Goal: Task Accomplishment & Management: Manage account settings

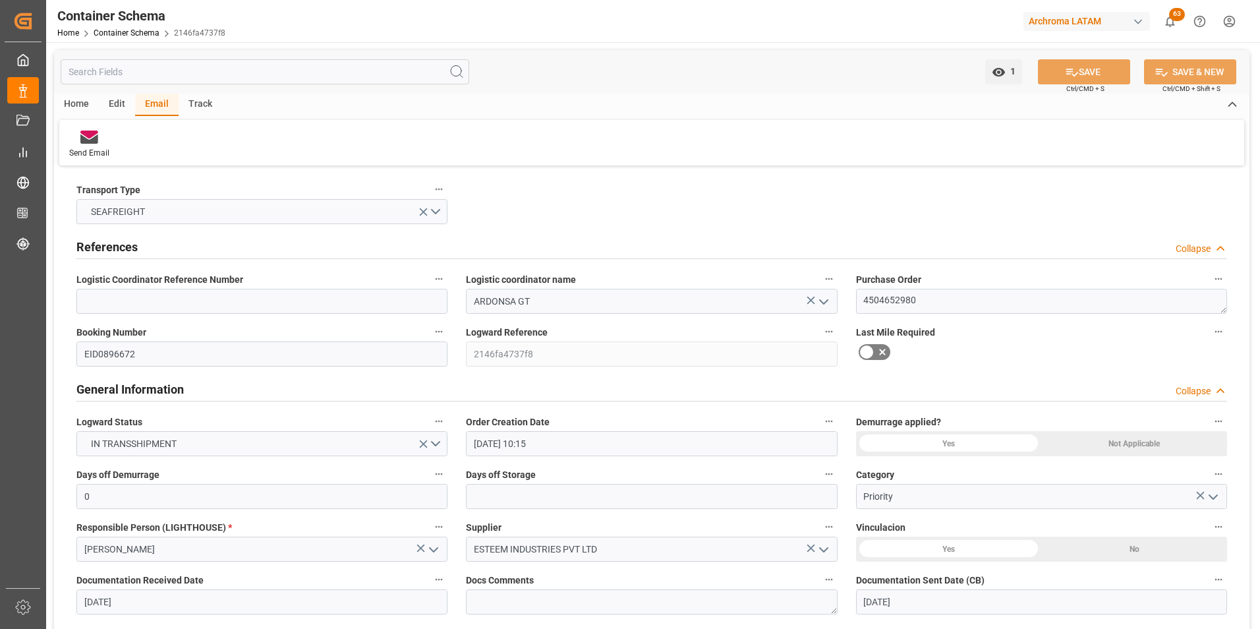
scroll to position [1318, 0]
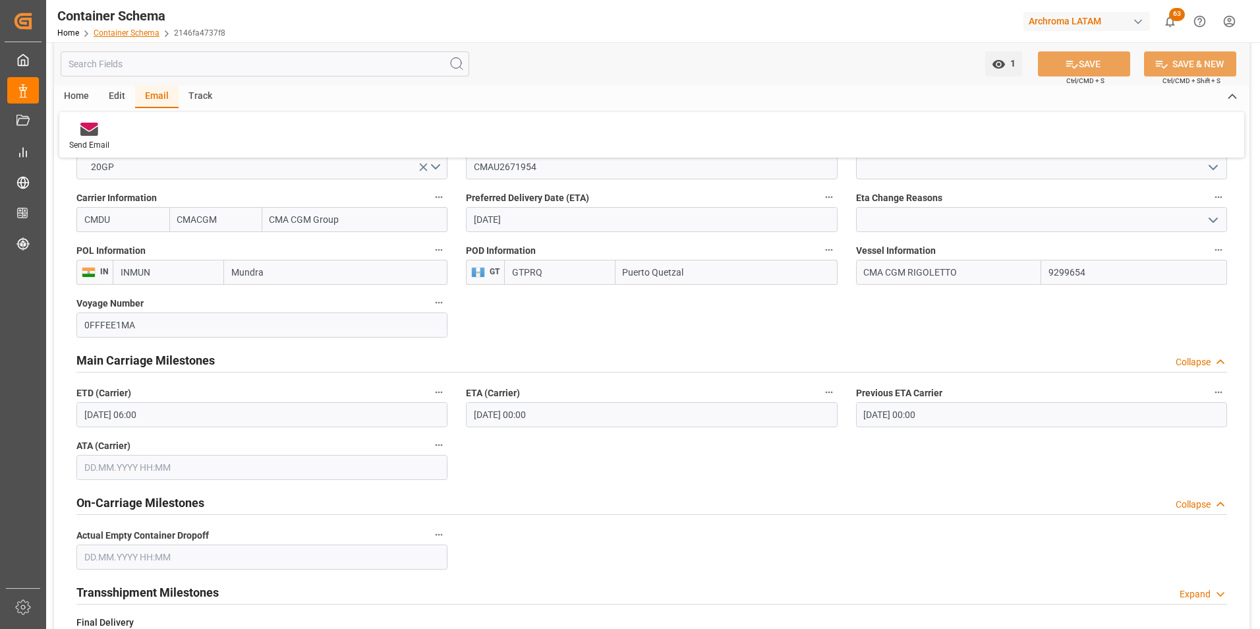
click at [139, 35] on link "Container Schema" at bounding box center [127, 32] width 66 height 9
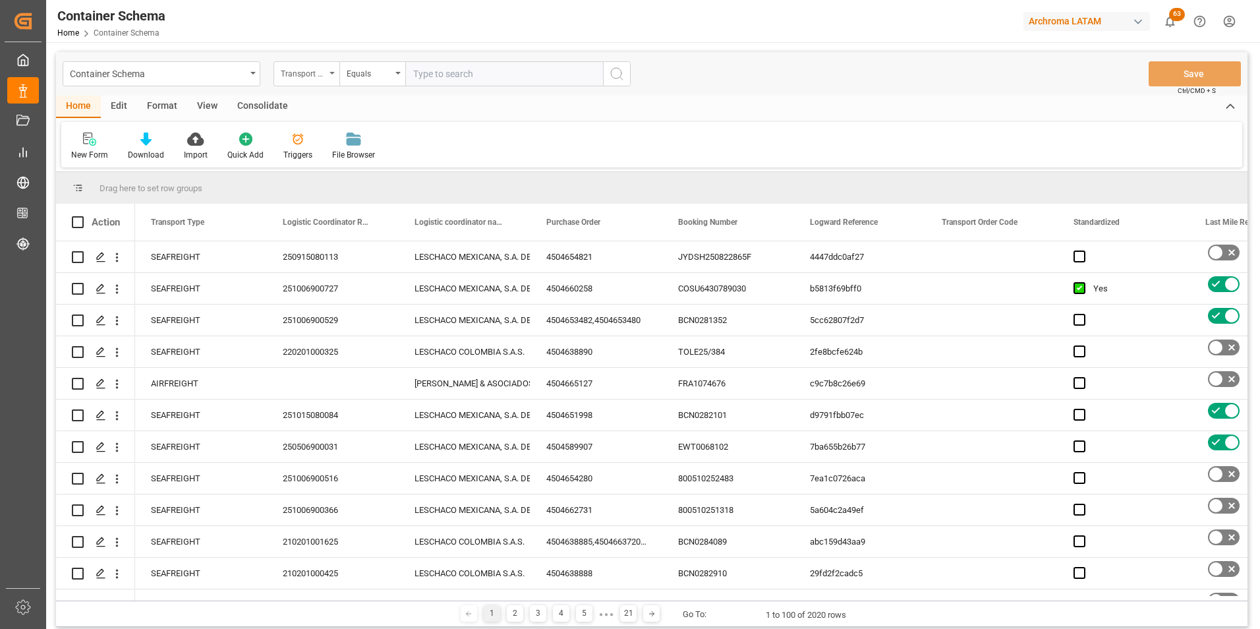
click at [310, 77] on div "Transport Type" at bounding box center [303, 72] width 45 height 15
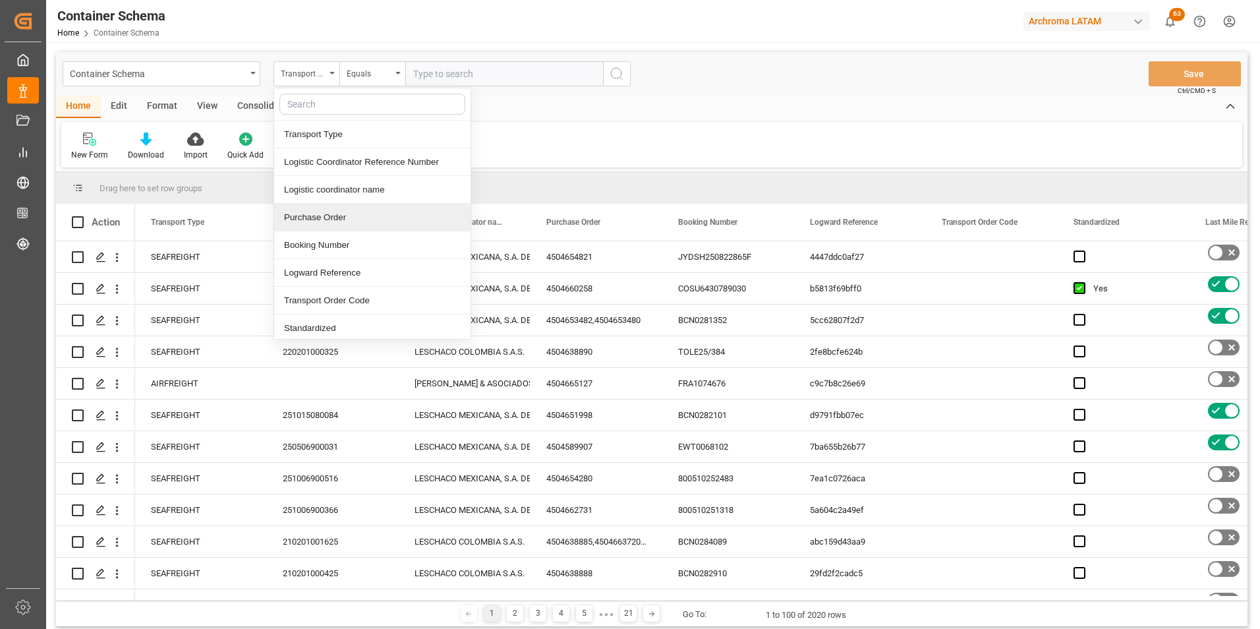
click at [322, 221] on div "Purchase Order" at bounding box center [372, 218] width 196 height 28
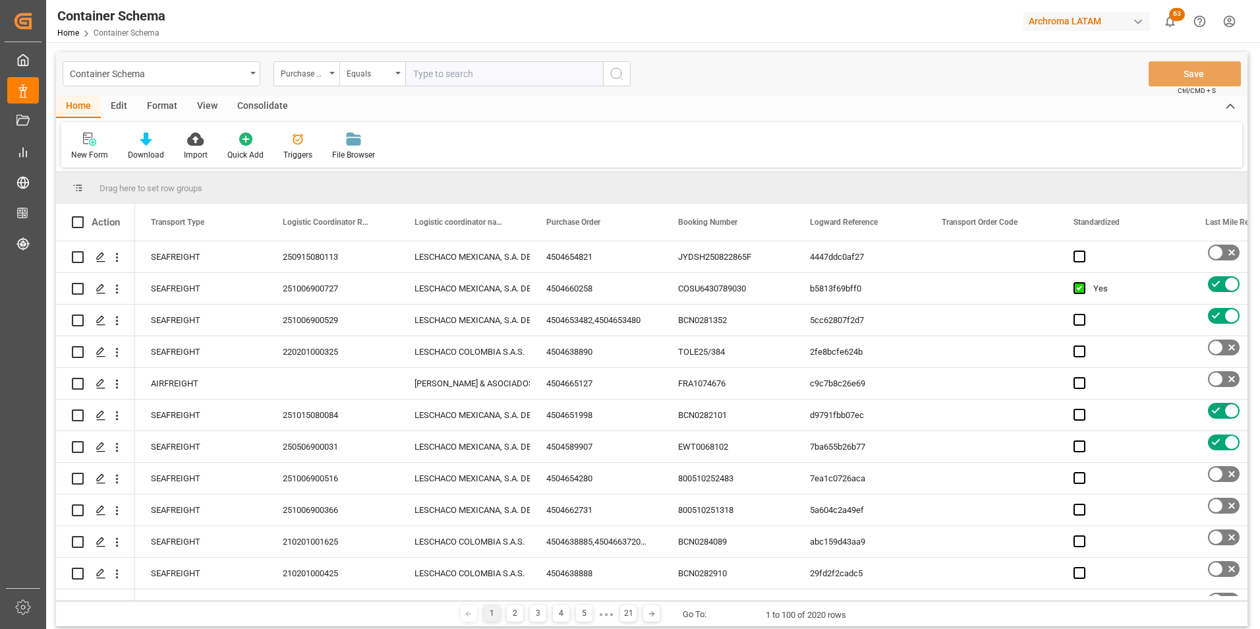
click at [372, 58] on div "Container Schema Purchase Order Equals Save Ctrl/CMD + S" at bounding box center [651, 73] width 1191 height 43
click at [371, 71] on div "Equals" at bounding box center [369, 72] width 45 height 15
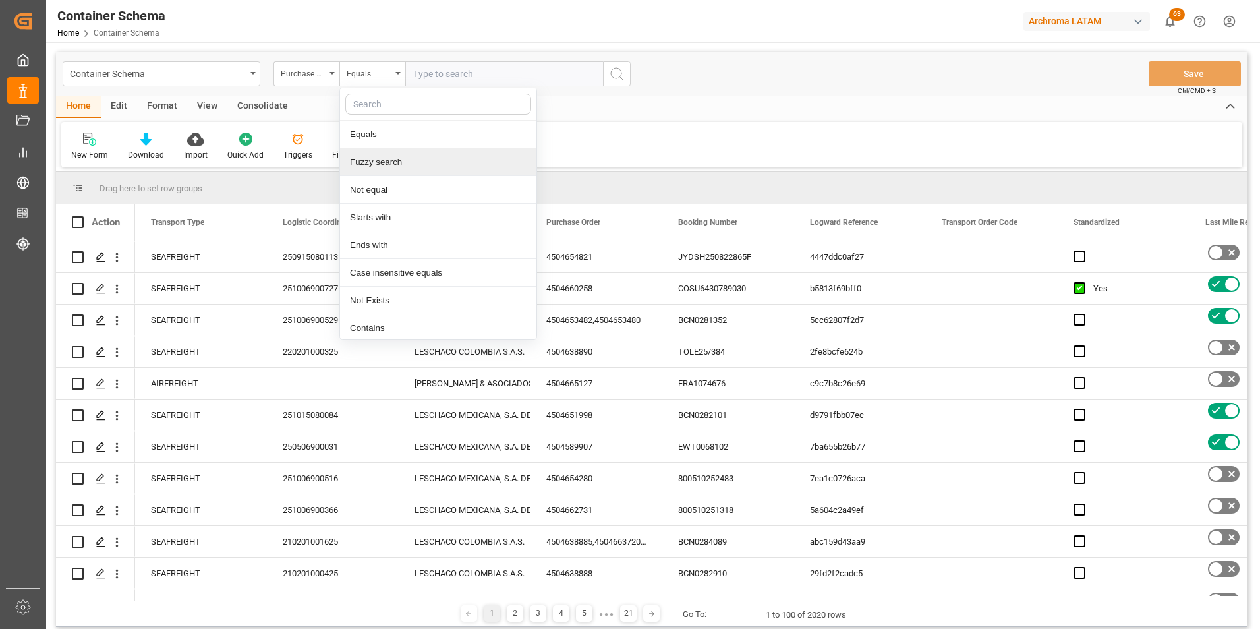
click at [391, 165] on div "Fuzzy search" at bounding box center [438, 162] width 196 height 28
paste input "4504637766"
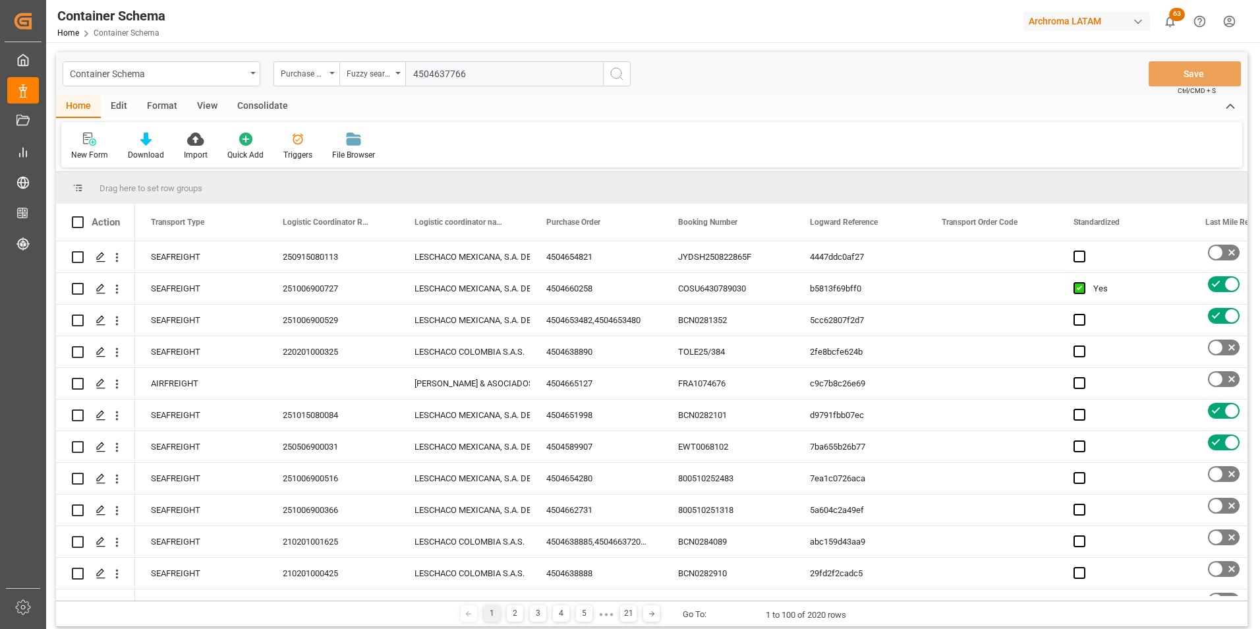
type input "4504637766"
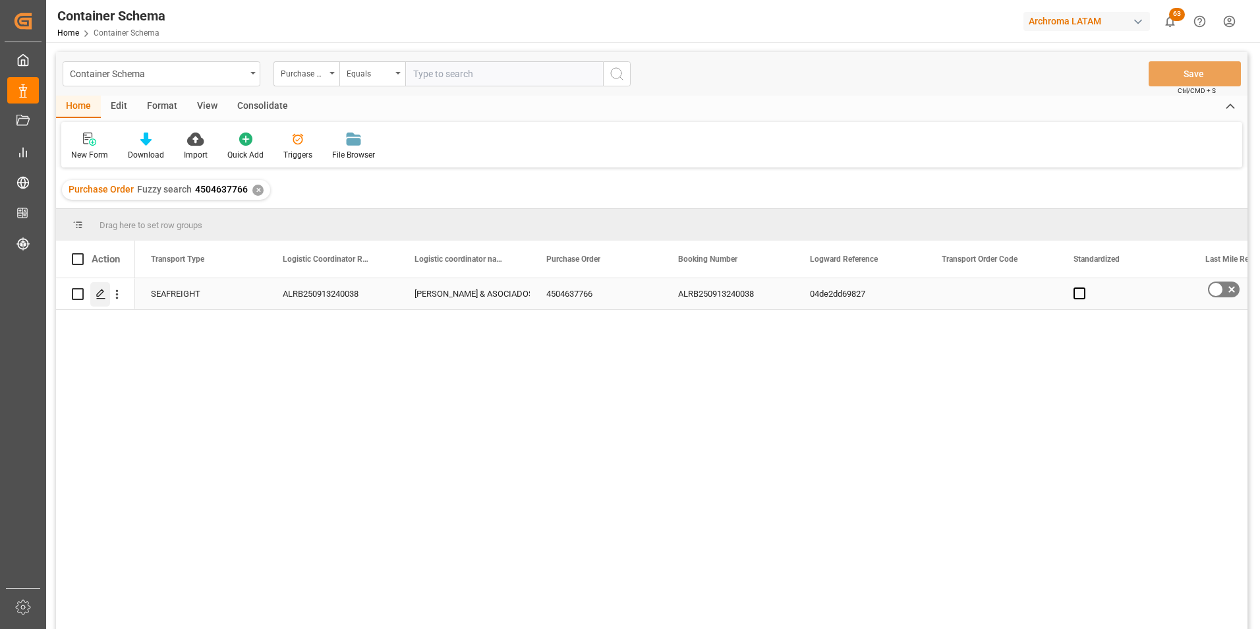
click at [102, 295] on icon "Press SPACE to select this row." at bounding box center [101, 294] width 11 height 11
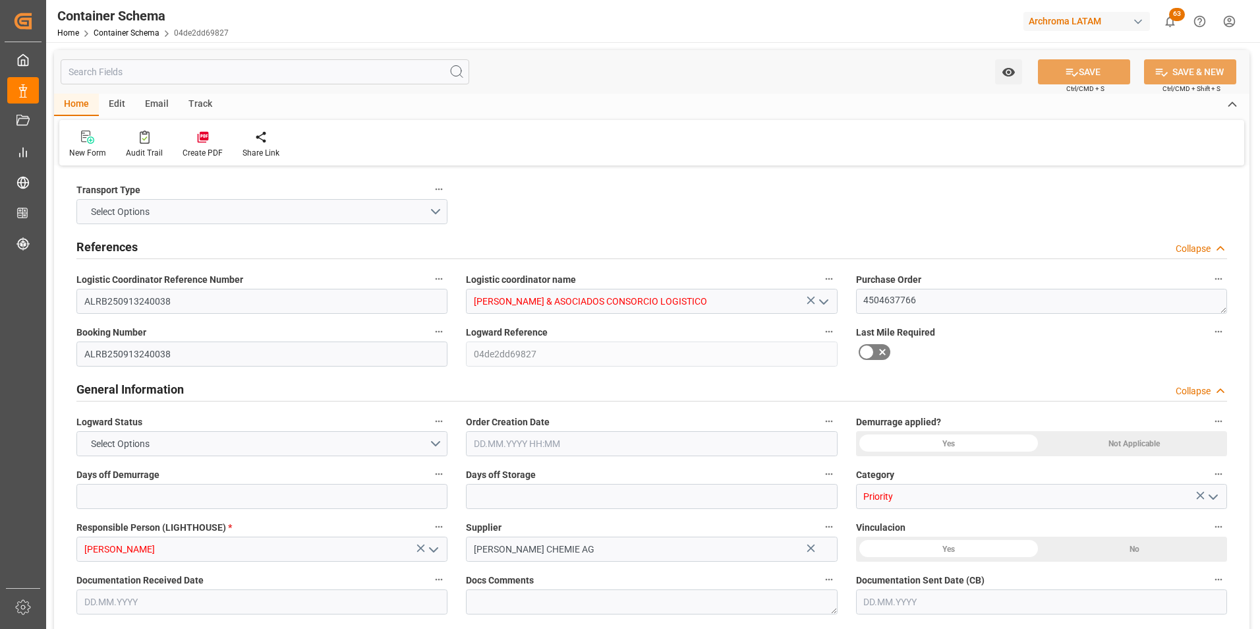
type input "0"
type input "3"
type input "1"
type input "800"
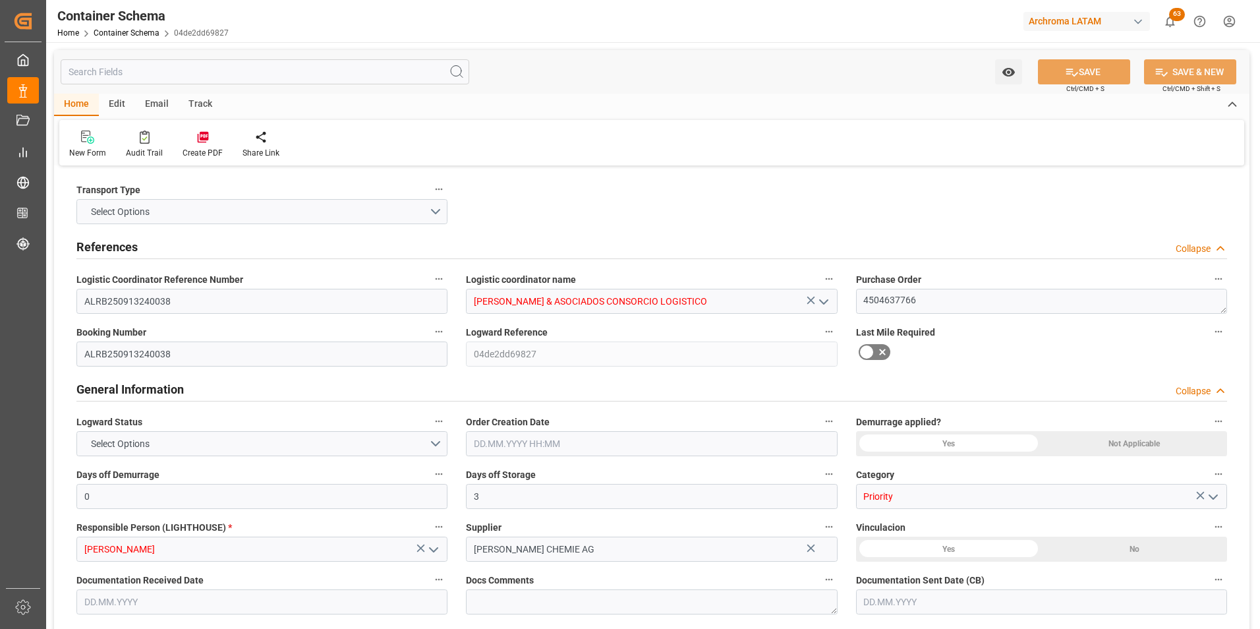
type input "858.2"
type input "Maersk"
type input "Maersk Line AS"
type input "DEHAM"
type input "PECLL"
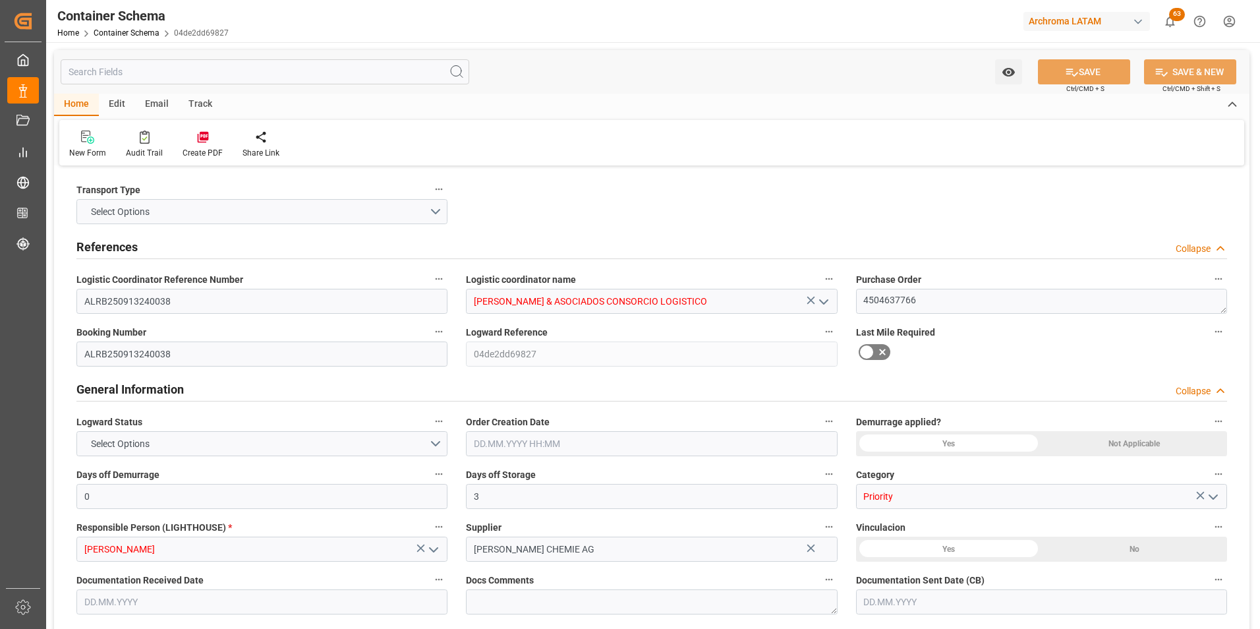
type input "9355331"
type input "[DATE] 16:15"
type input "[DATE]"
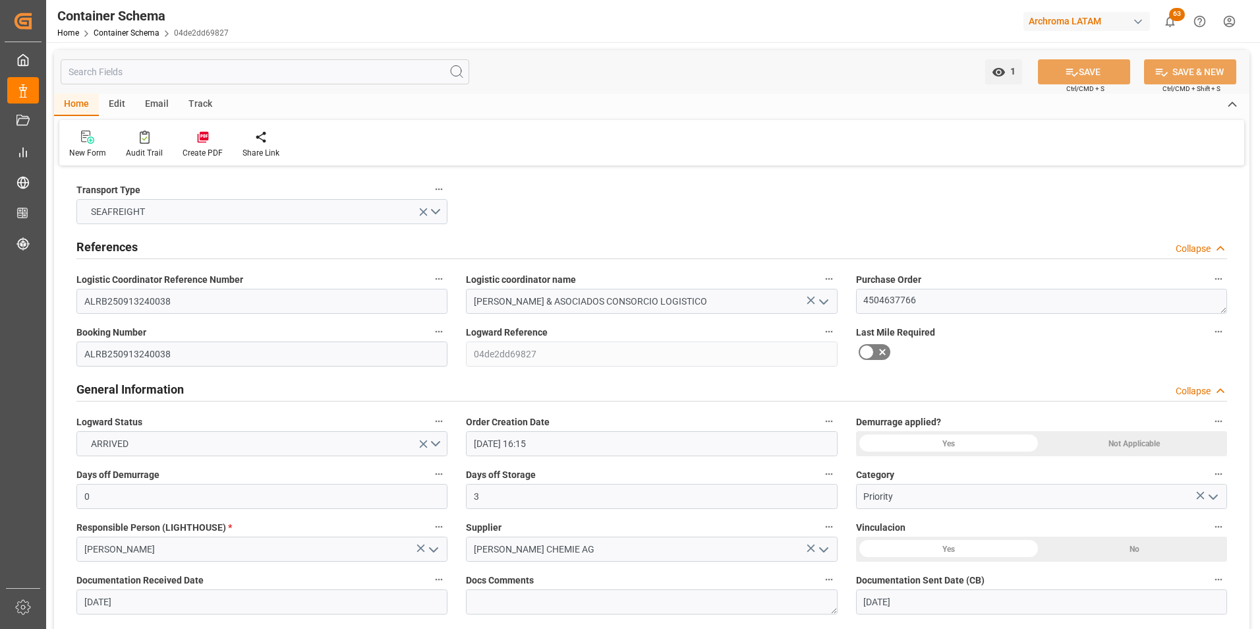
type input "[DATE] 00:00"
drag, startPoint x: 193, startPoint y: 298, endPoint x: 55, endPoint y: 293, distance: 137.8
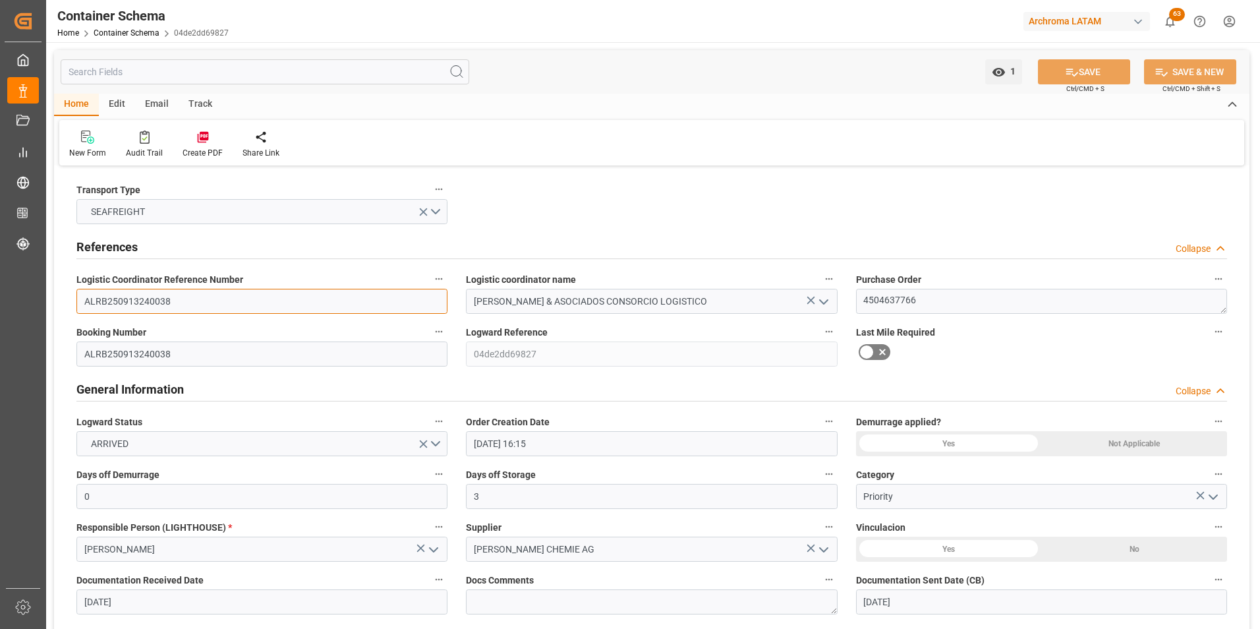
paste input "163180"
type input "163180"
click at [1074, 78] on icon at bounding box center [1072, 72] width 14 height 14
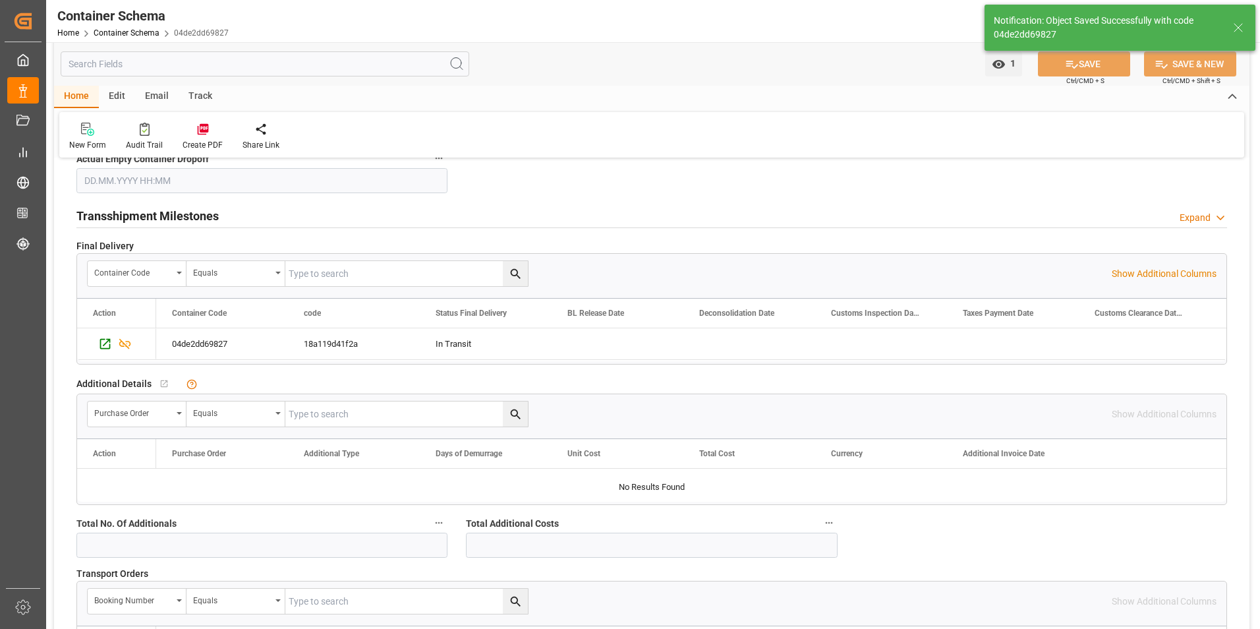
scroll to position [1713, 0]
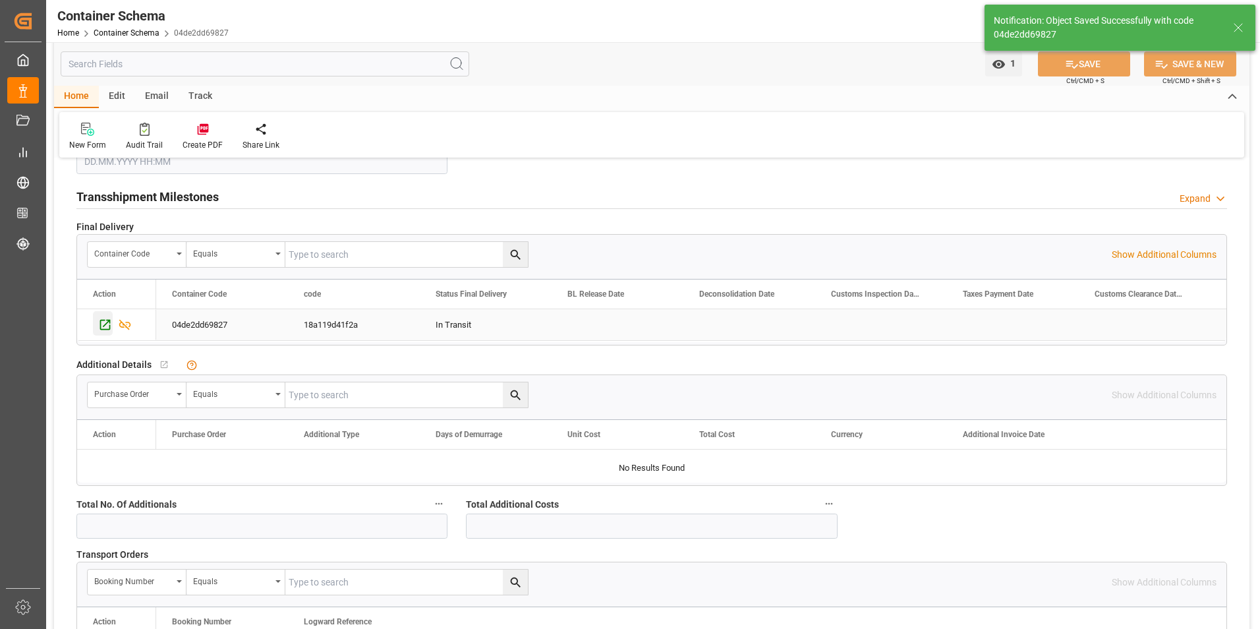
click at [105, 325] on icon "Press SPACE to select this row." at bounding box center [105, 325] width 14 height 14
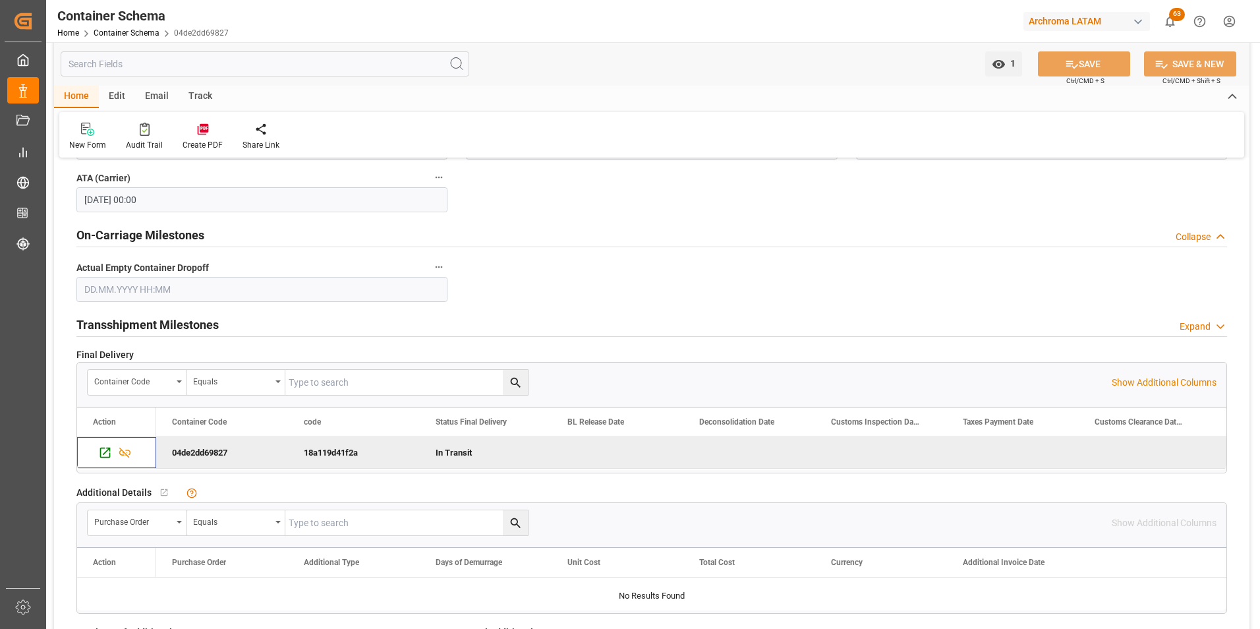
scroll to position [1581, 0]
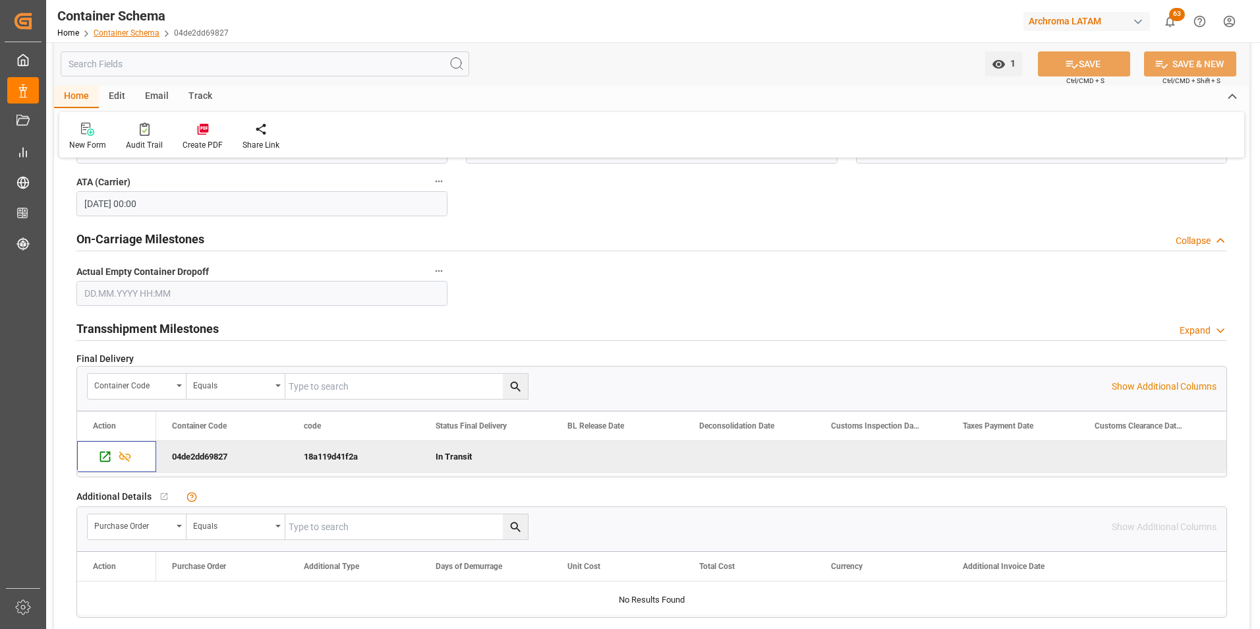
click at [125, 37] on link "Container Schema" at bounding box center [127, 32] width 66 height 9
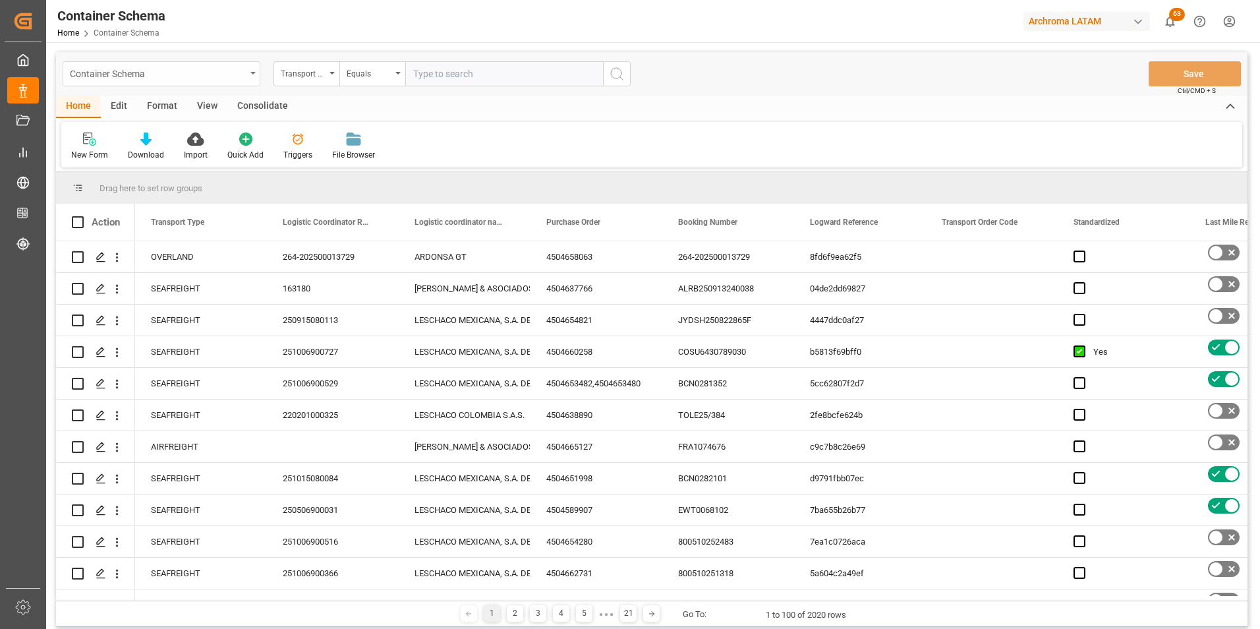
click at [216, 77] on div "Container Schema" at bounding box center [158, 73] width 176 height 16
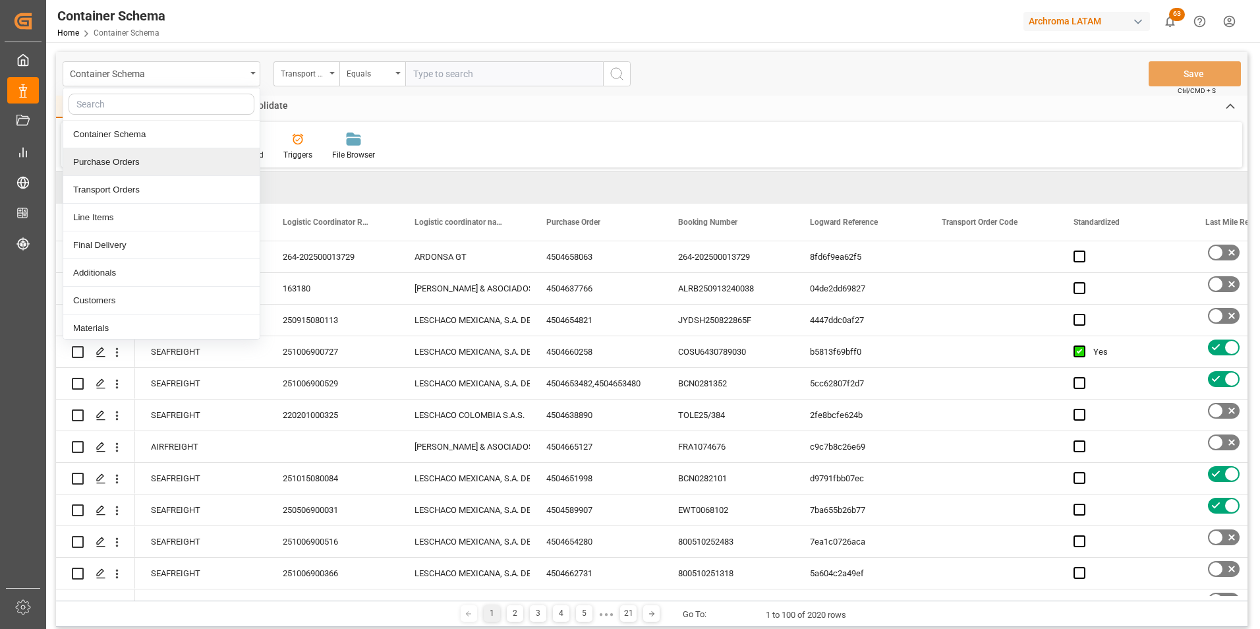
click at [132, 161] on div "Purchase Orders" at bounding box center [161, 162] width 196 height 28
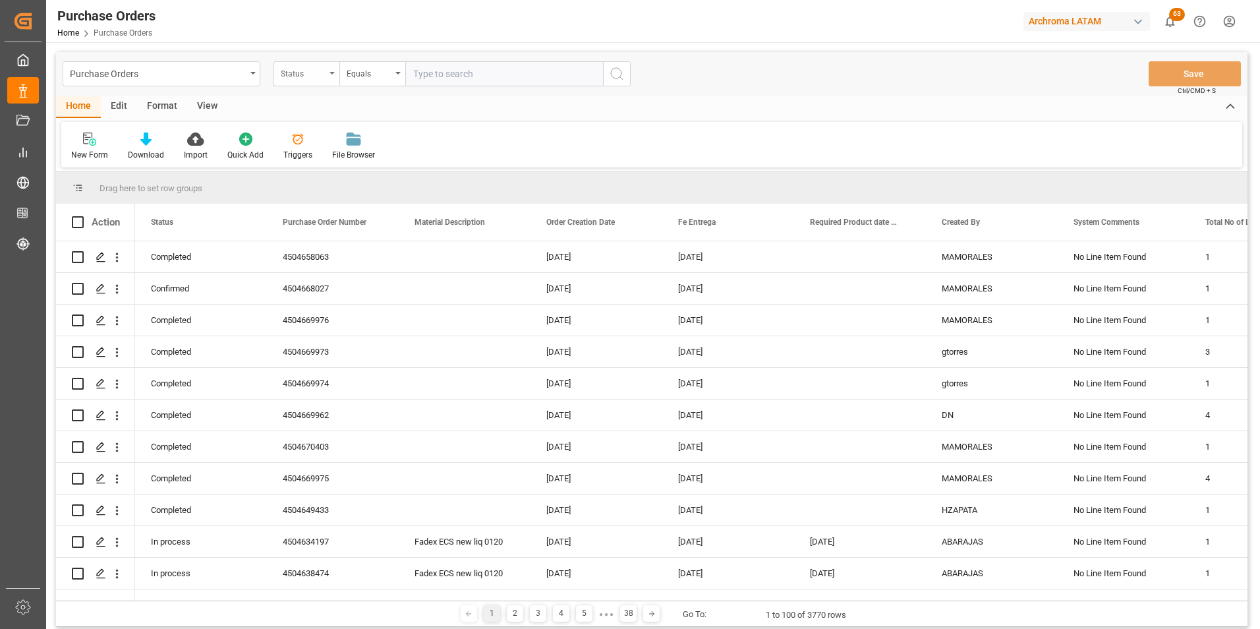
click at [309, 82] on div "Status" at bounding box center [306, 73] width 66 height 25
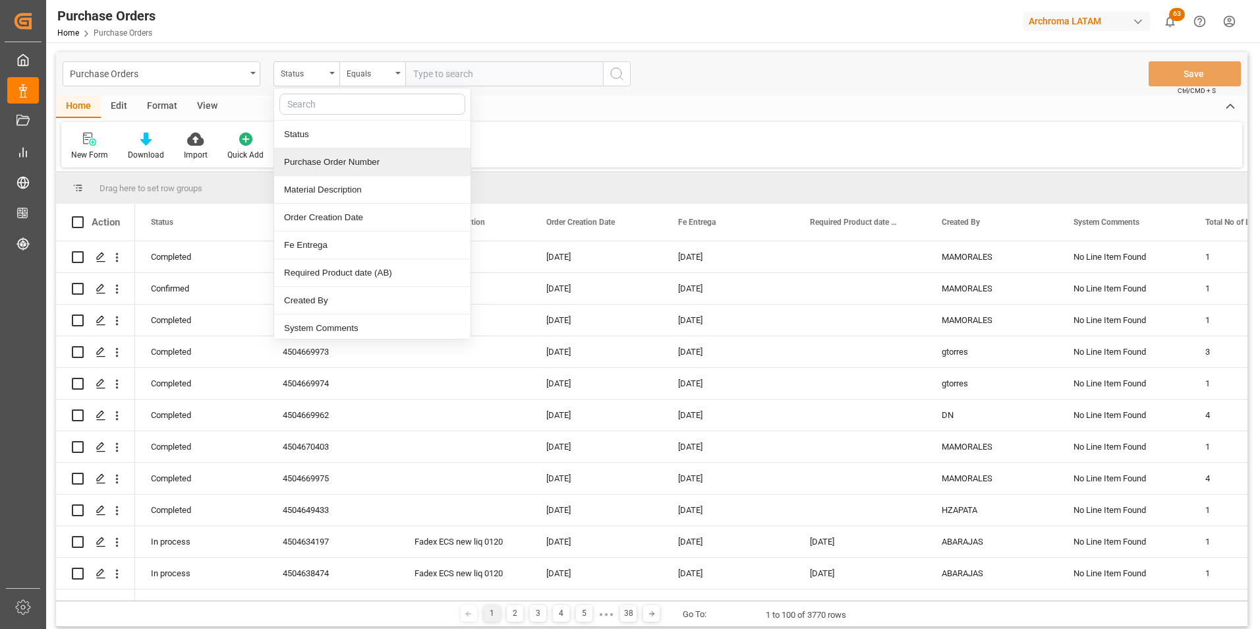
click at [322, 157] on div "Purchase Order Number" at bounding box center [372, 162] width 196 height 28
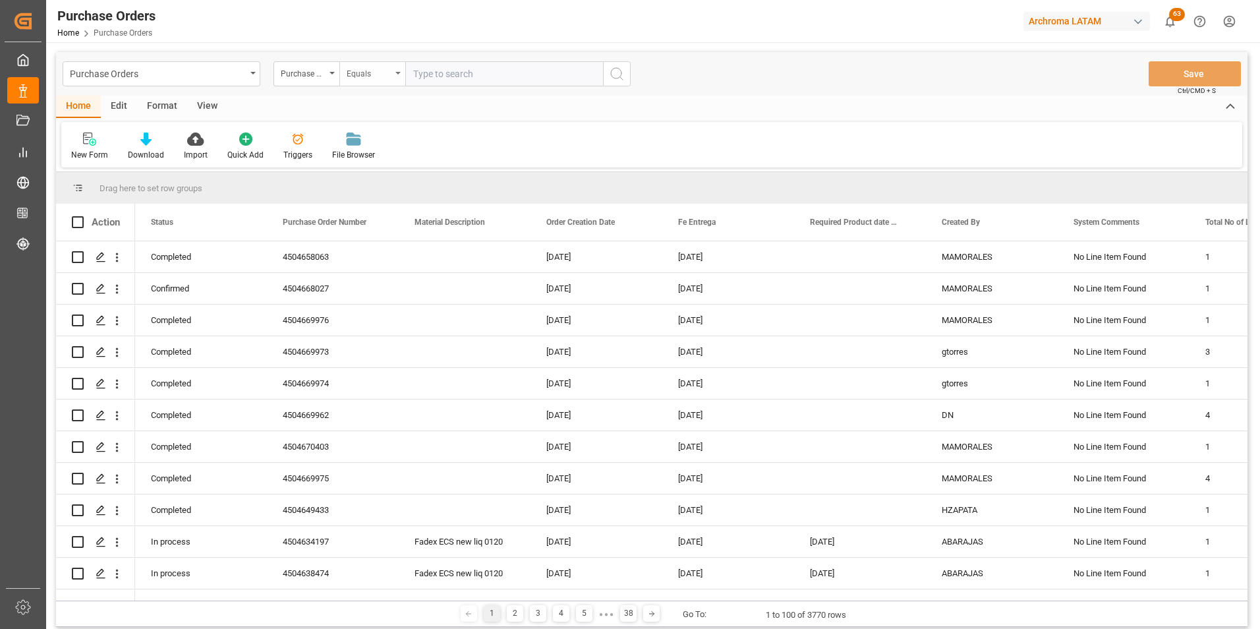
click at [358, 75] on div "Equals" at bounding box center [369, 72] width 45 height 15
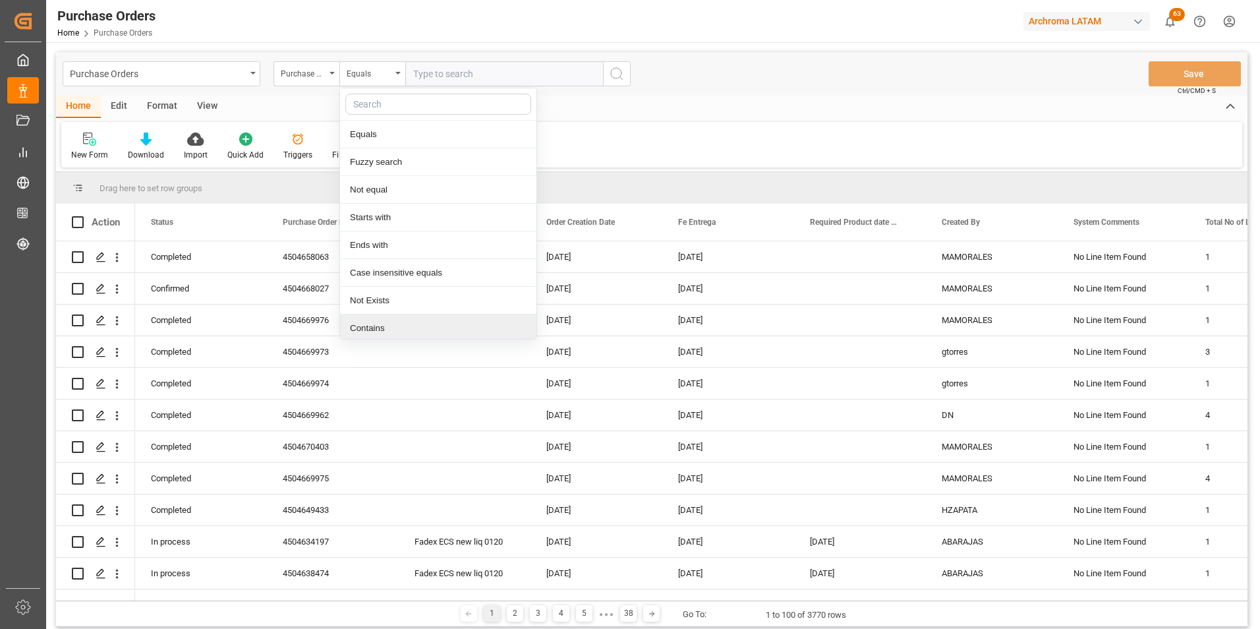
click at [387, 329] on div "Contains" at bounding box center [438, 328] width 196 height 28
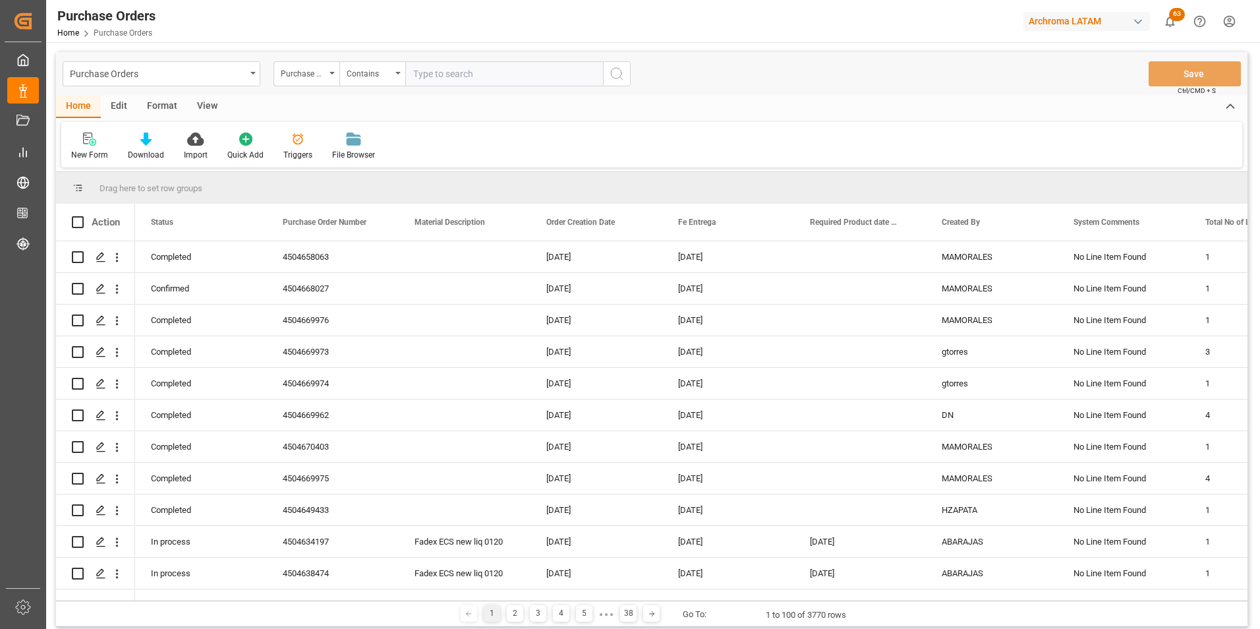
click at [457, 69] on input "text" at bounding box center [504, 73] width 198 height 25
paste input "4504668606"
paste input "4504668608"
paste input "4504657433"
paste input "4504668632"
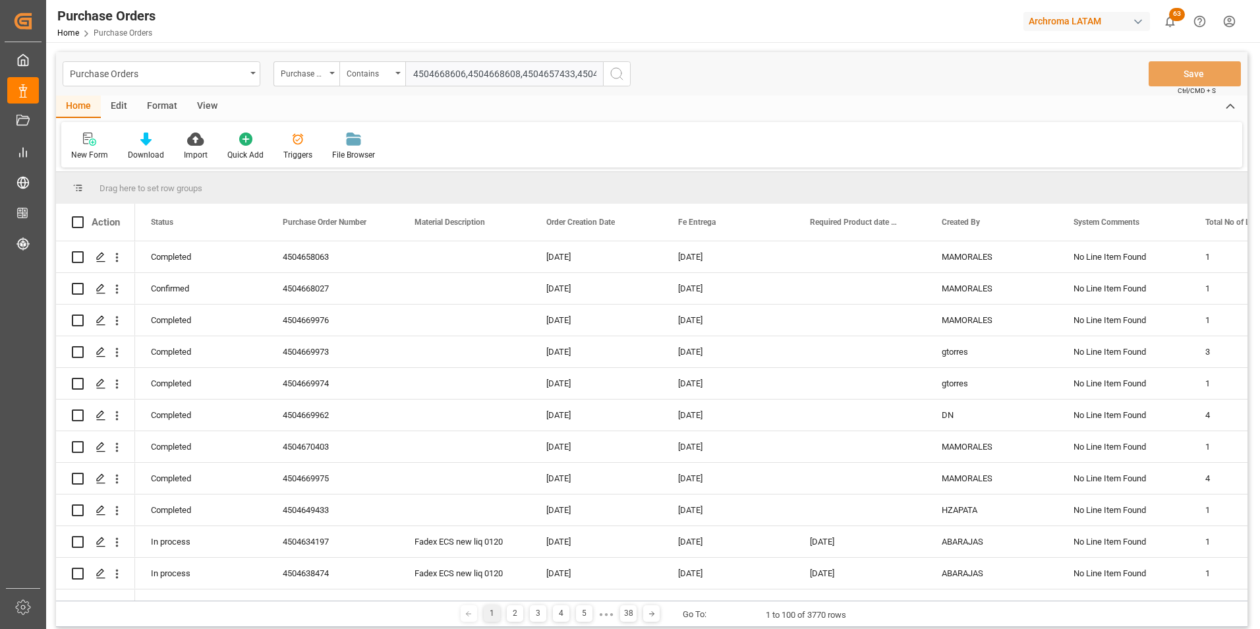
click at [584, 78] on input "4504668606,4504668608,4504657433,4504668632" at bounding box center [504, 73] width 198 height 25
paste input "4504653890"
type input "4504668606,4504668608,4504657433,4504668632,4504653890"
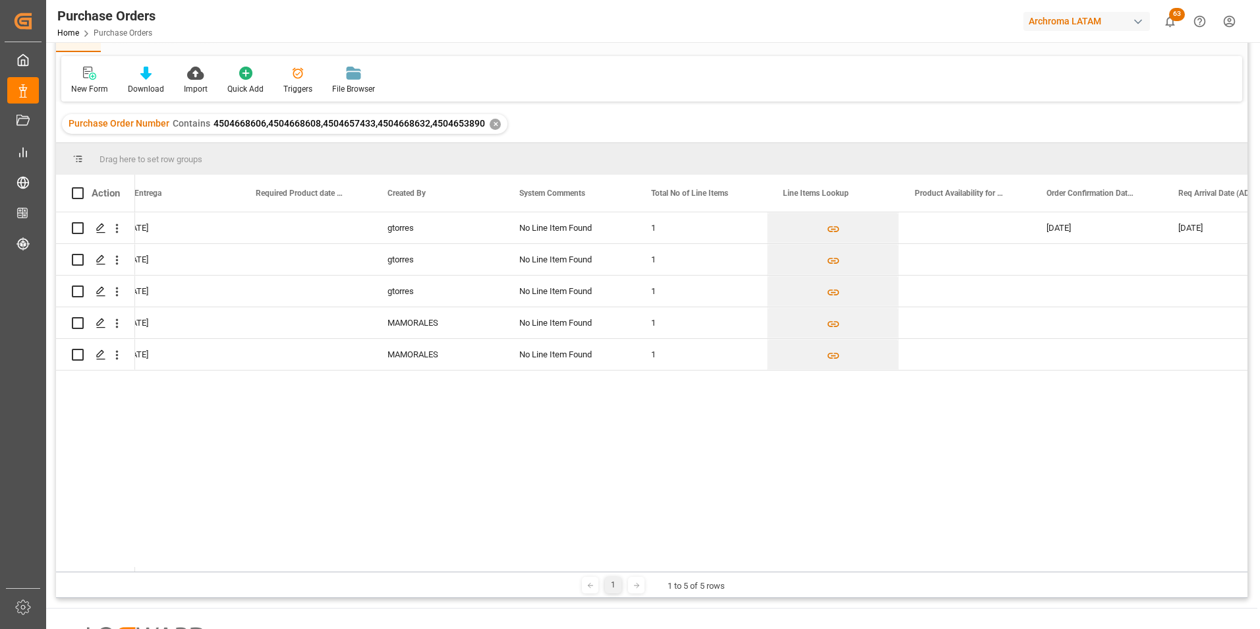
scroll to position [0, 907]
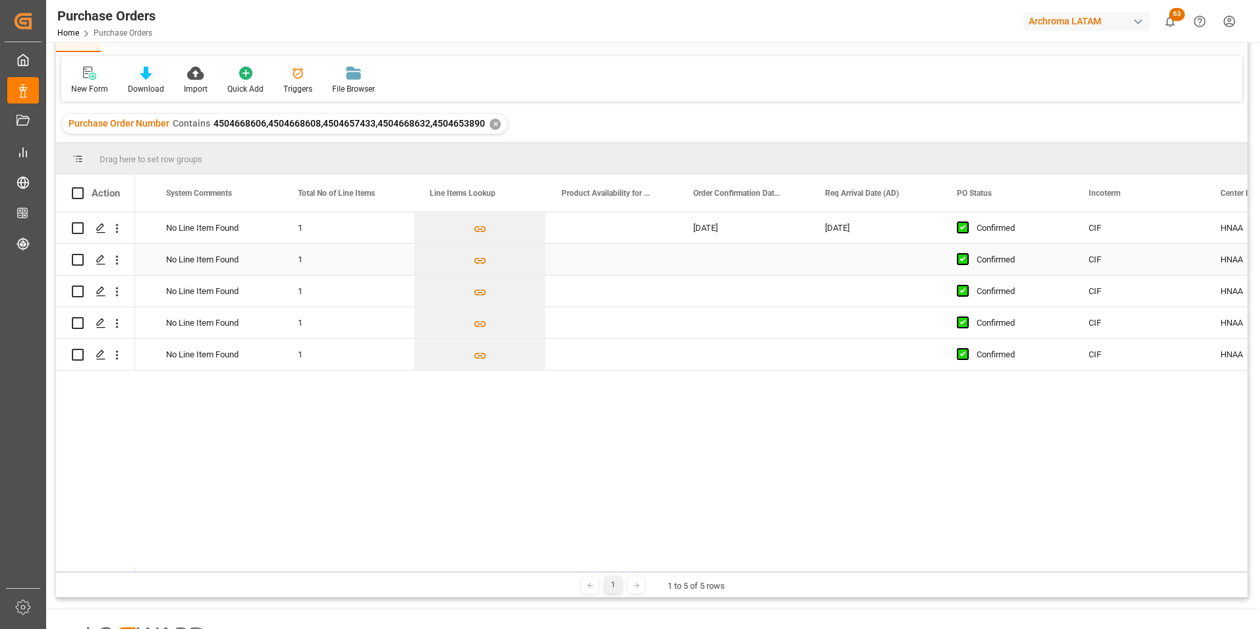
click at [716, 261] on div "Press SPACE to select this row." at bounding box center [743, 259] width 132 height 31
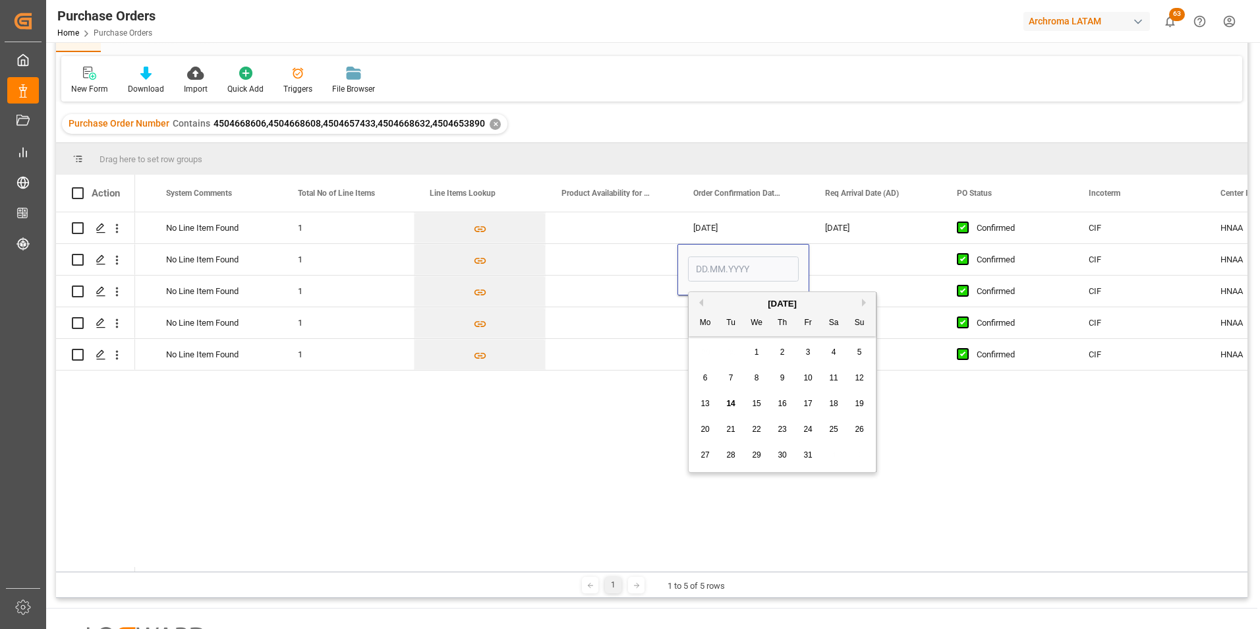
click at [812, 406] on span "17" at bounding box center [807, 403] width 9 height 9
type input "[DATE]"
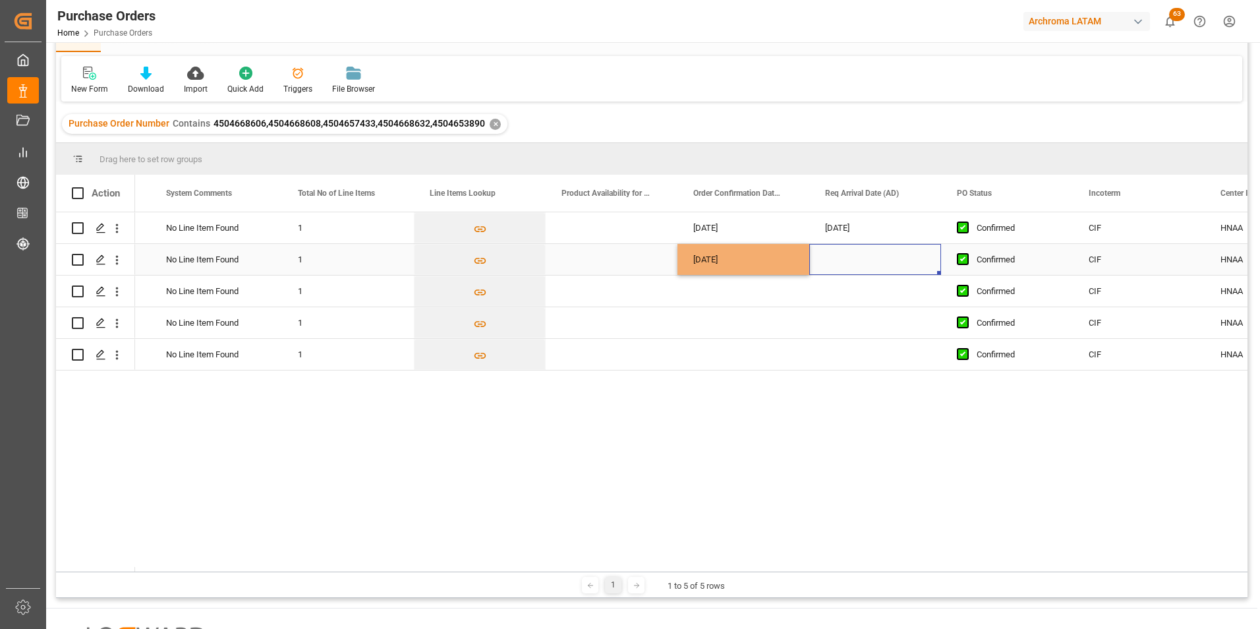
click at [852, 268] on div "Press SPACE to select this row." at bounding box center [875, 259] width 132 height 31
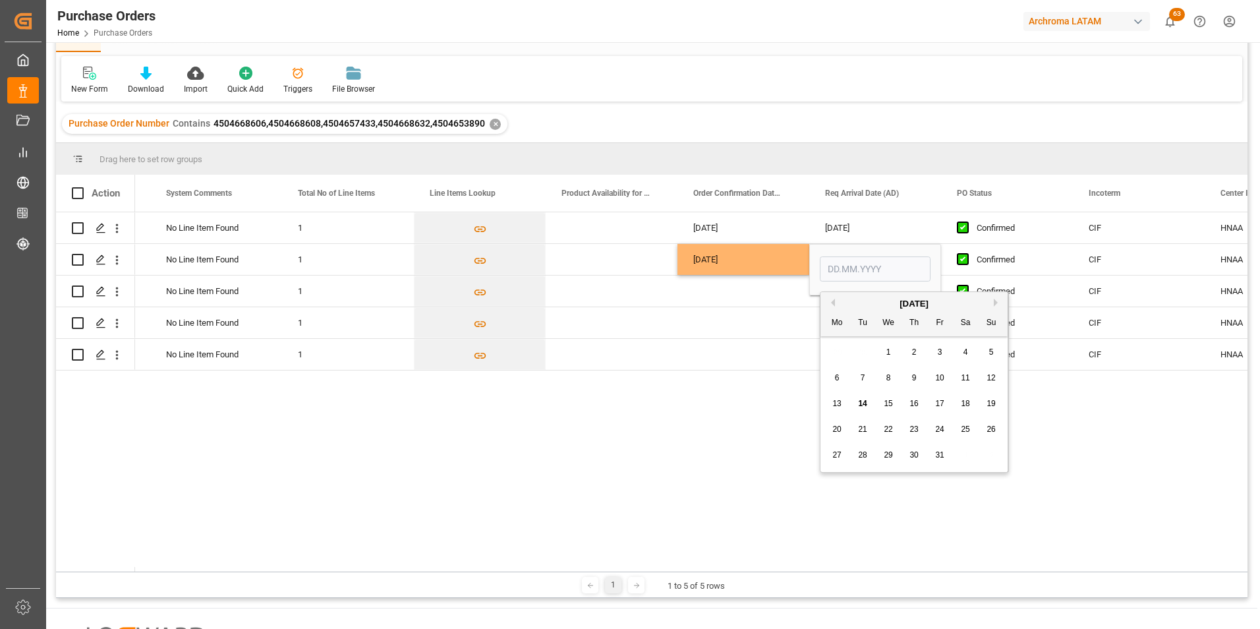
click at [995, 302] on button "Next Month" at bounding box center [998, 302] width 8 height 8
click at [834, 301] on button "Previous Month" at bounding box center [831, 302] width 8 height 8
click at [890, 377] on span "10" at bounding box center [888, 377] width 9 height 9
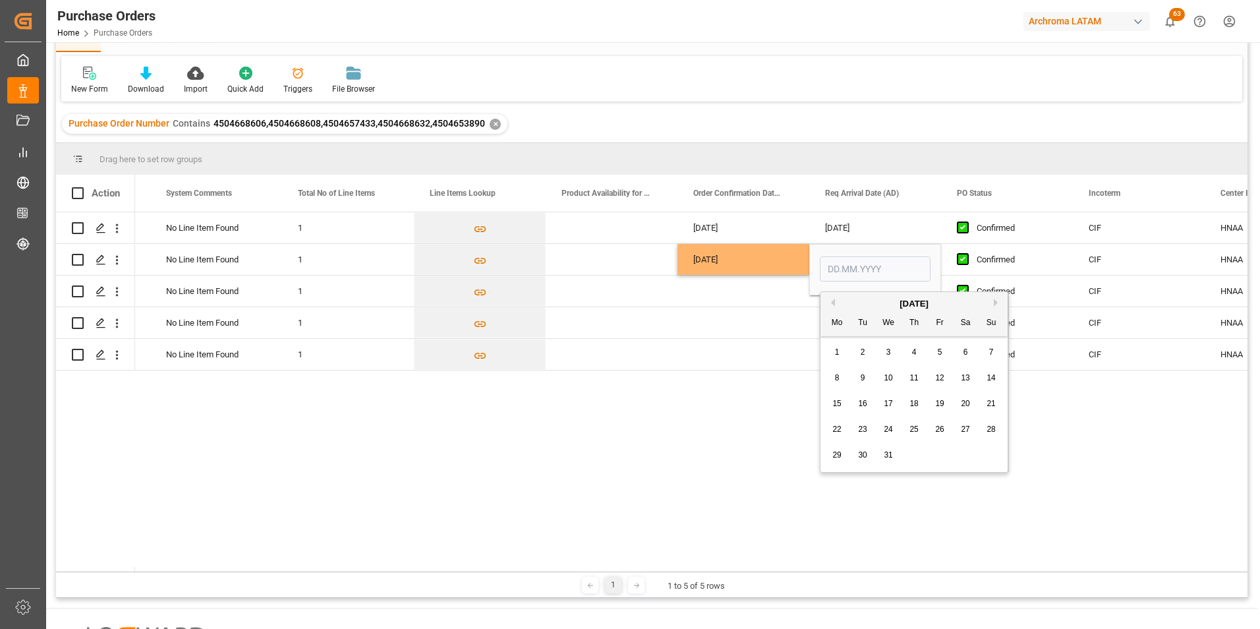
type input "[DATE]"
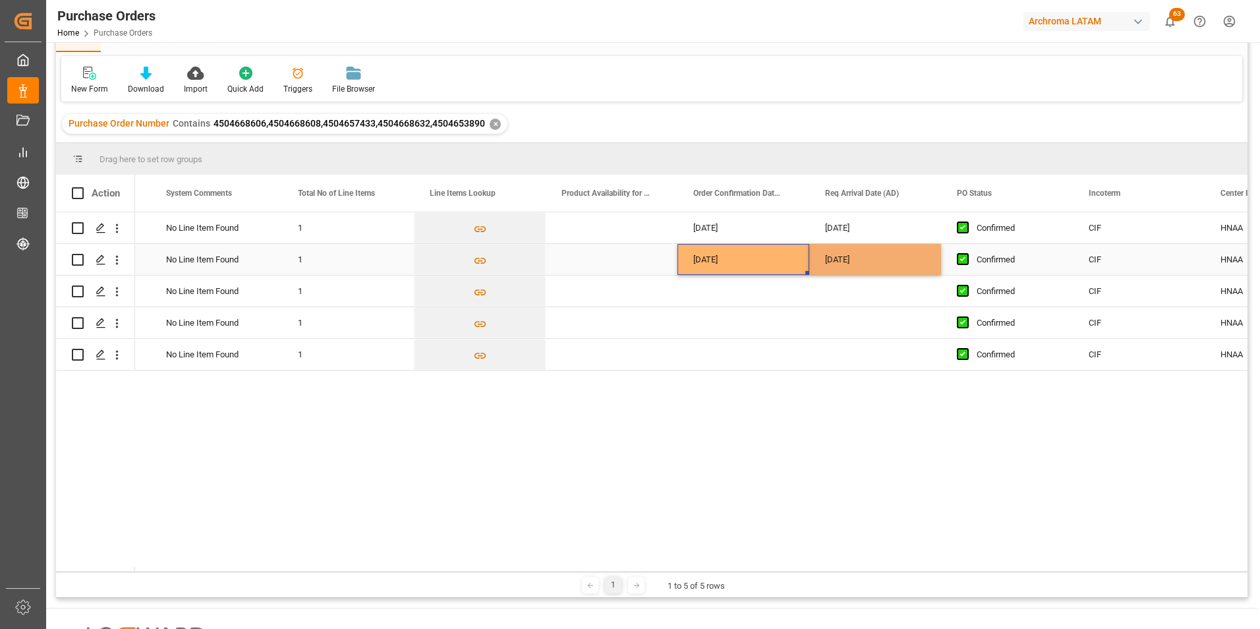
click at [731, 266] on div "[DATE]" at bounding box center [743, 259] width 132 height 31
drag, startPoint x: 807, startPoint y: 273, endPoint x: 834, endPoint y: 300, distance: 37.3
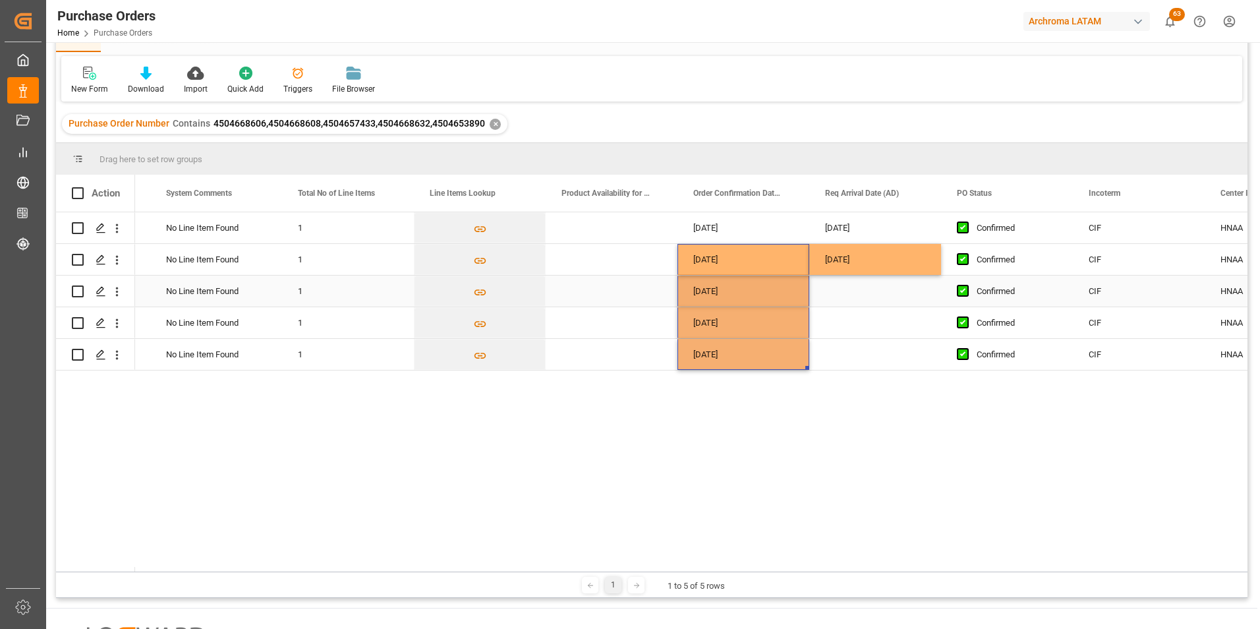
click at [846, 266] on div "[DATE]" at bounding box center [875, 259] width 132 height 31
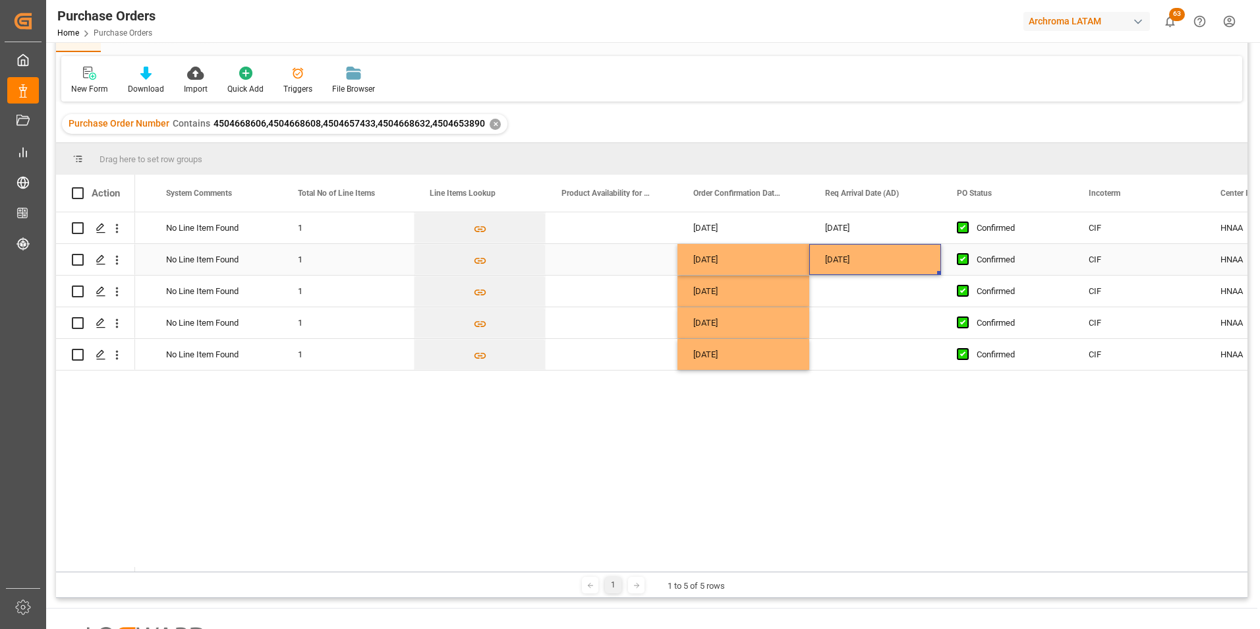
click at [938, 273] on div "[DATE]" at bounding box center [875, 259] width 132 height 31
drag, startPoint x: 938, startPoint y: 273, endPoint x: 794, endPoint y: 439, distance: 219.1
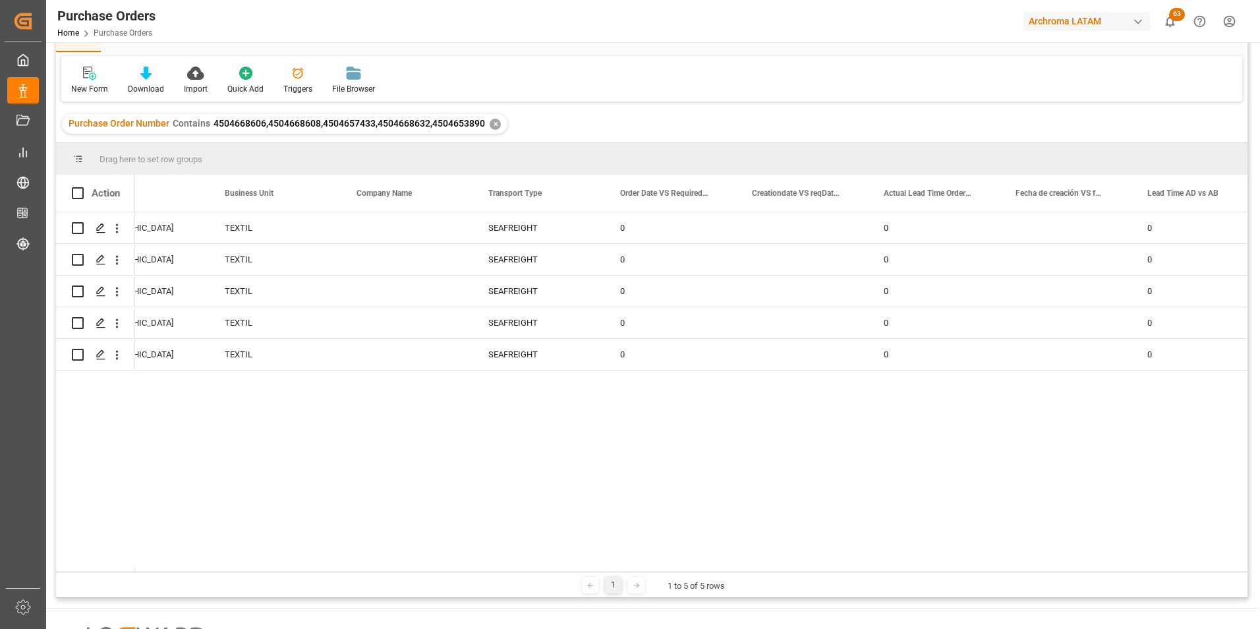
scroll to position [0, 0]
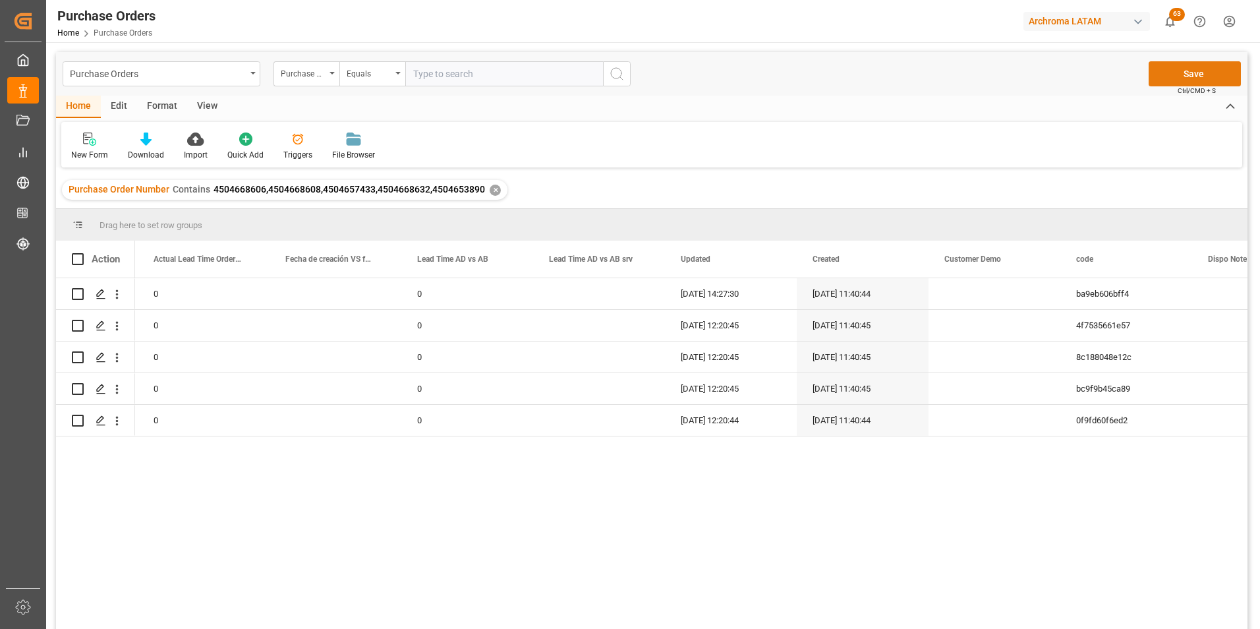
click at [1222, 78] on button "Save" at bounding box center [1194, 73] width 92 height 25
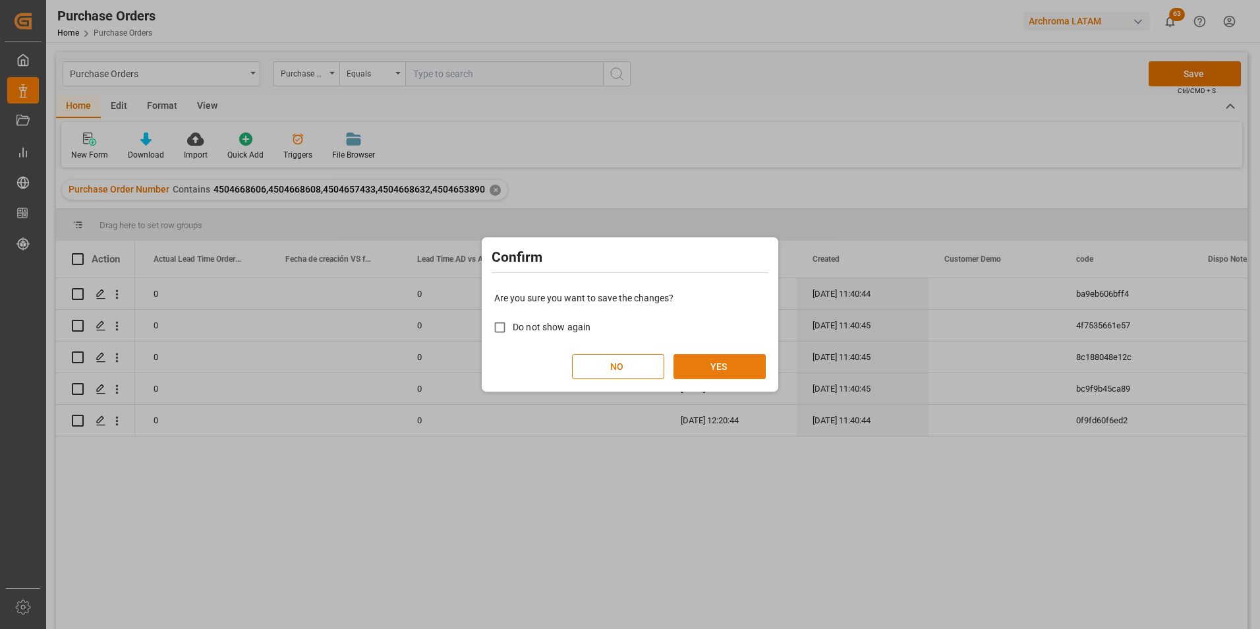
click at [750, 358] on button "YES" at bounding box center [719, 366] width 92 height 25
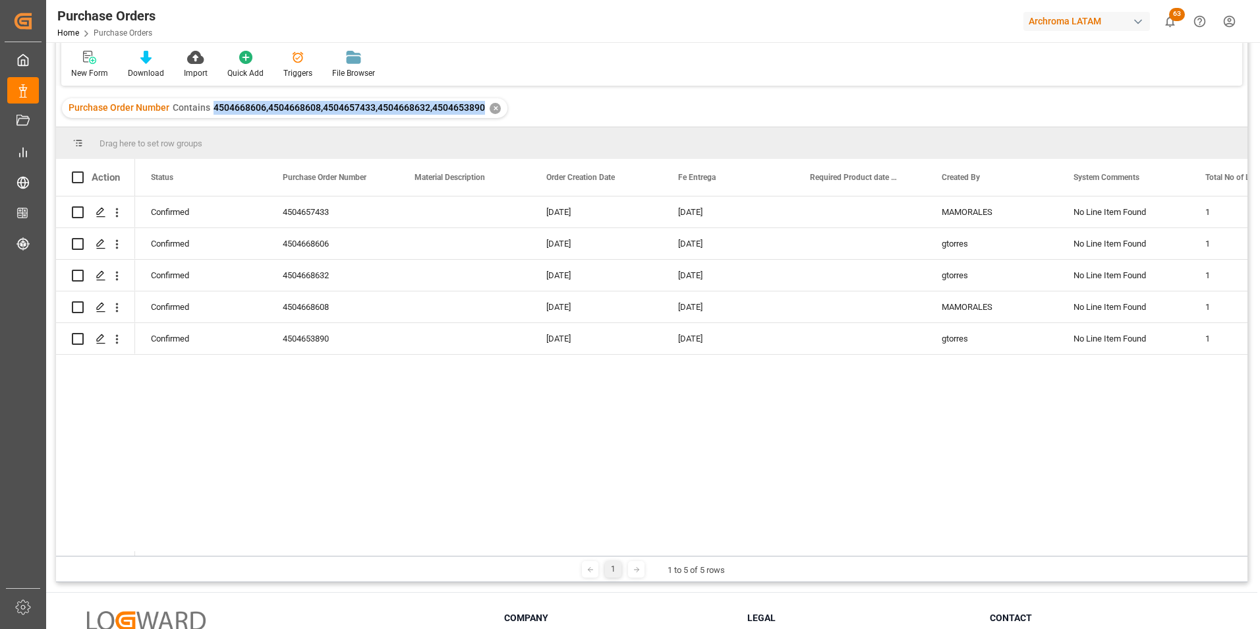
drag, startPoint x: 213, startPoint y: 58, endPoint x: 481, endPoint y: 107, distance: 272.6
click at [481, 107] on span "4504668606,4504668608,4504657433,4504668632,4504653890" at bounding box center [348, 107] width 271 height 11
copy span "4504668606,4504668608,4504657433,4504668632,4504653890"
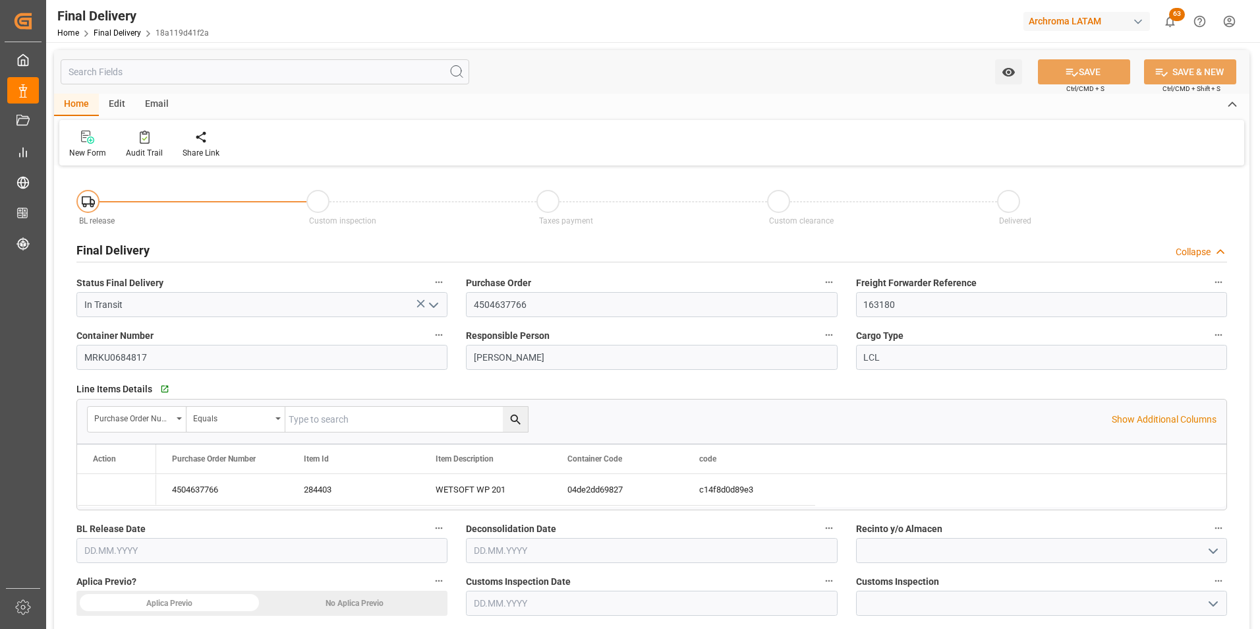
type input "[DATE]"
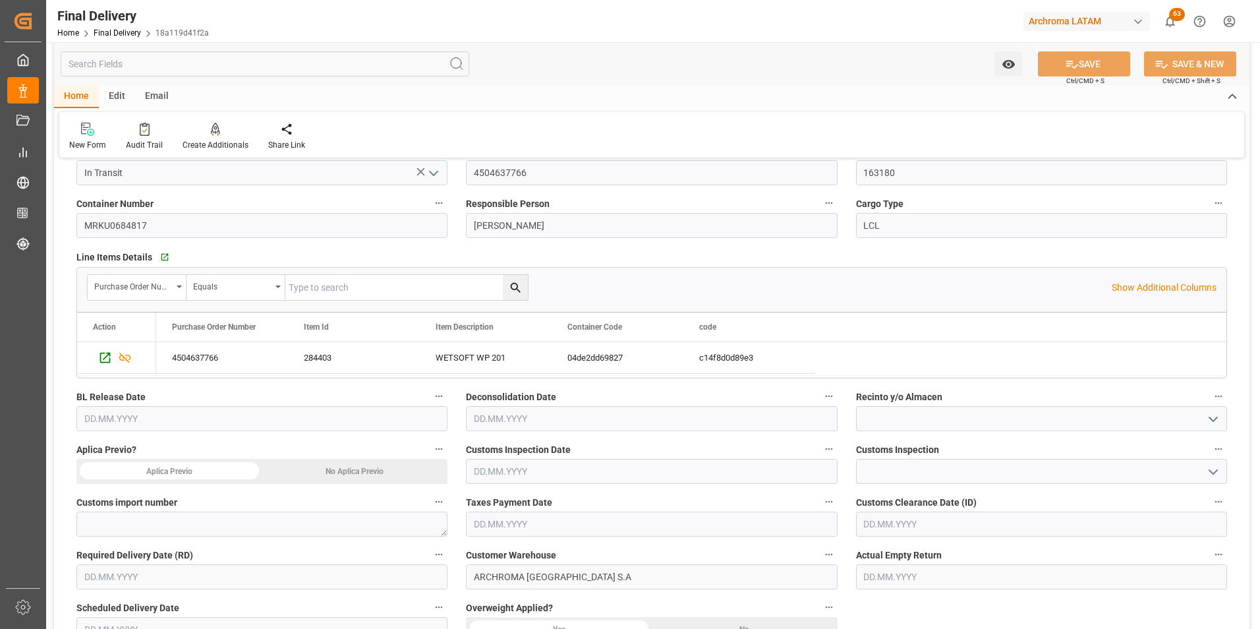
scroll to position [198, 0]
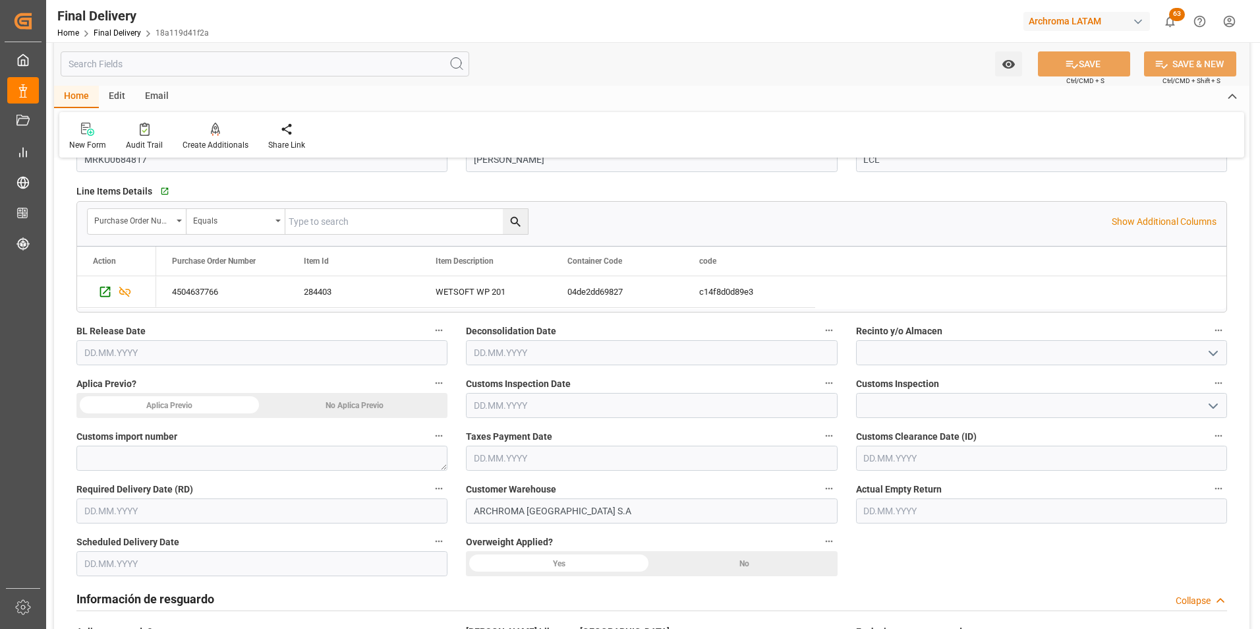
click at [114, 510] on input "text" at bounding box center [261, 510] width 371 height 25
click at [192, 443] on span "24" at bounding box center [196, 443] width 9 height 9
type input "[DATE]"
click at [205, 462] on textarea at bounding box center [261, 457] width 371 height 25
paste textarea "118-2025-10-435134-01-0-00"
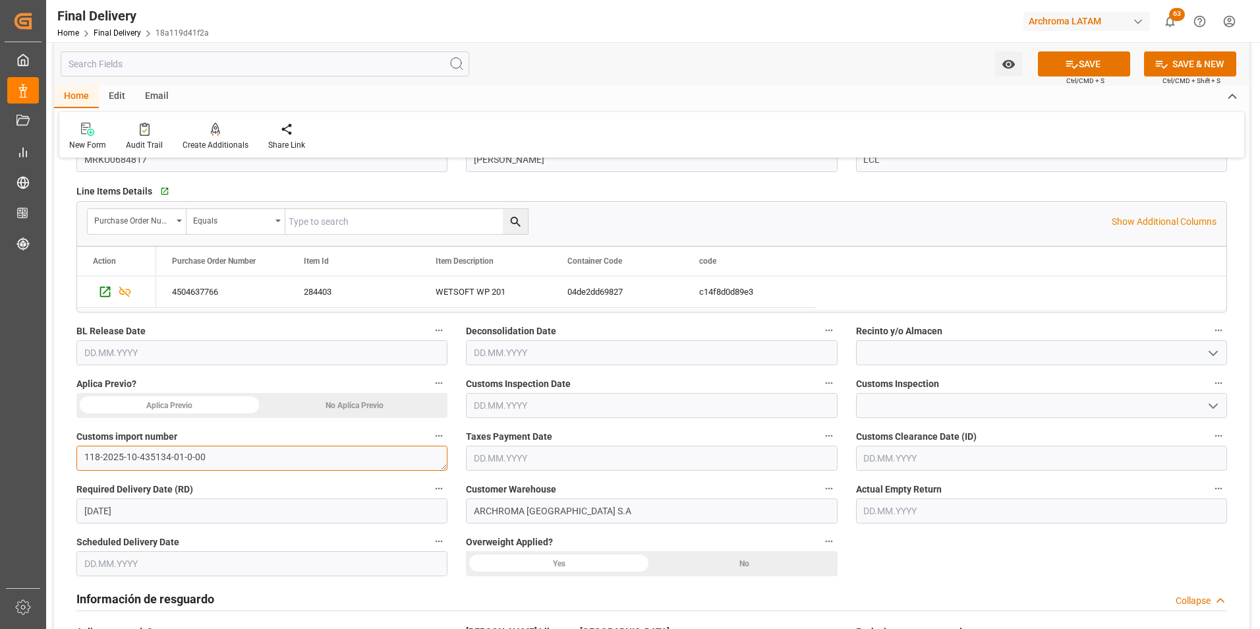
type textarea "118-2025-10-435134-01-0-00"
click at [184, 349] on input "text" at bounding box center [261, 352] width 371 height 25
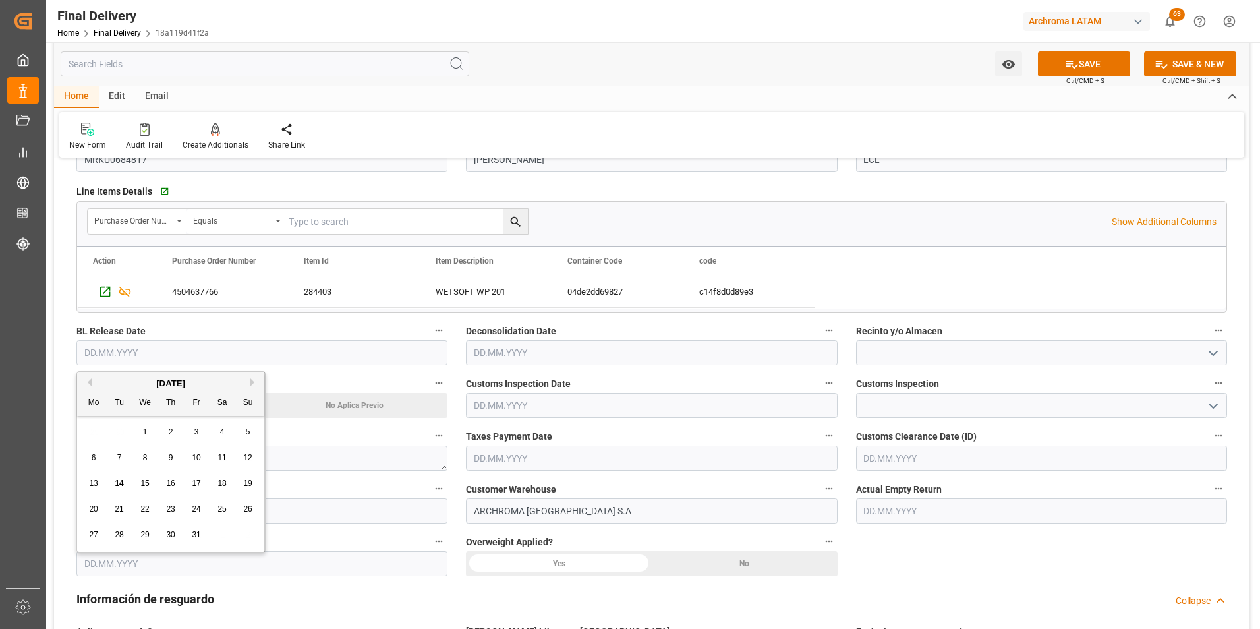
click at [92, 482] on span "13" at bounding box center [93, 482] width 9 height 9
type input "[DATE]"
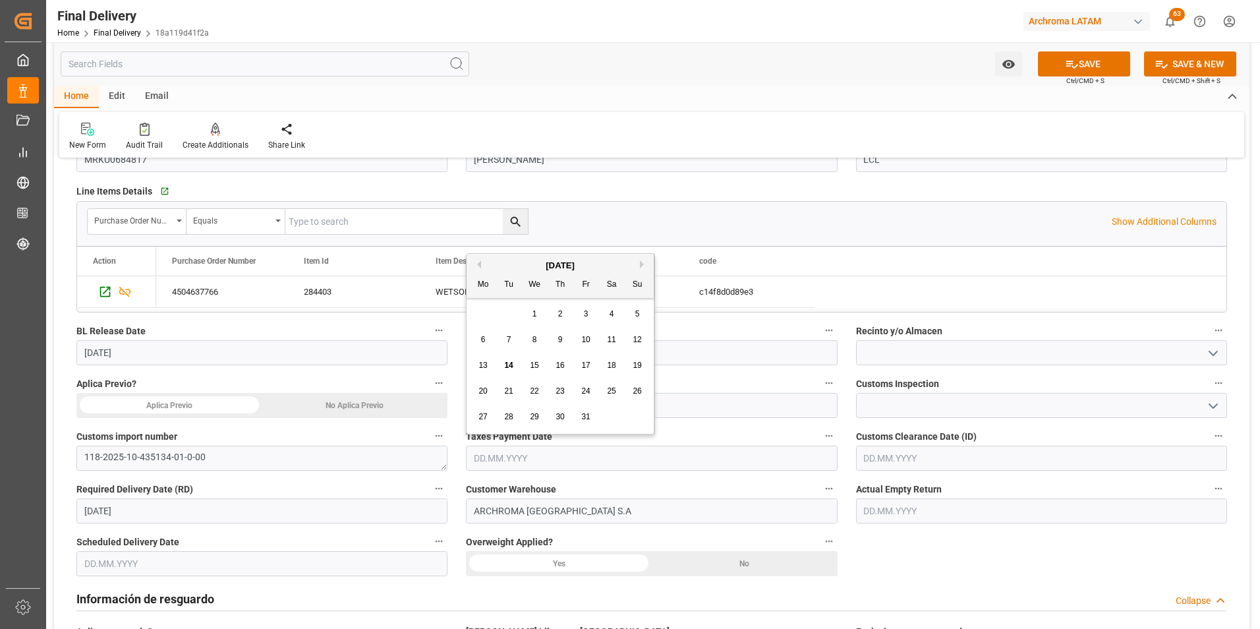
click at [507, 462] on input "text" at bounding box center [651, 457] width 371 height 25
click at [484, 369] on span "13" at bounding box center [482, 364] width 9 height 9
type input "[DATE]"
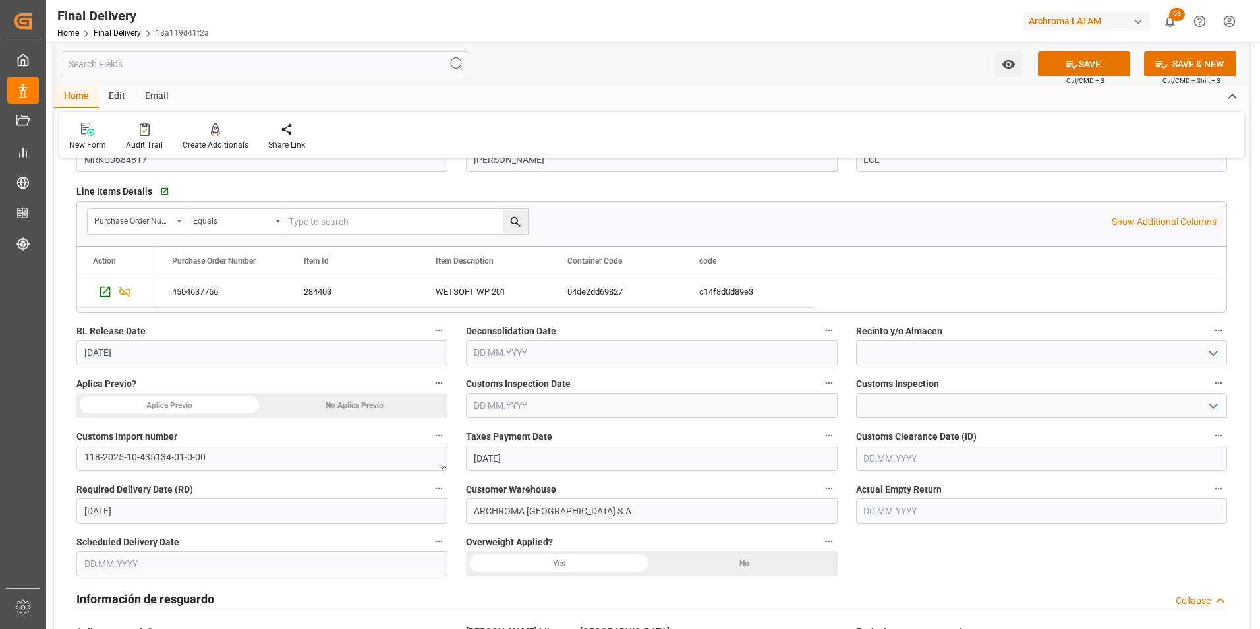
click at [351, 409] on div "No Aplica Previo" at bounding box center [355, 405] width 186 height 25
click at [144, 560] on input "text" at bounding box center [261, 563] width 371 height 25
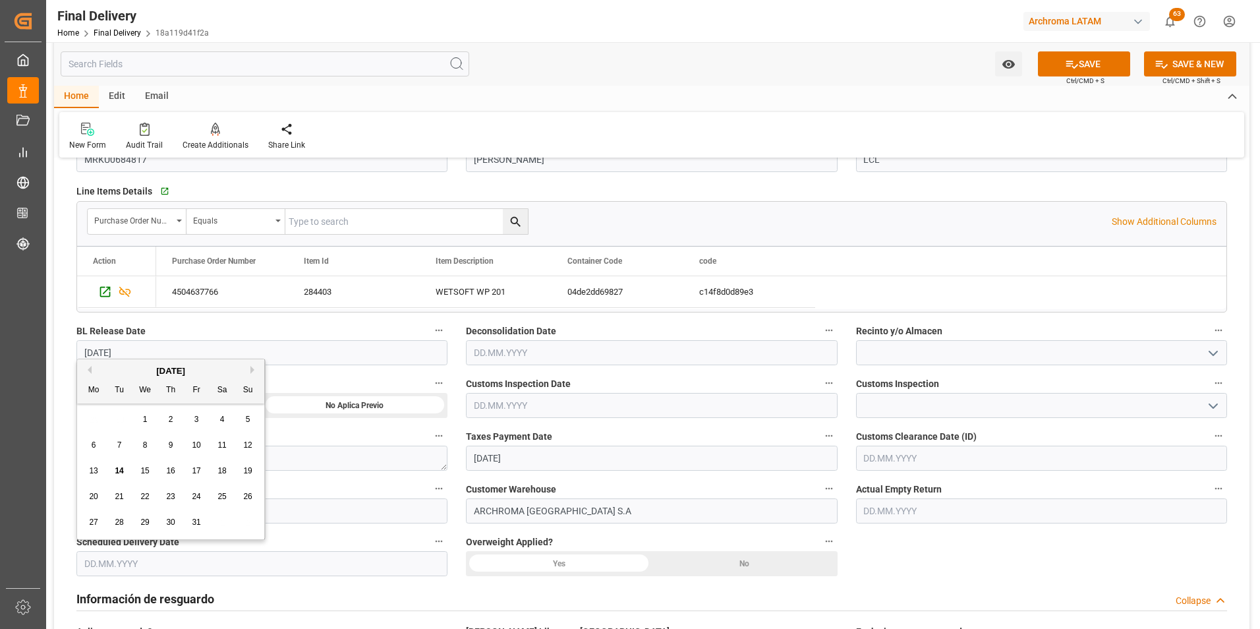
click at [171, 472] on span "16" at bounding box center [170, 470] width 9 height 9
type input "16.10.2025"
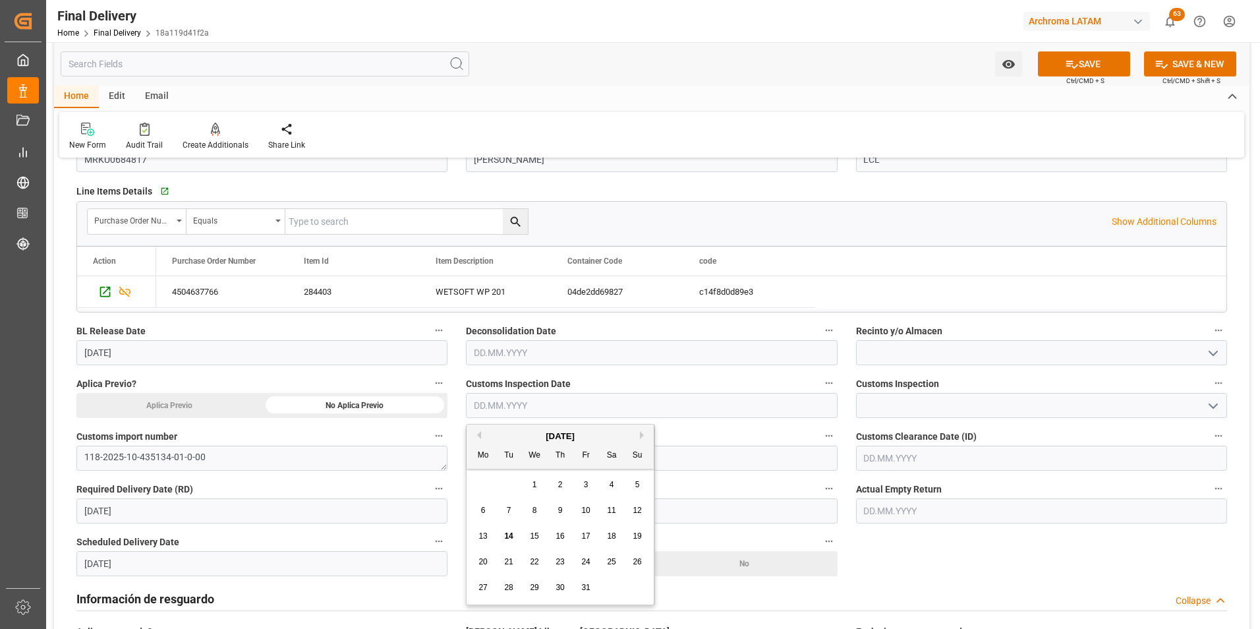
click at [511, 405] on input "text" at bounding box center [651, 405] width 371 height 25
click at [488, 535] on div "13" at bounding box center [483, 536] width 16 height 16
type input "[DATE]"
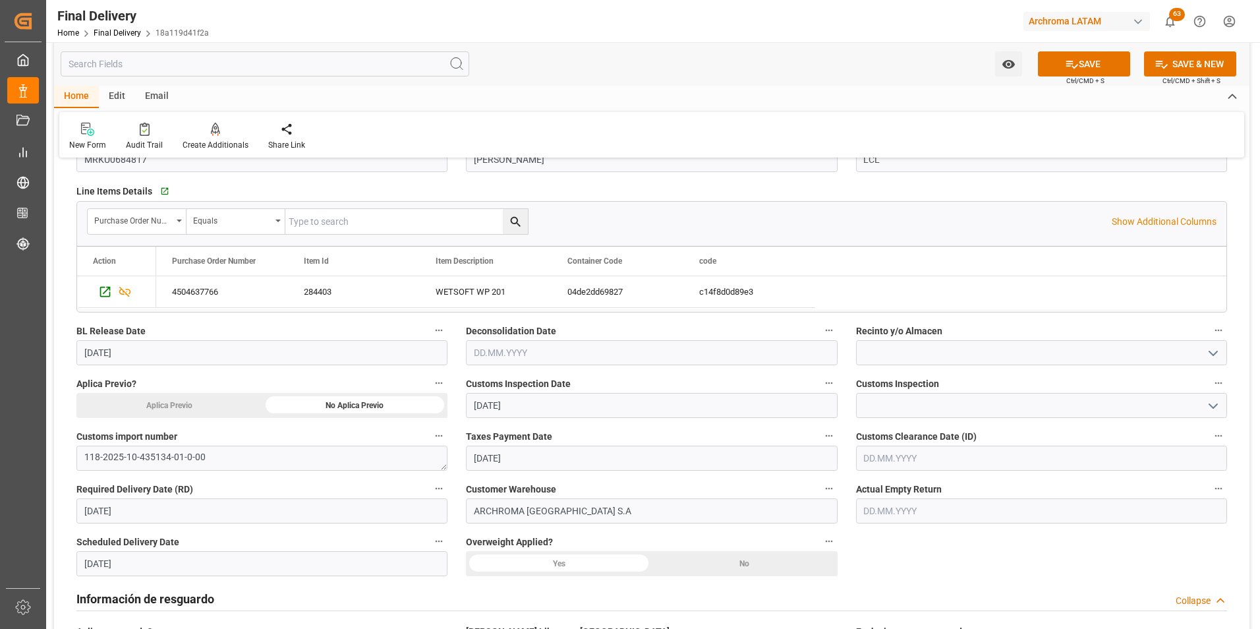
click at [494, 357] on input "text" at bounding box center [651, 352] width 371 height 25
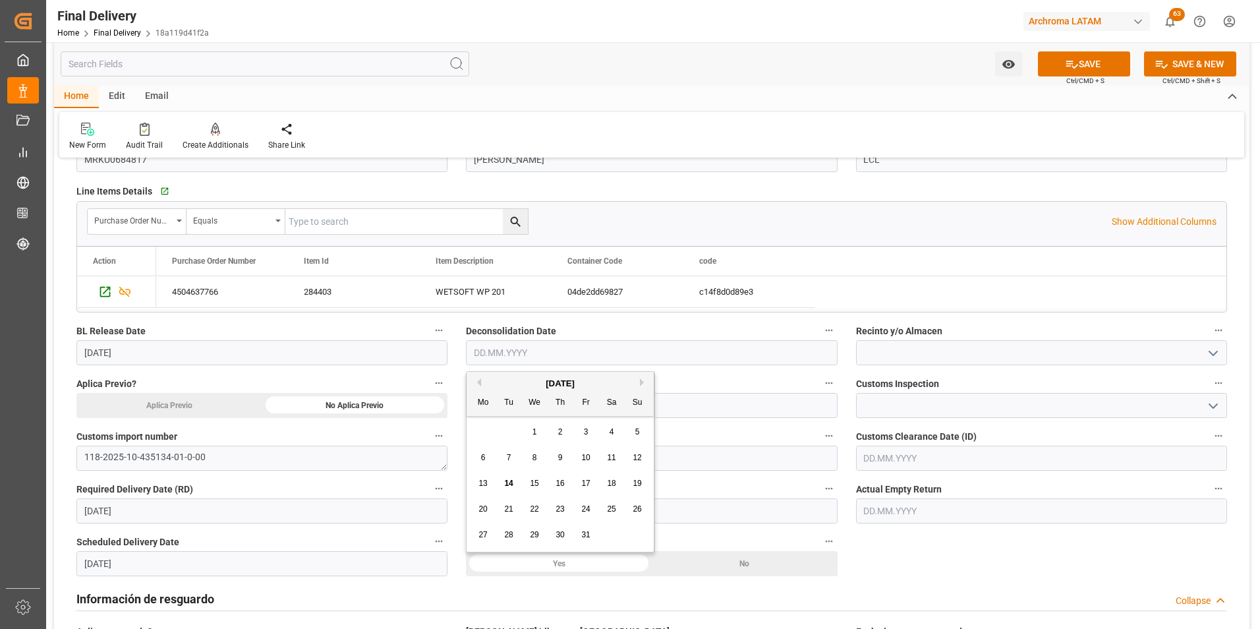
click at [483, 480] on span "13" at bounding box center [482, 482] width 9 height 9
type input "[DATE]"
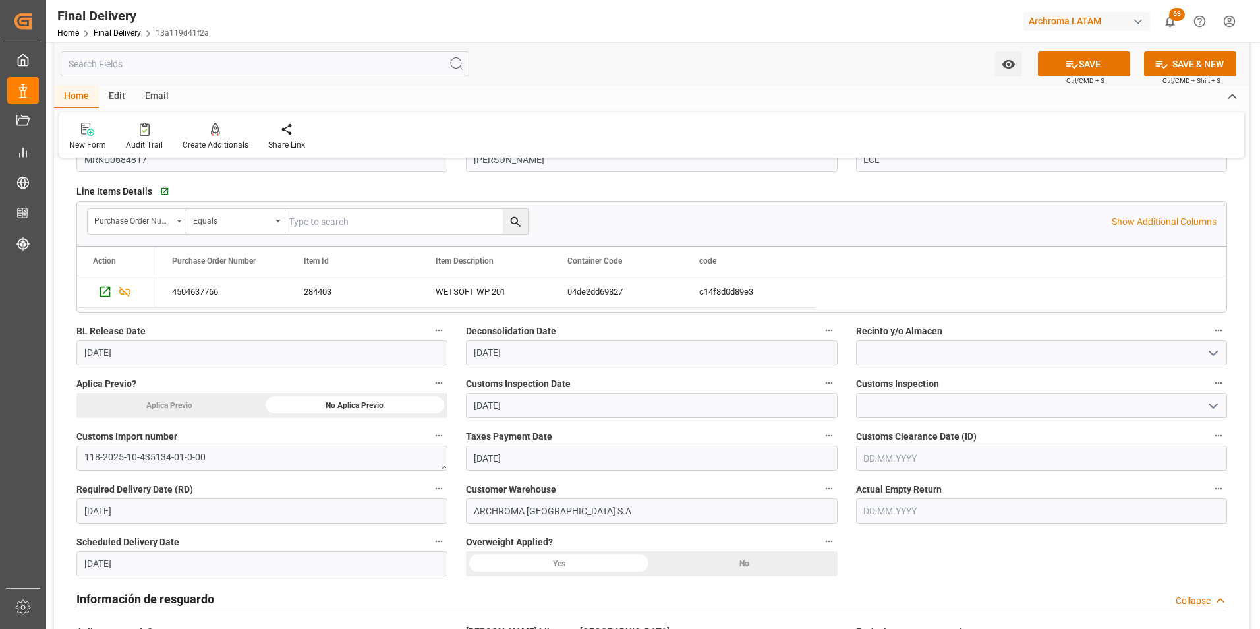
click at [1213, 412] on icon "open menu" at bounding box center [1213, 406] width 16 height 16
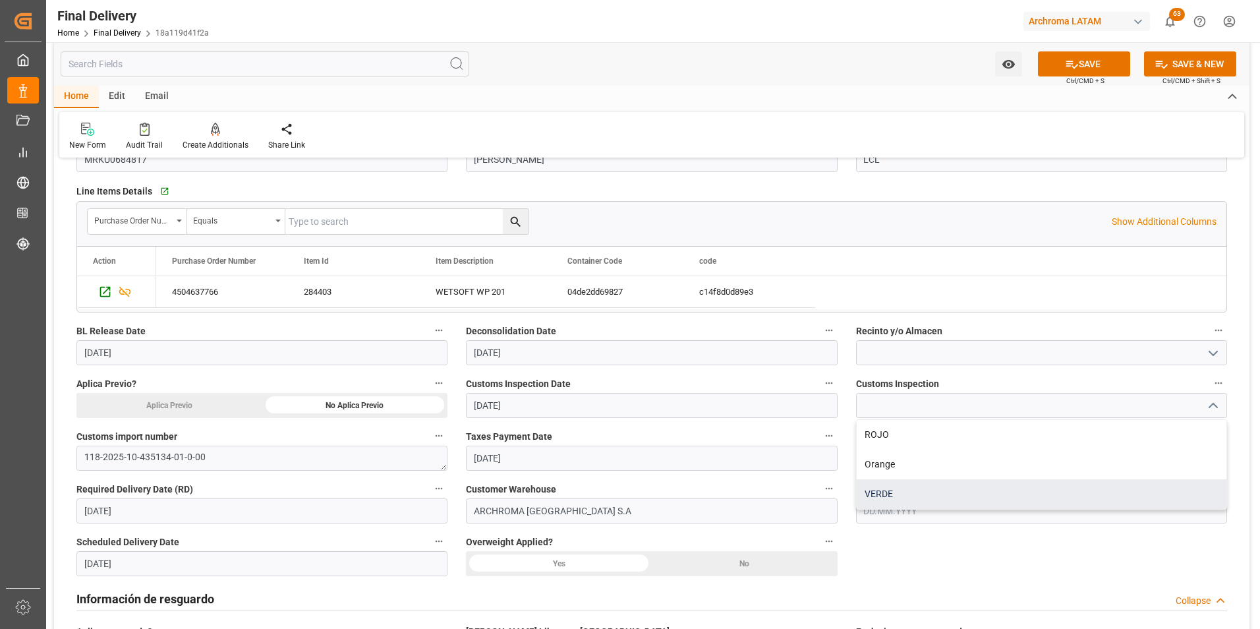
click at [1106, 488] on div "VERDE" at bounding box center [1042, 494] width 370 height 30
type input "VERDE"
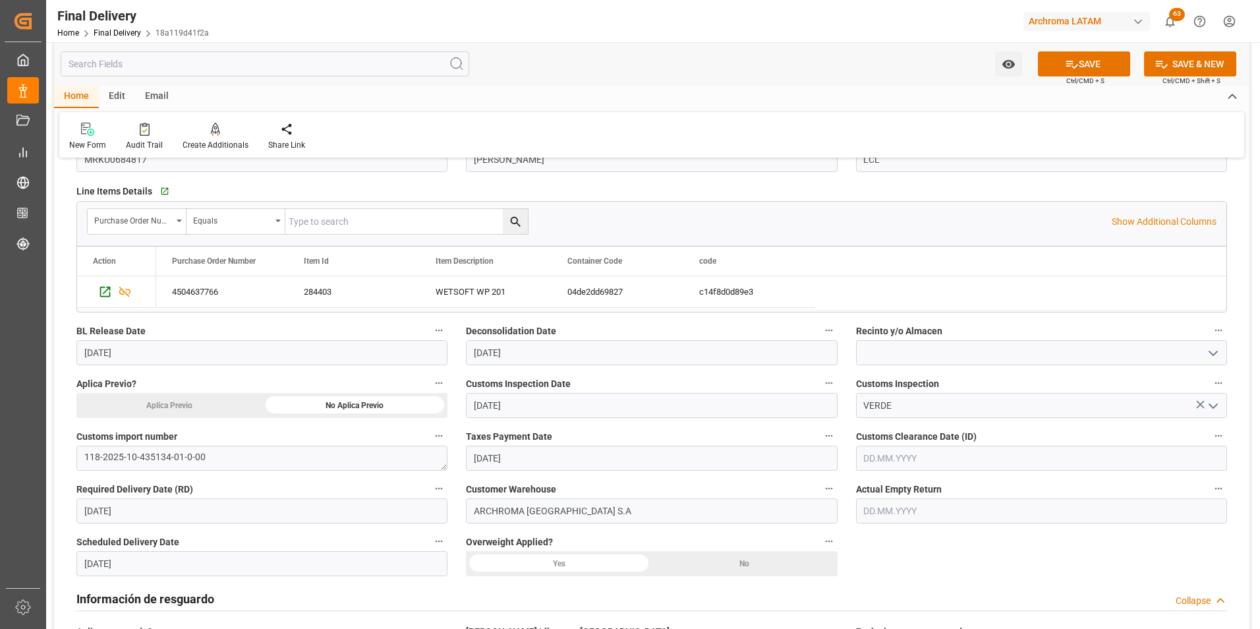
click at [1063, 457] on input "text" at bounding box center [1041, 457] width 371 height 25
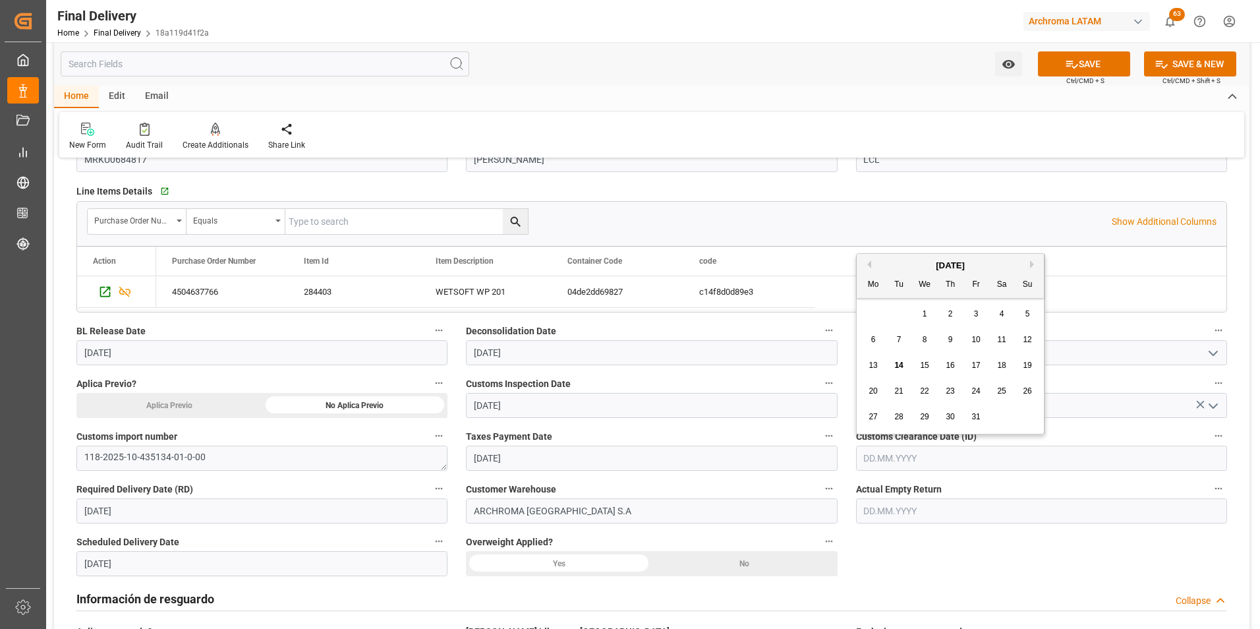
click at [870, 368] on span "13" at bounding box center [872, 364] width 9 height 9
type input "[DATE]"
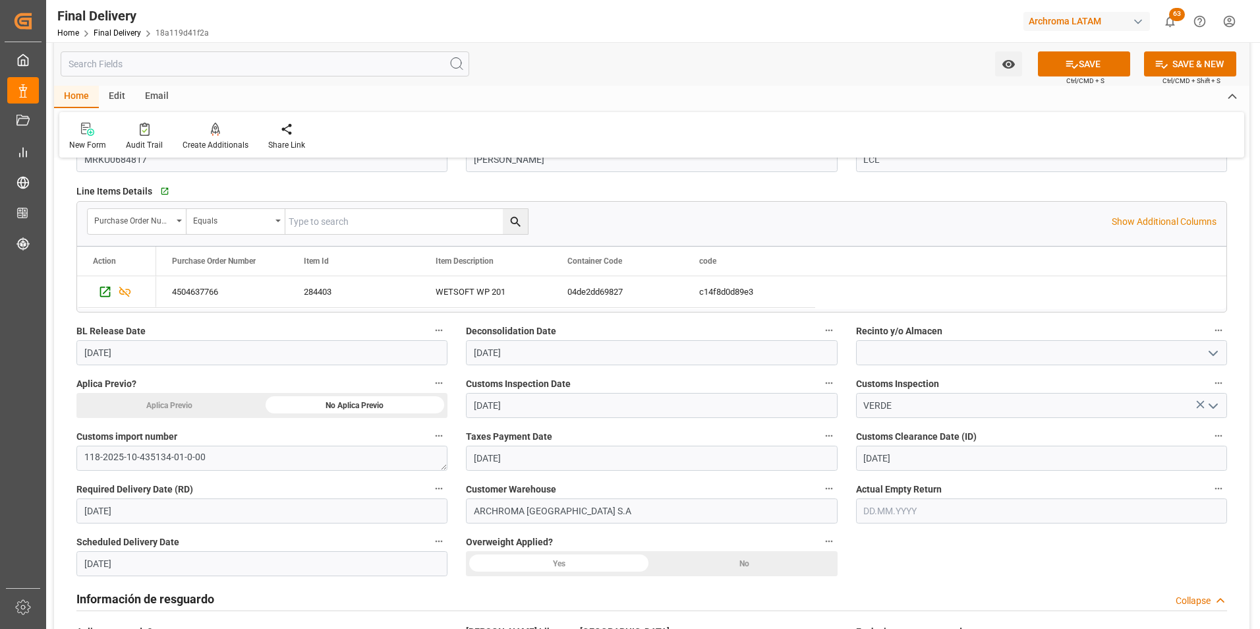
click at [824, 557] on div "No" at bounding box center [745, 563] width 186 height 25
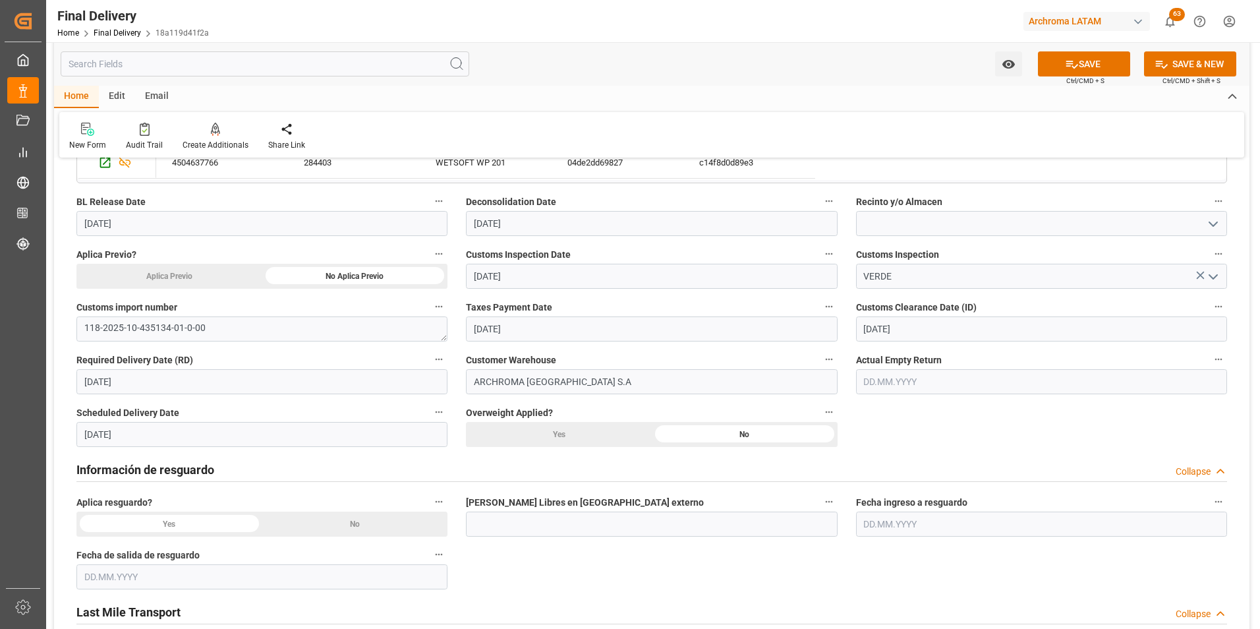
scroll to position [329, 0]
click at [401, 528] on div "No" at bounding box center [355, 521] width 186 height 25
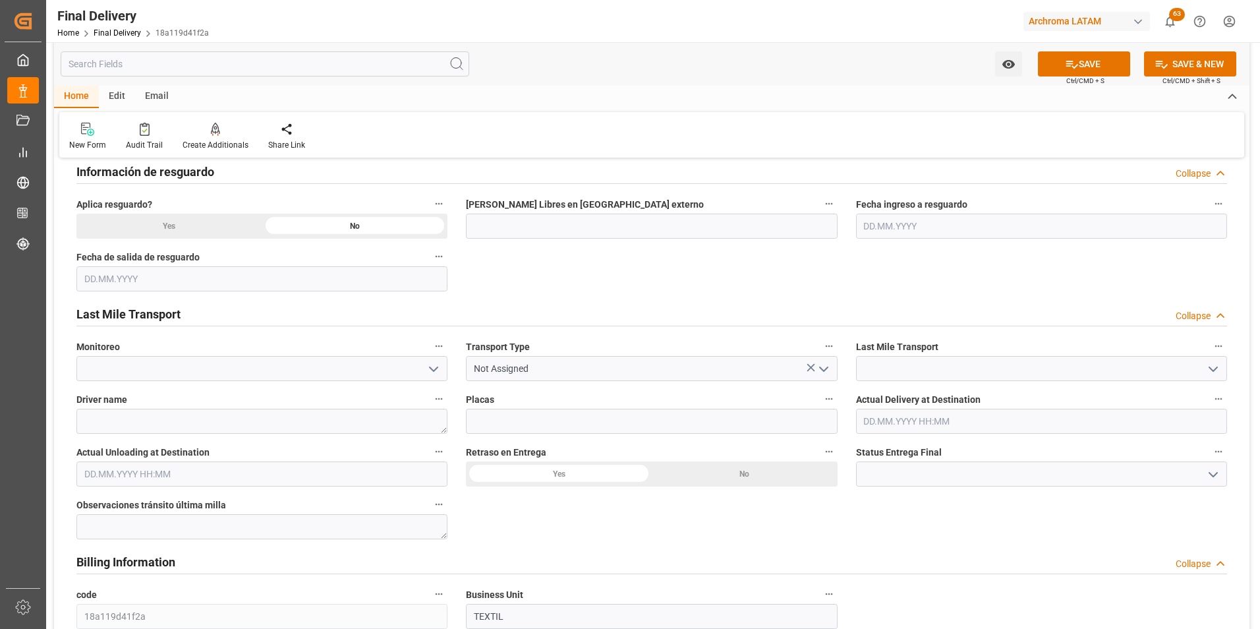
scroll to position [659, 0]
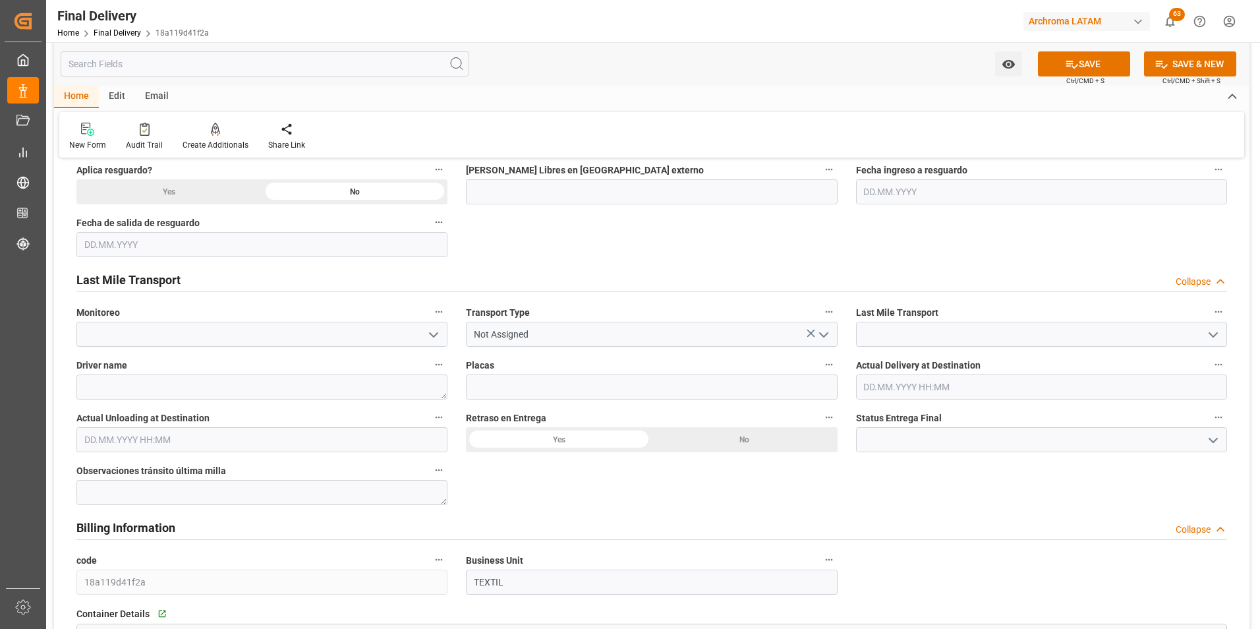
click at [820, 339] on icon "open menu" at bounding box center [824, 335] width 16 height 16
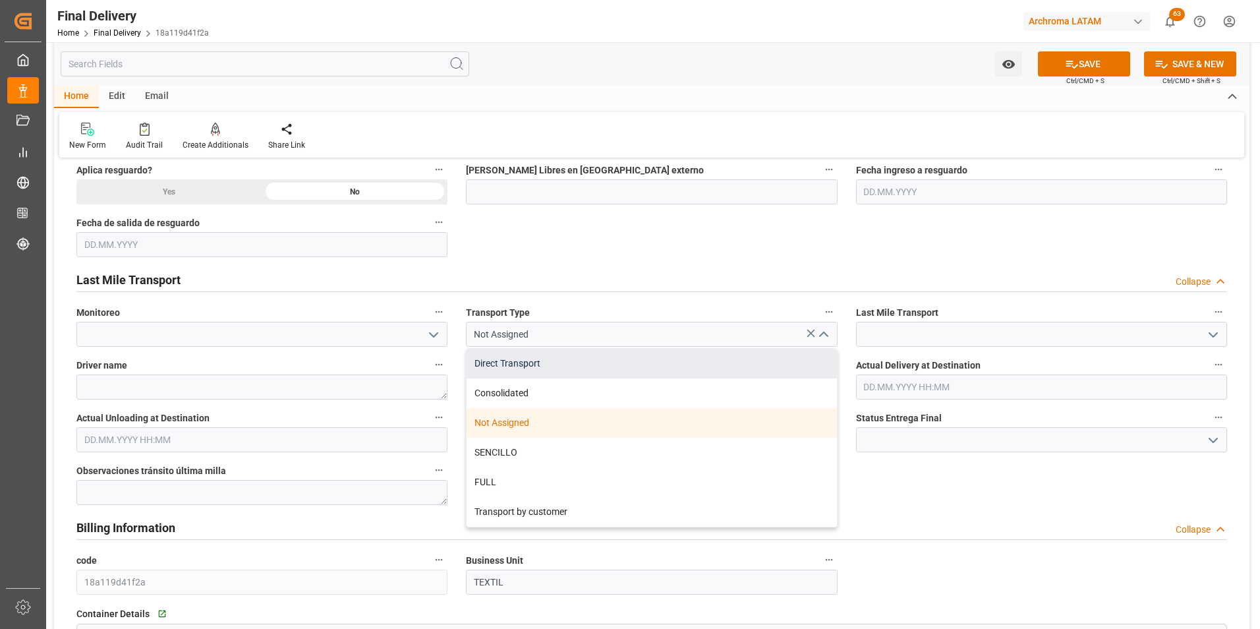
click at [795, 364] on div "Direct Transport" at bounding box center [652, 364] width 370 height 30
type input "Direct Transport"
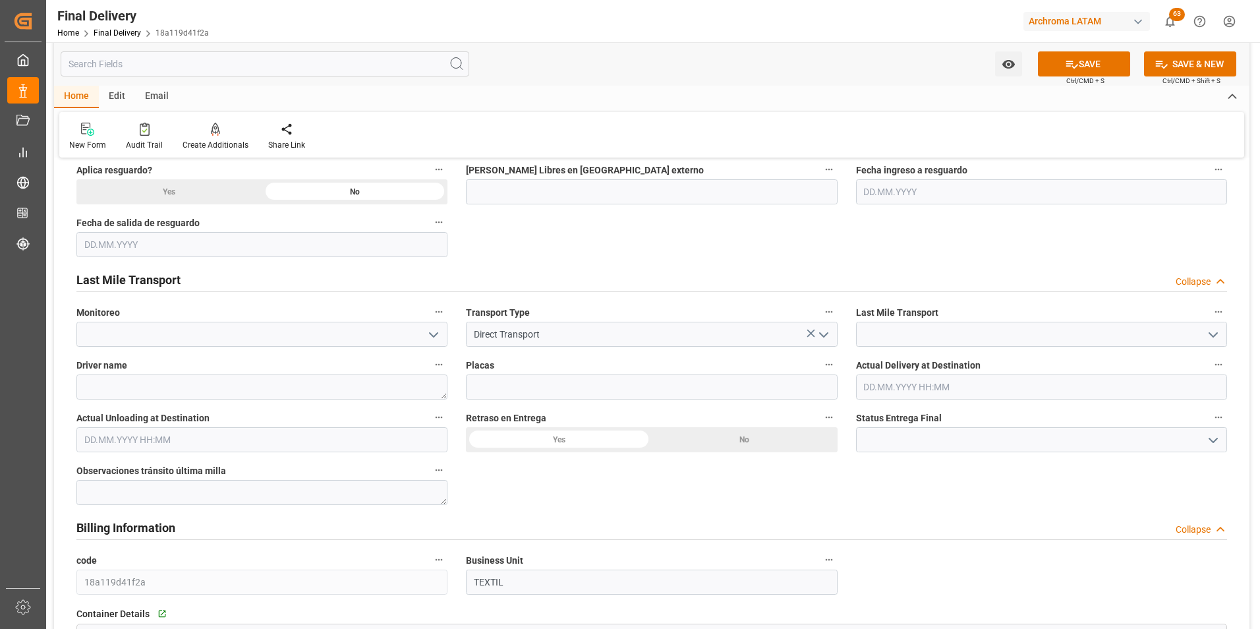
click at [1208, 337] on icon "open menu" at bounding box center [1213, 335] width 16 height 16
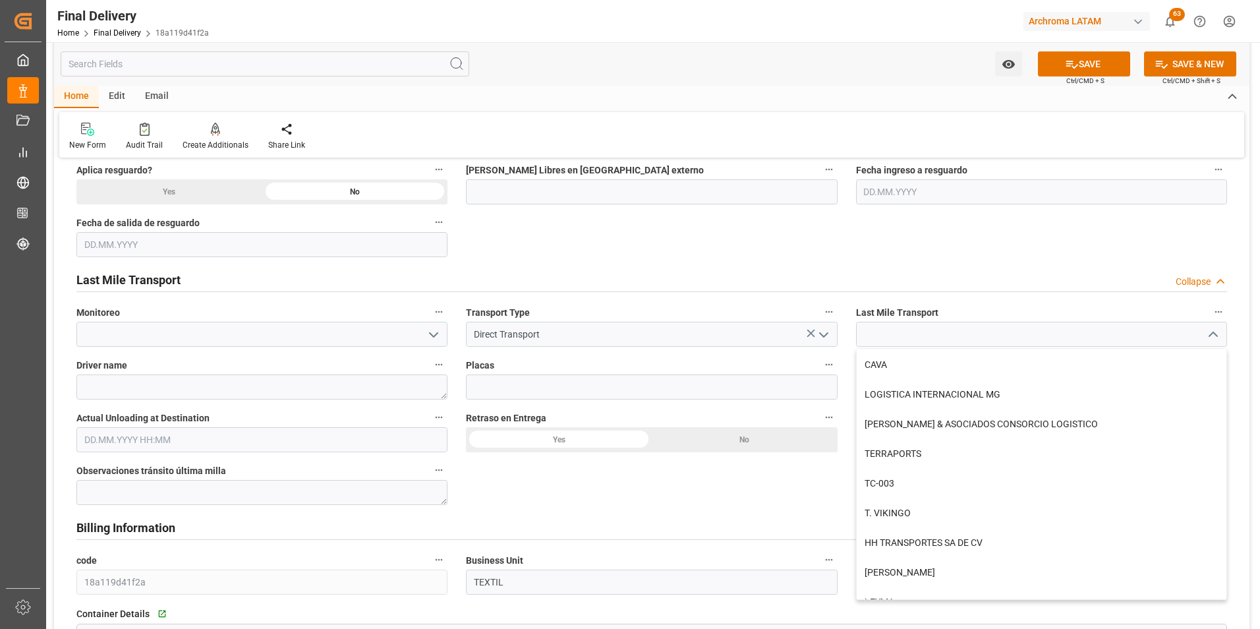
scroll to position [329, 0]
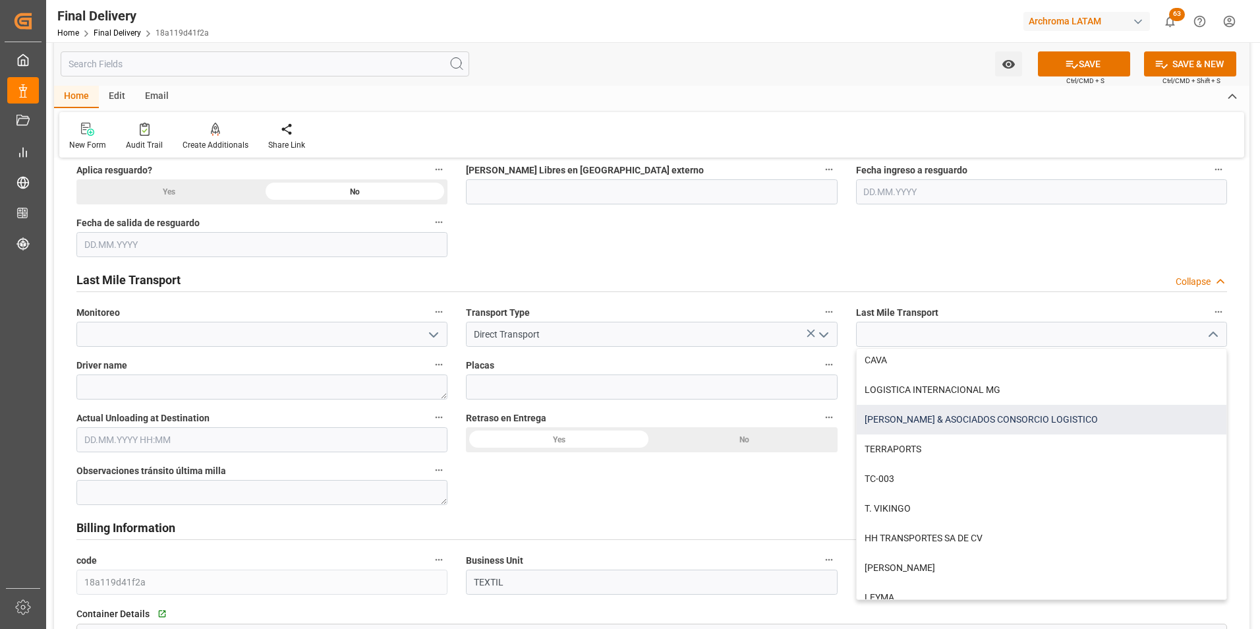
click at [999, 422] on div "[PERSON_NAME] & ASOCIADOS CONSORCIO LOGISTICO" at bounding box center [1042, 420] width 370 height 30
type input "[PERSON_NAME] & ASOCIADOS CONSORCIO LOGISTICO"
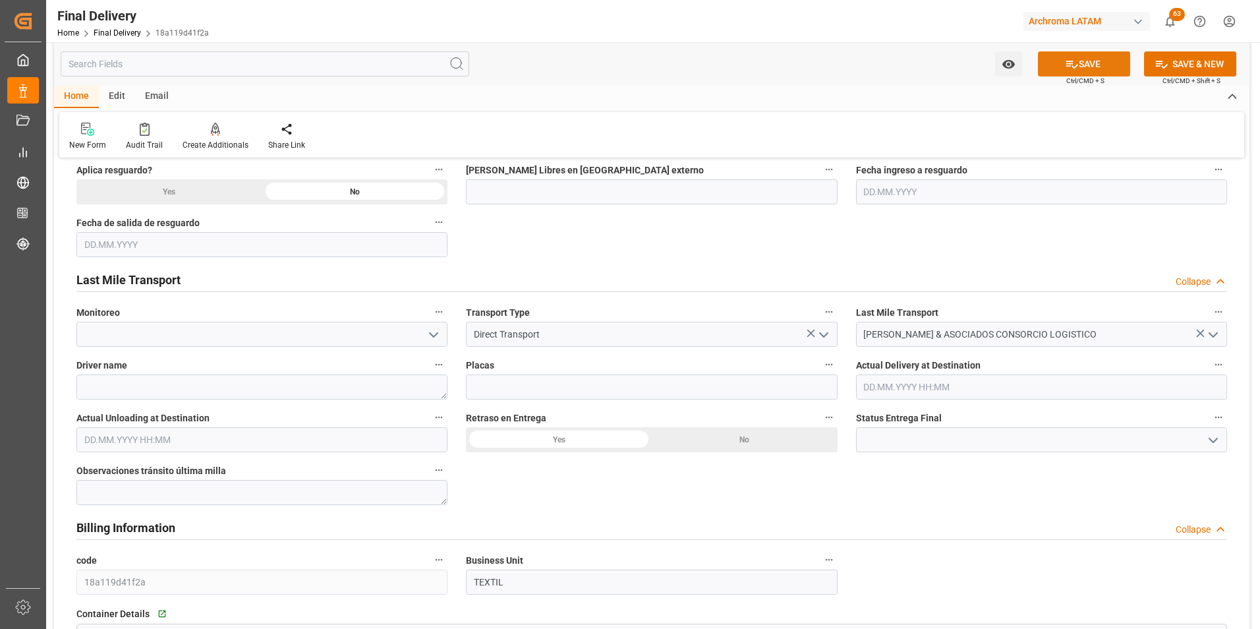
click at [1084, 62] on button "SAVE" at bounding box center [1084, 63] width 92 height 25
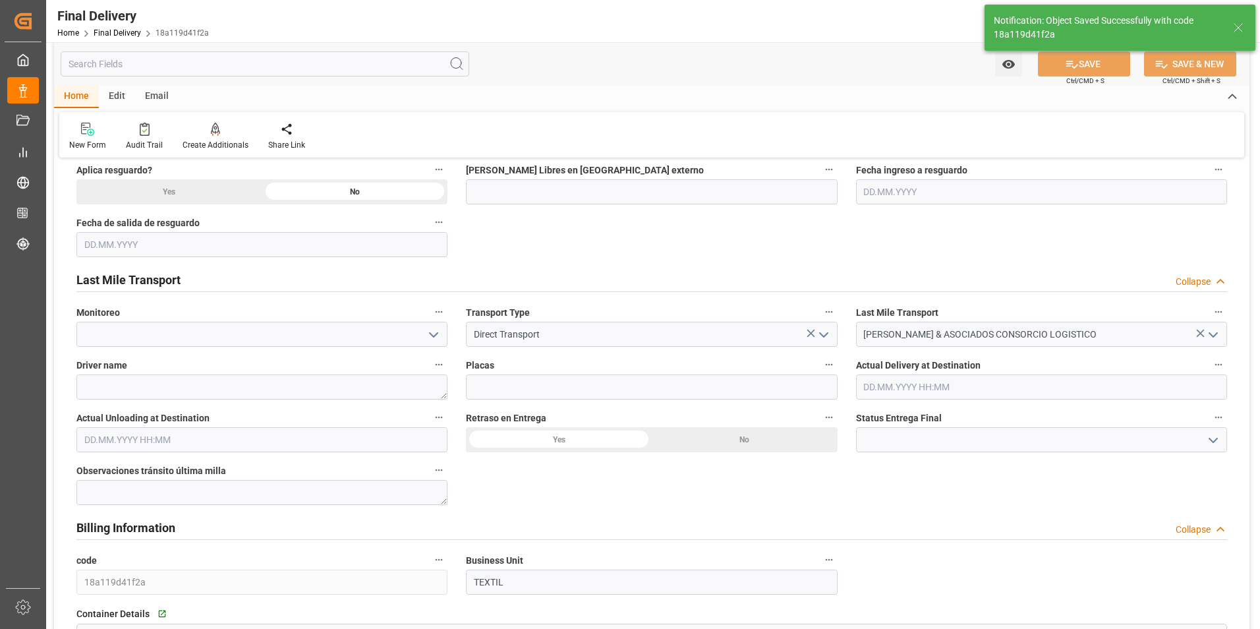
type input "In transit to final delivery"
type input "3"
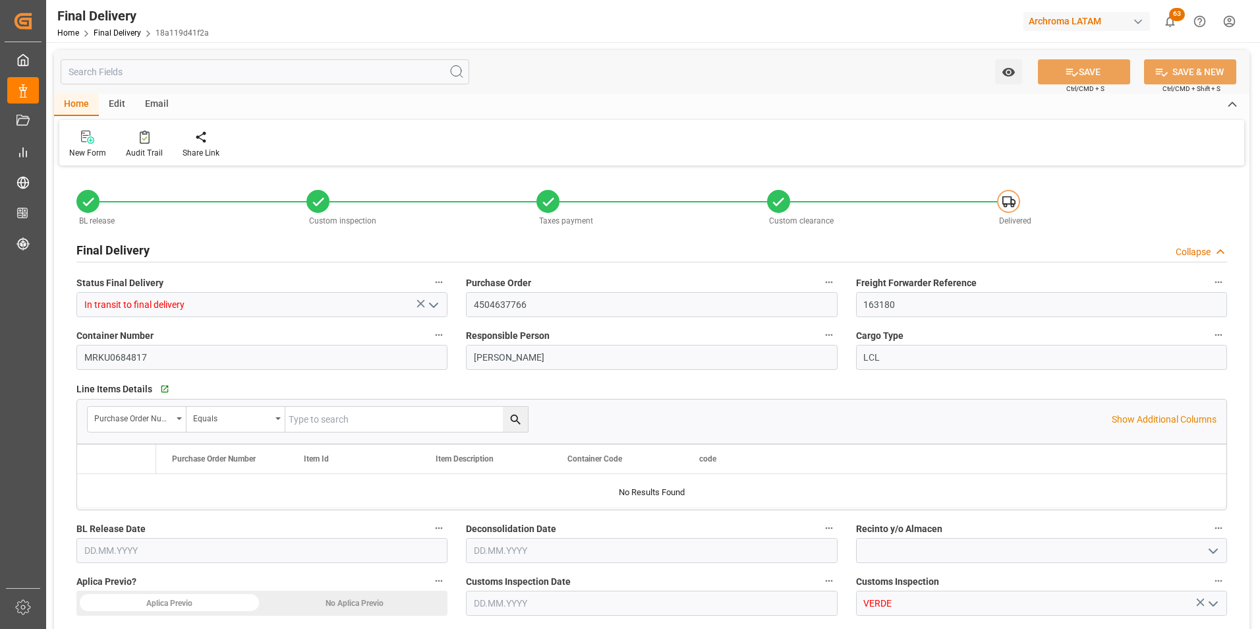
type input "3"
type input "[DATE]"
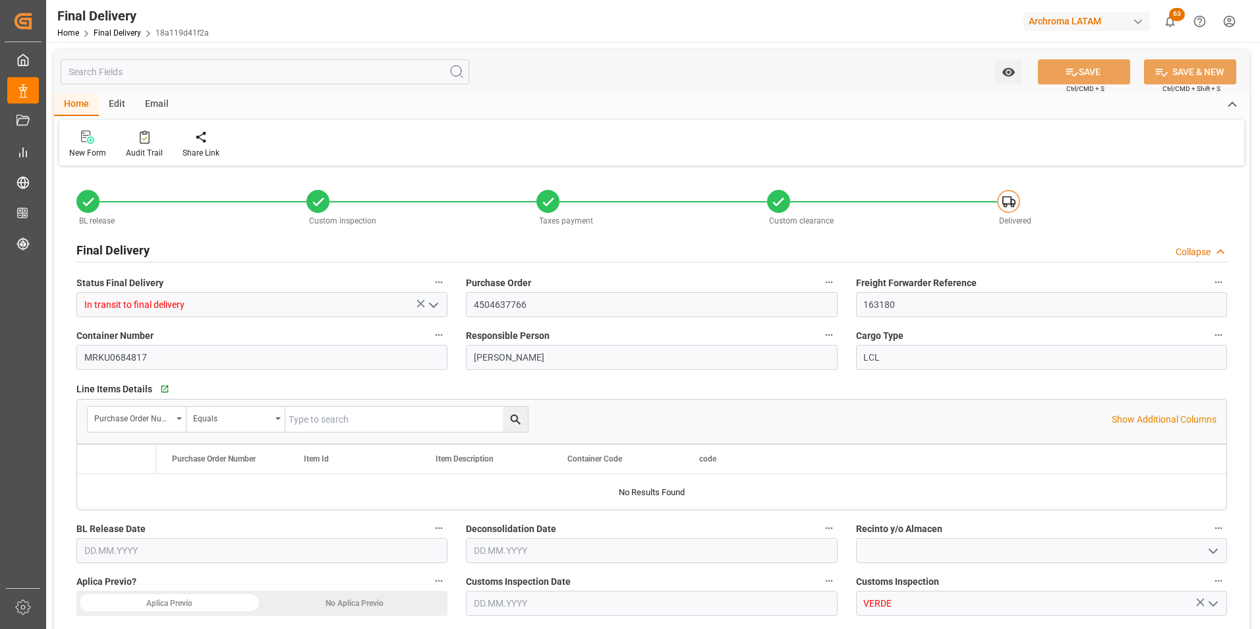
type input "[DATE]"
type input "16.10.2025"
type input "[DATE]"
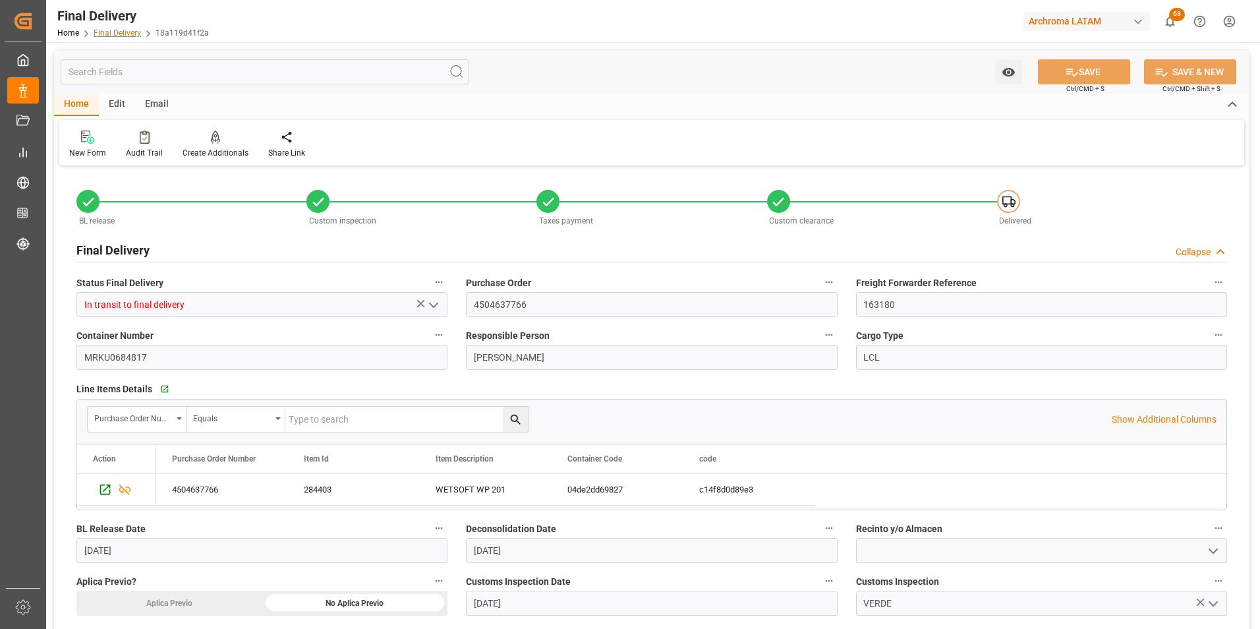
click at [124, 31] on link "Final Delivery" at bounding box center [117, 32] width 47 height 9
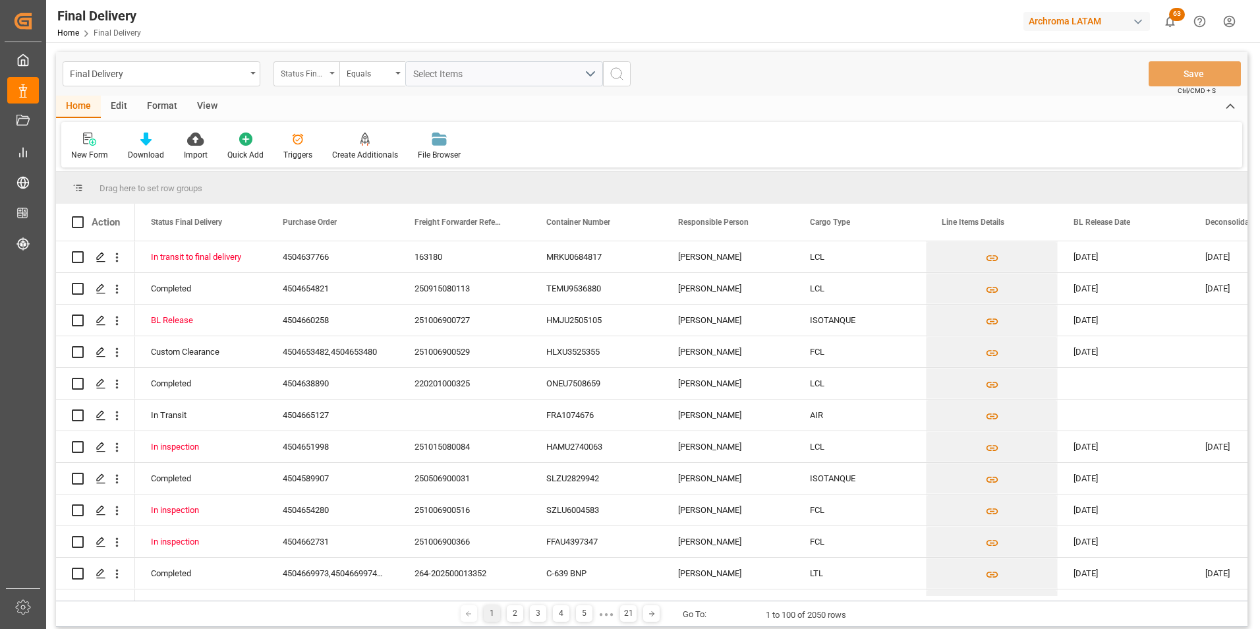
click at [312, 78] on div "Status Final Delivery" at bounding box center [303, 72] width 45 height 15
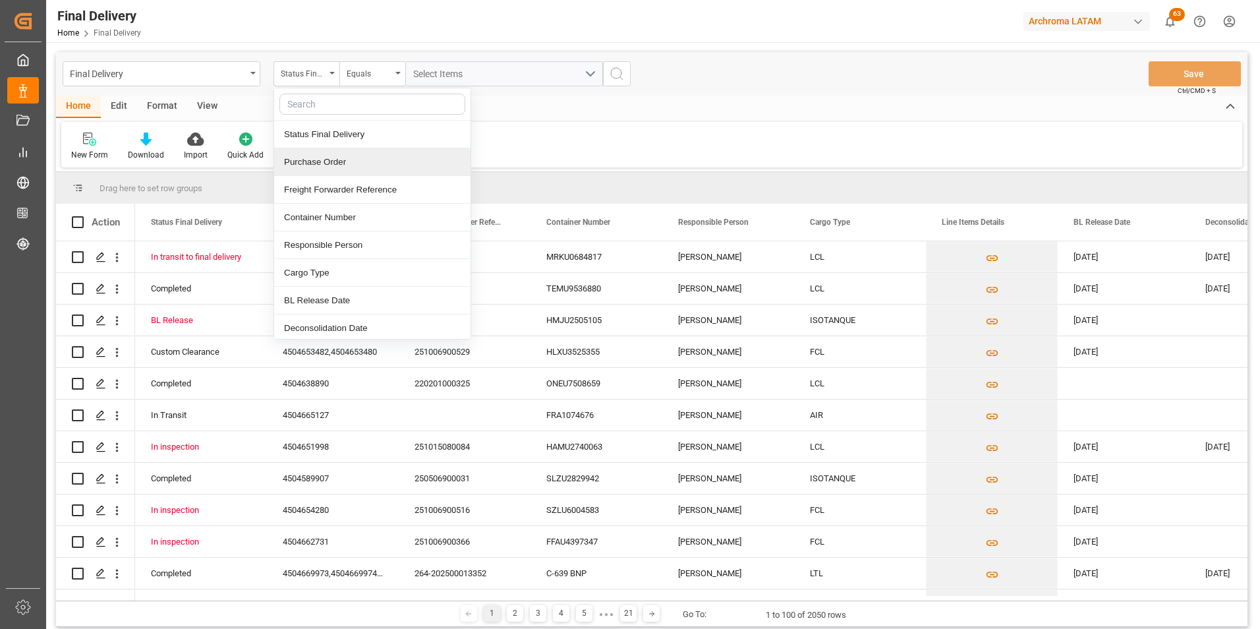
click at [339, 154] on div "Purchase Order" at bounding box center [372, 162] width 196 height 28
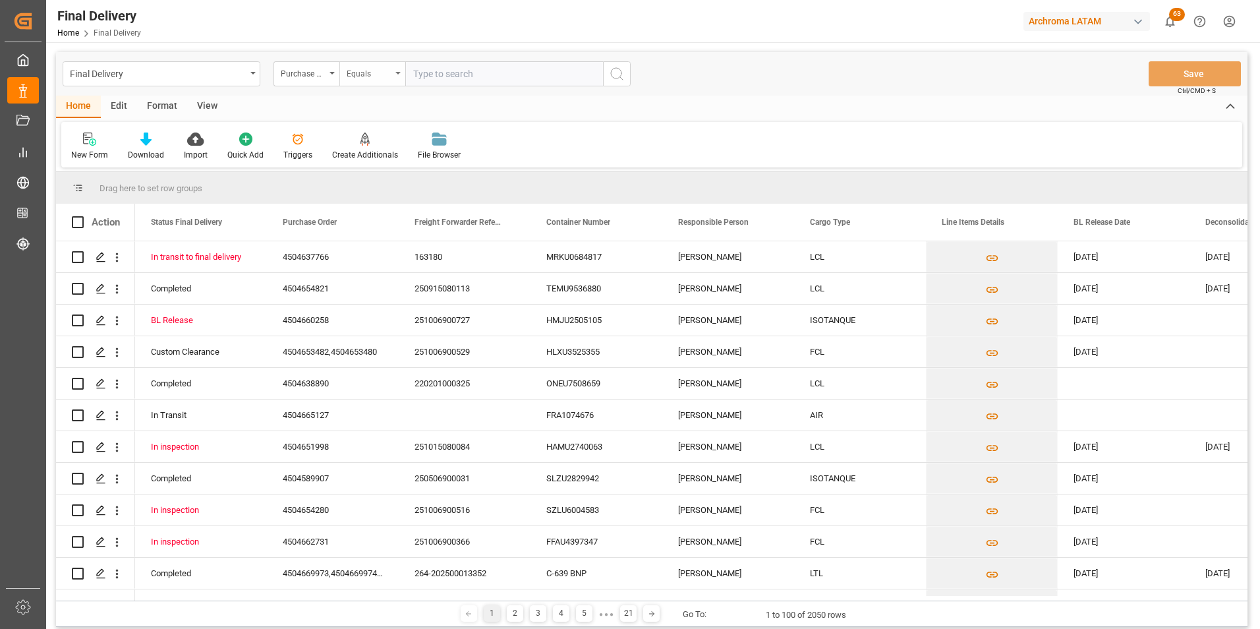
click at [364, 75] on div "Equals" at bounding box center [369, 72] width 45 height 15
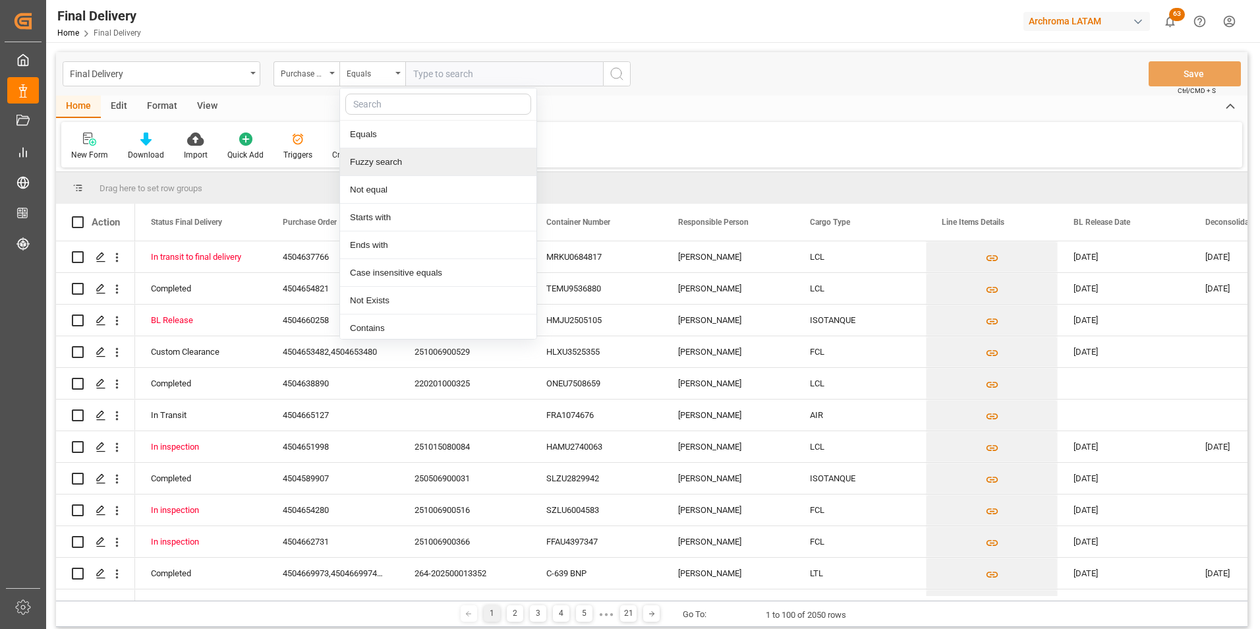
click at [373, 157] on div "Fuzzy search" at bounding box center [438, 162] width 196 height 28
paste input "4504658063"
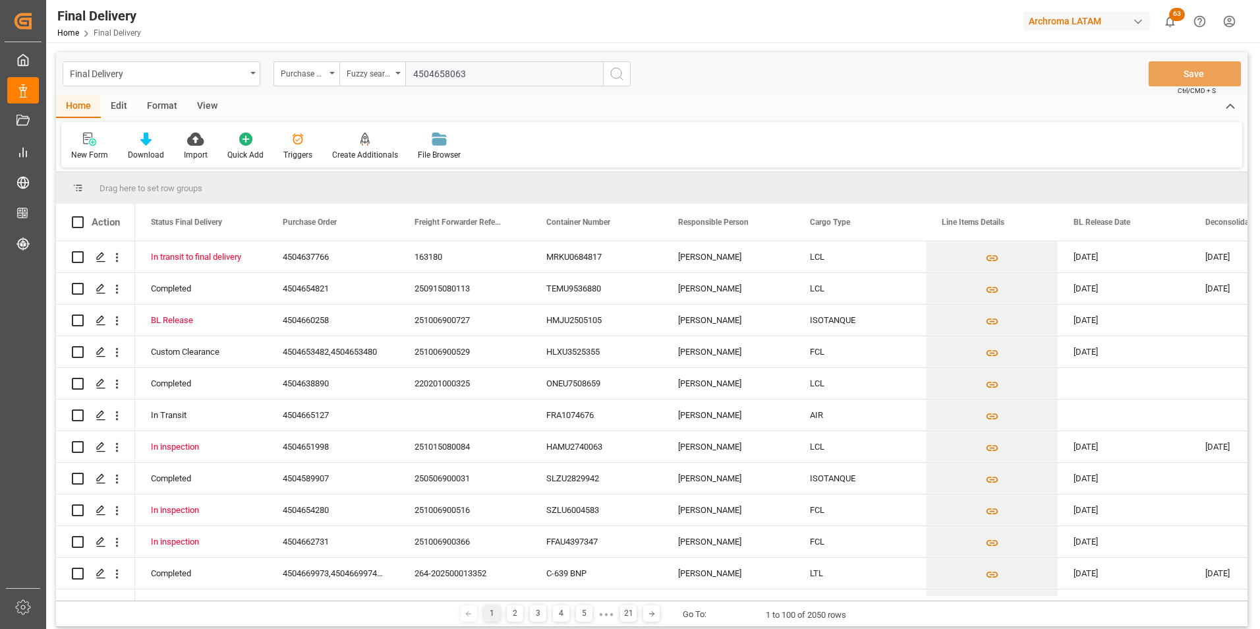
type input "4504658063"
click at [627, 69] on button "search button" at bounding box center [617, 73] width 28 height 25
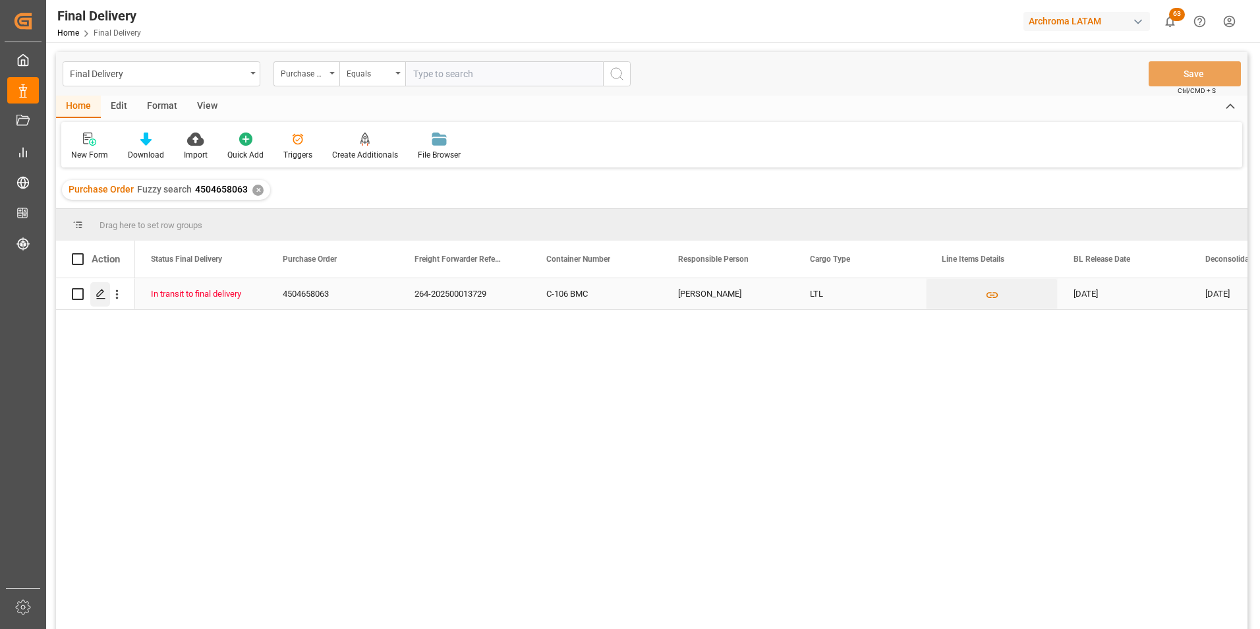
click at [101, 291] on icon "Press SPACE to select this row." at bounding box center [101, 294] width 11 height 11
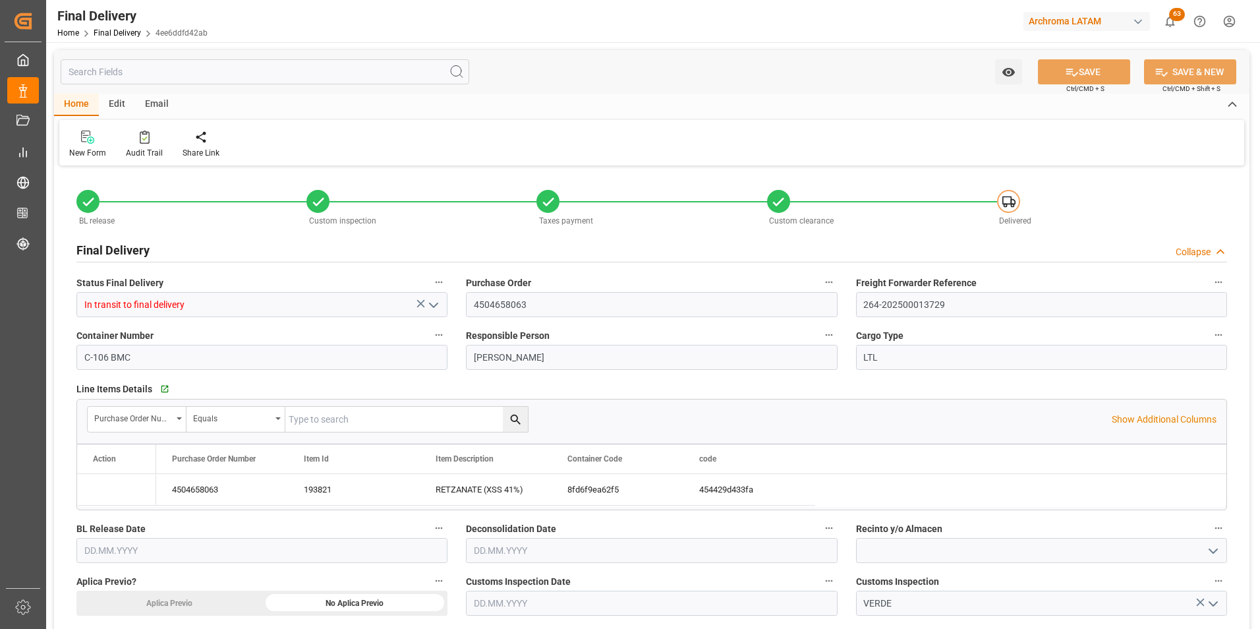
type input "[DATE]"
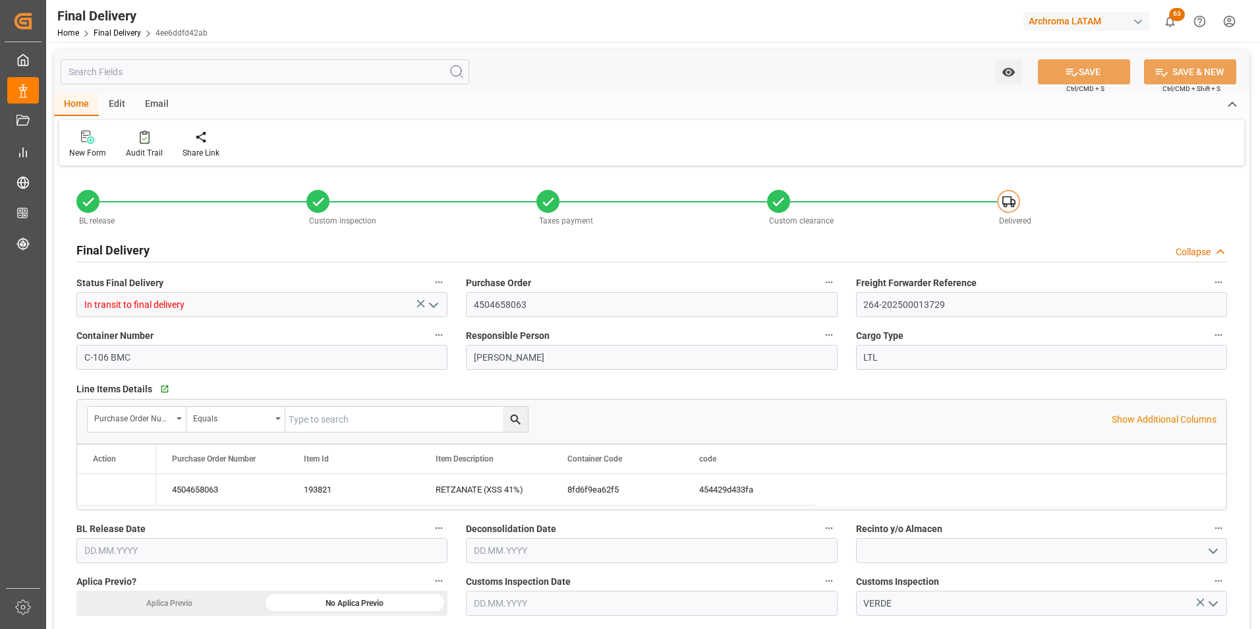
type input "[DATE]"
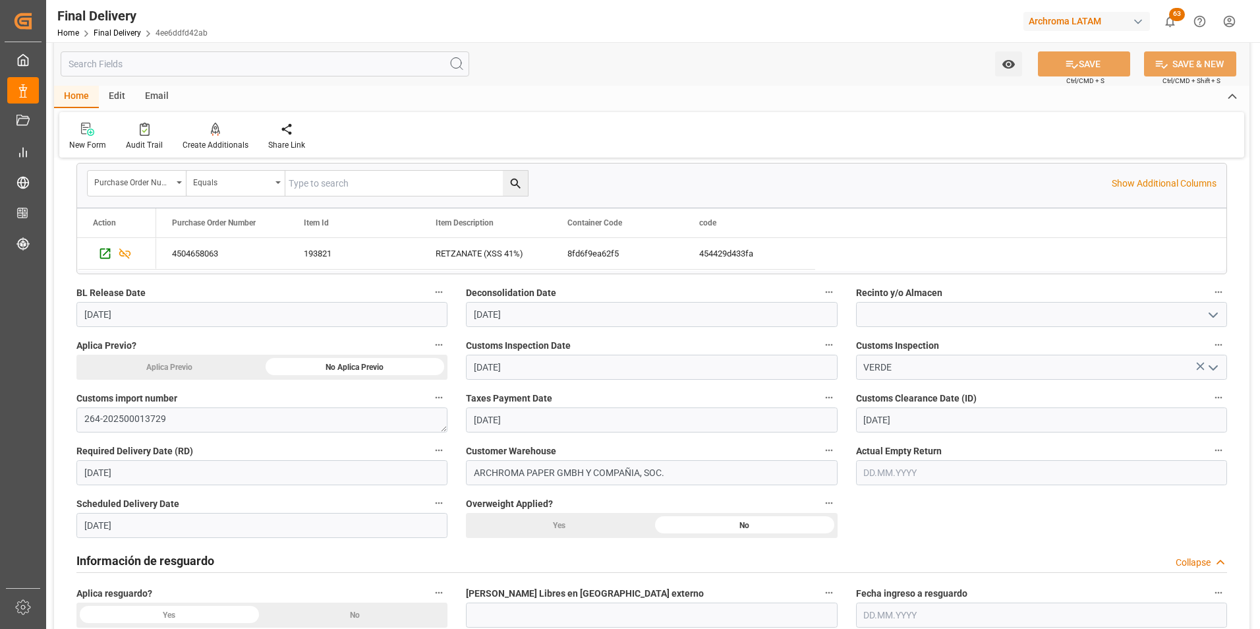
scroll to position [264, 0]
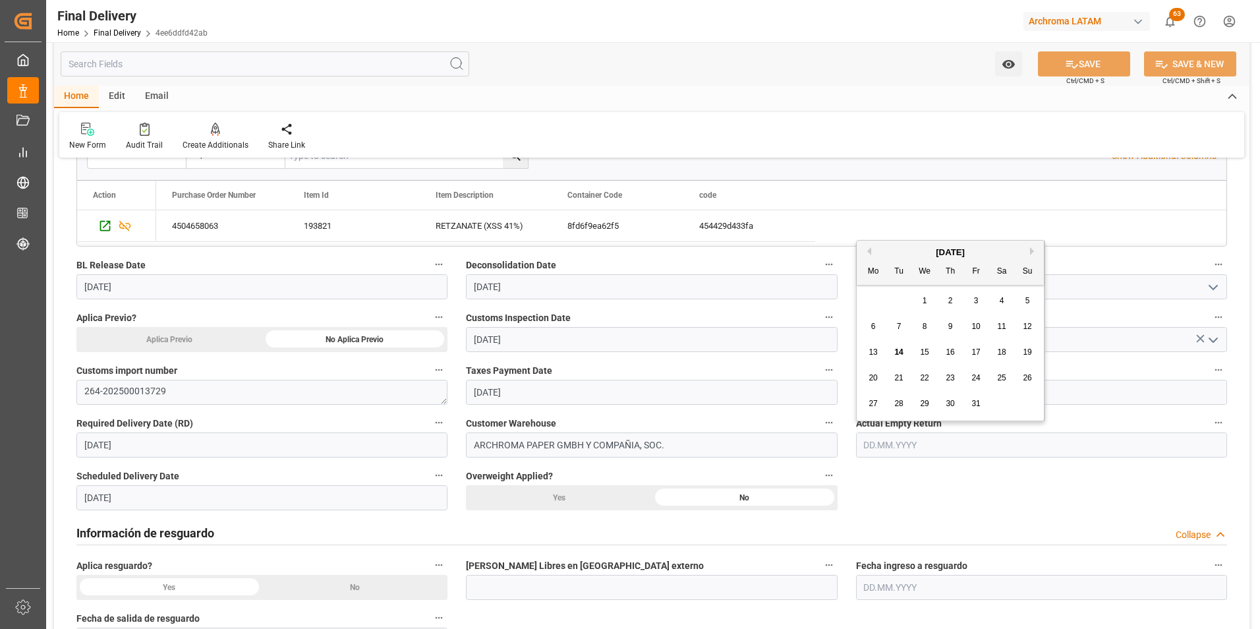
click at [936, 442] on input "text" at bounding box center [1041, 444] width 371 height 25
drag, startPoint x: 893, startPoint y: 353, endPoint x: 891, endPoint y: 361, distance: 8.2
click at [894, 353] on div "14" at bounding box center [899, 353] width 16 height 16
type input "[DATE]"
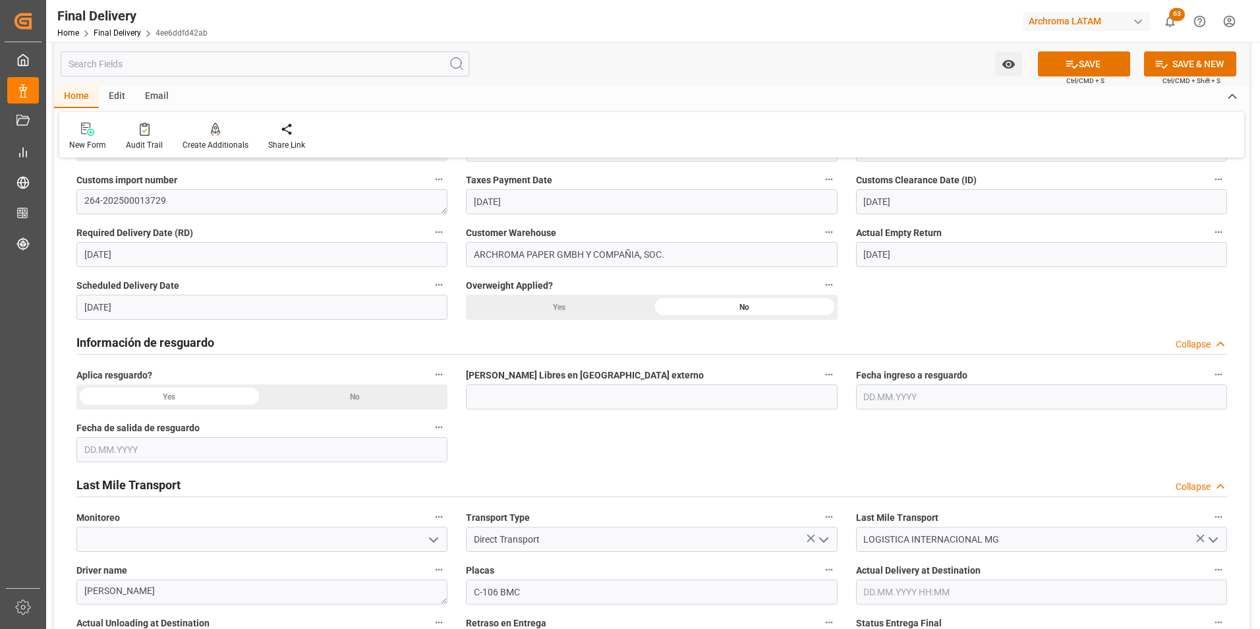
scroll to position [461, 0]
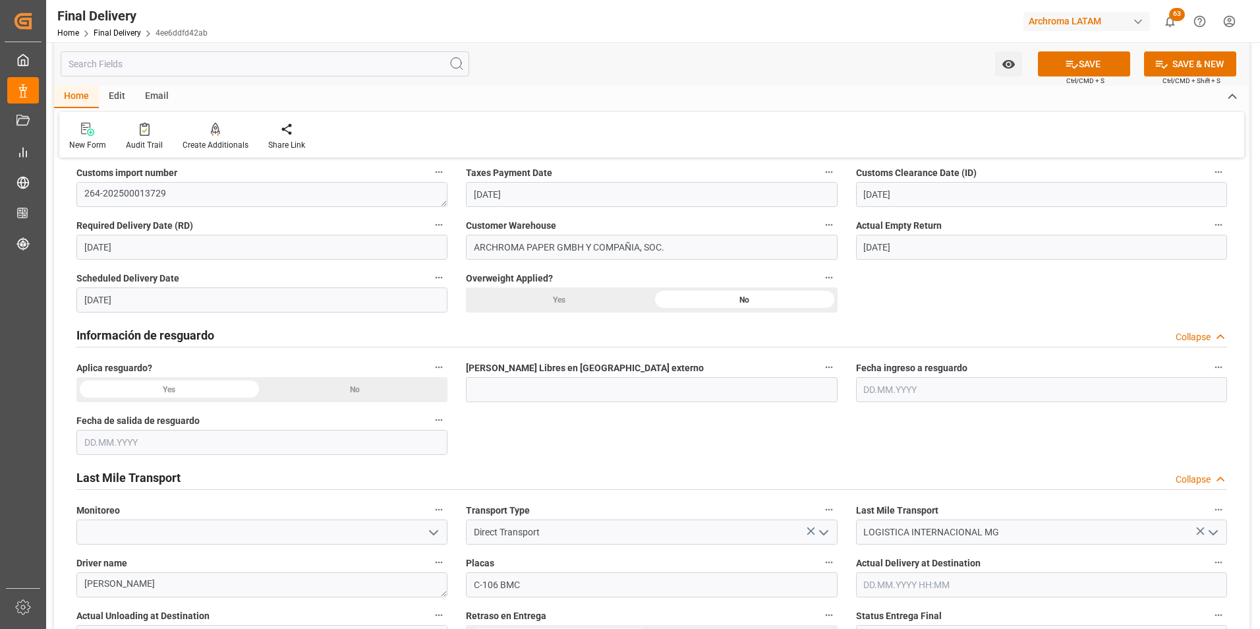
click at [375, 392] on div "No" at bounding box center [355, 389] width 186 height 25
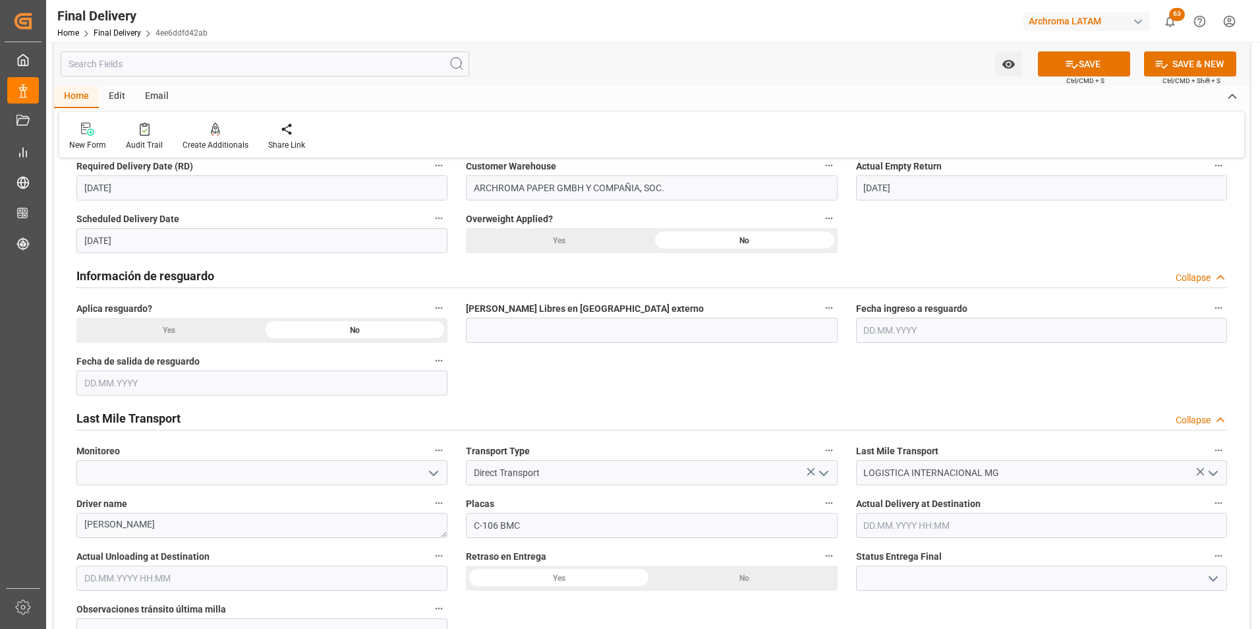
scroll to position [659, 0]
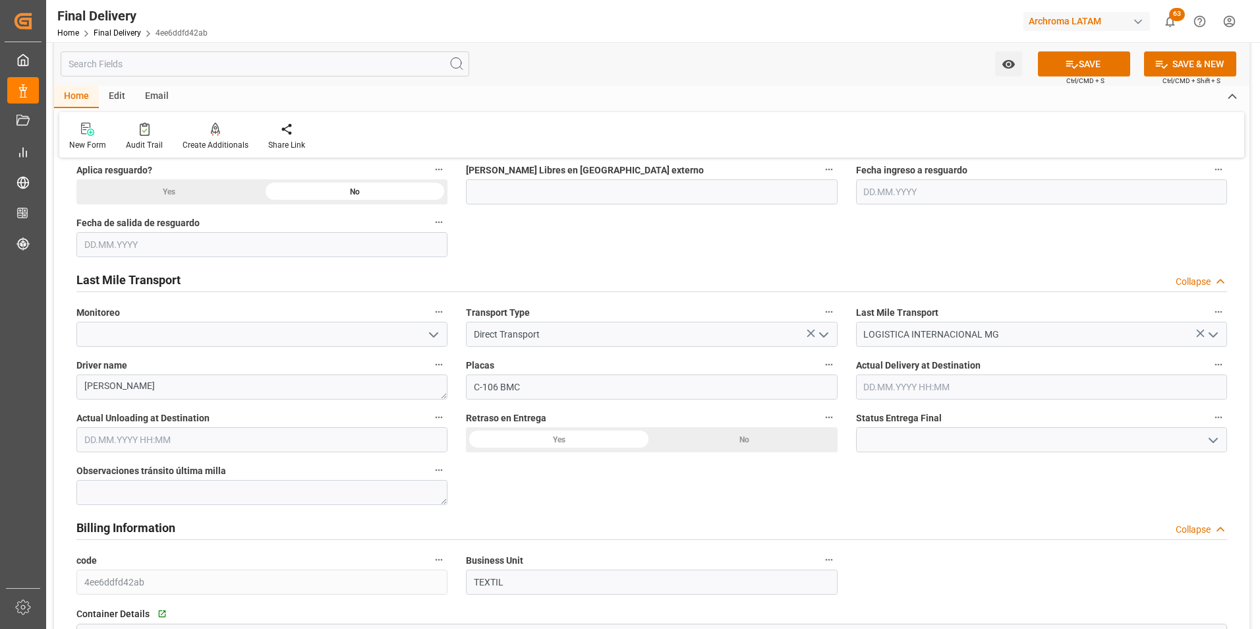
click at [725, 443] on div "No" at bounding box center [745, 439] width 186 height 25
click at [888, 381] on input "text" at bounding box center [1041, 386] width 371 height 25
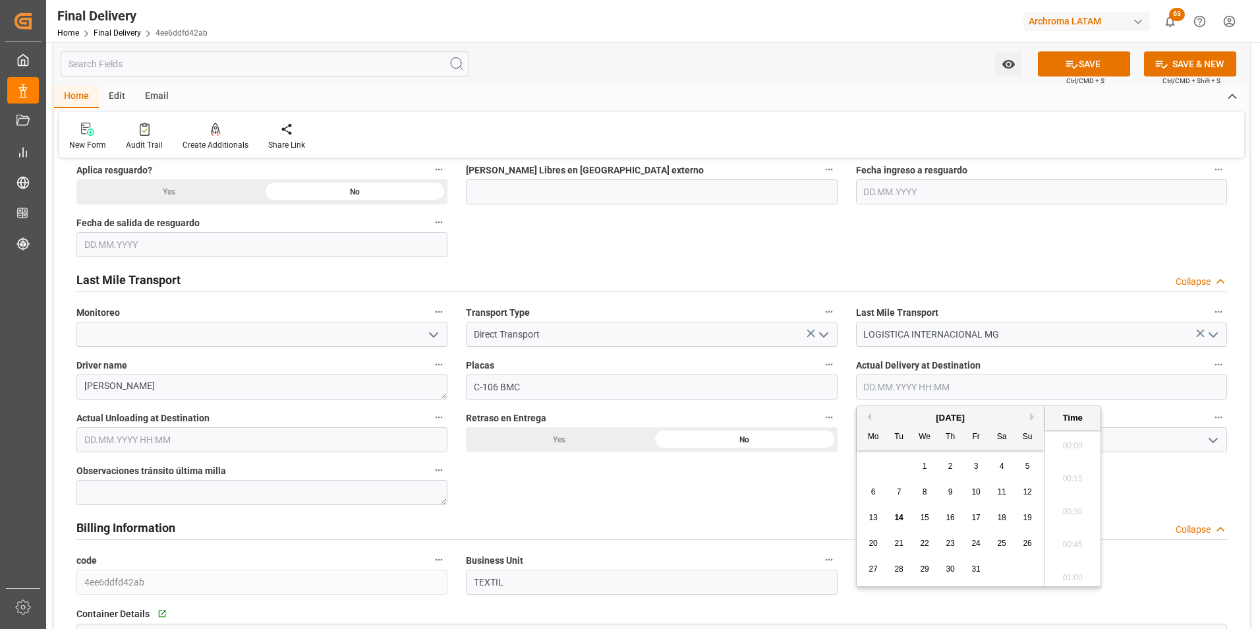
scroll to position [1388, 0]
click at [899, 518] on span "14" at bounding box center [898, 517] width 9 height 9
type input "14.10.2025 00:00"
drag, startPoint x: 809, startPoint y: 479, endPoint x: 870, endPoint y: 458, distance: 64.2
click at [811, 480] on div "BL release Custom inspection Taxes payment Custom clearance Delivered Final Del…" at bounding box center [651, 306] width 1195 height 1593
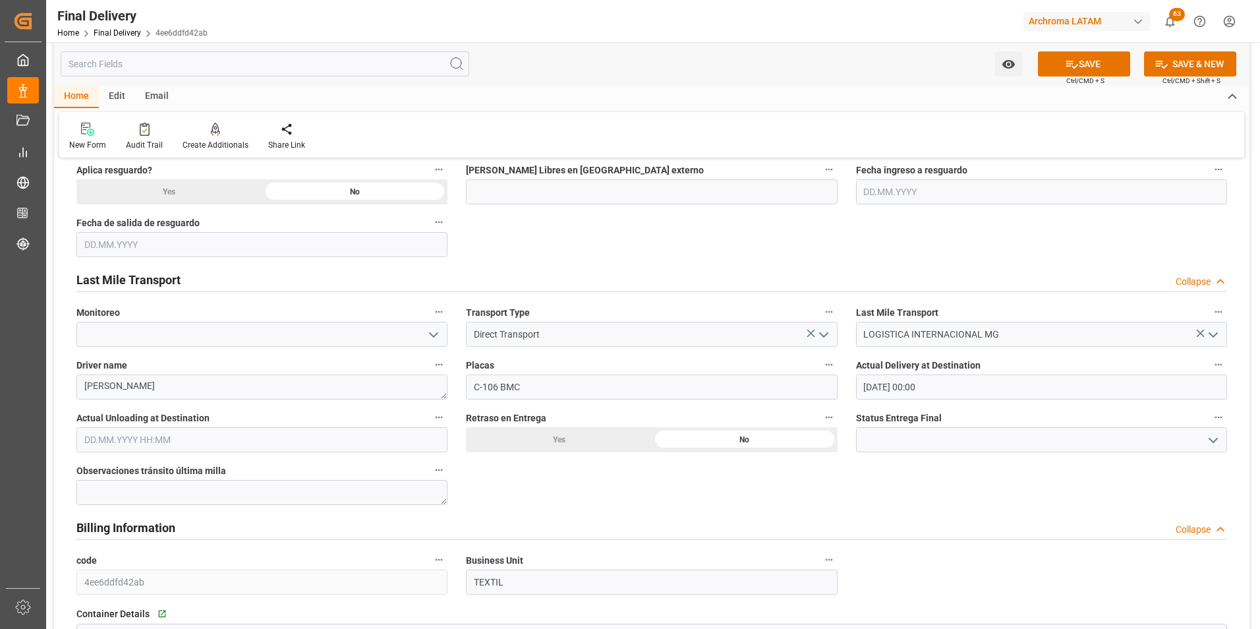
click at [1220, 439] on icon "open menu" at bounding box center [1213, 440] width 16 height 16
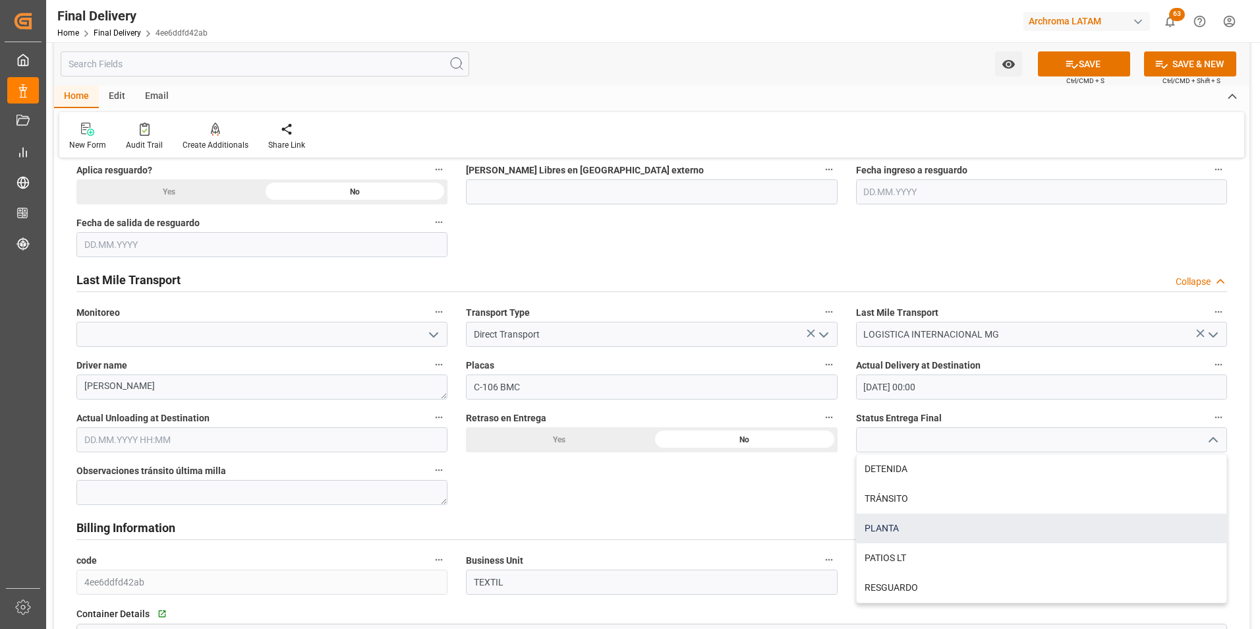
click at [1041, 521] on div "PLANTA" at bounding box center [1042, 528] width 370 height 30
type input "PLANTA"
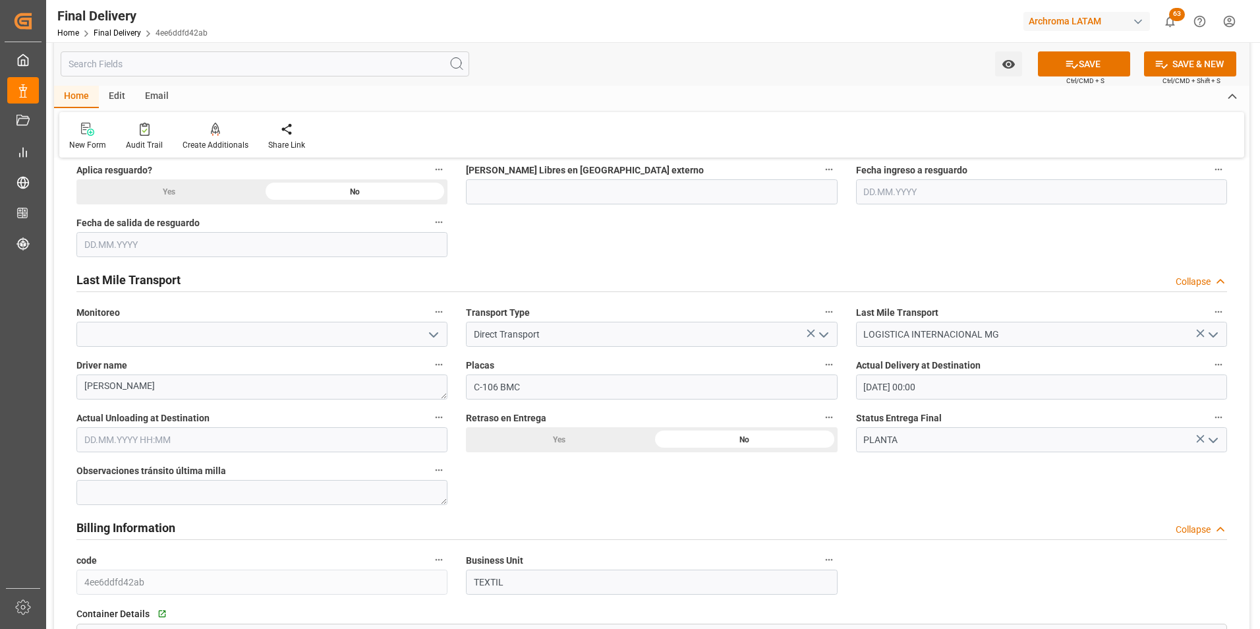
click at [186, 447] on input "text" at bounding box center [261, 439] width 371 height 25
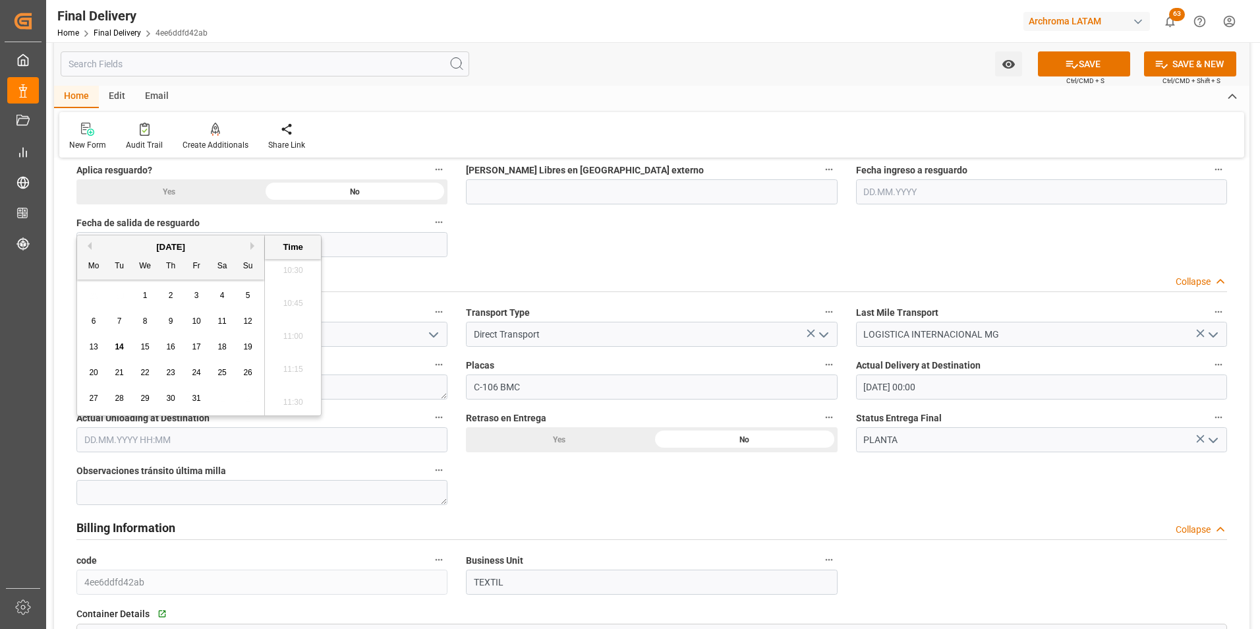
click at [119, 351] on span "14" at bounding box center [119, 346] width 9 height 9
type input "14.10.2025 00:00"
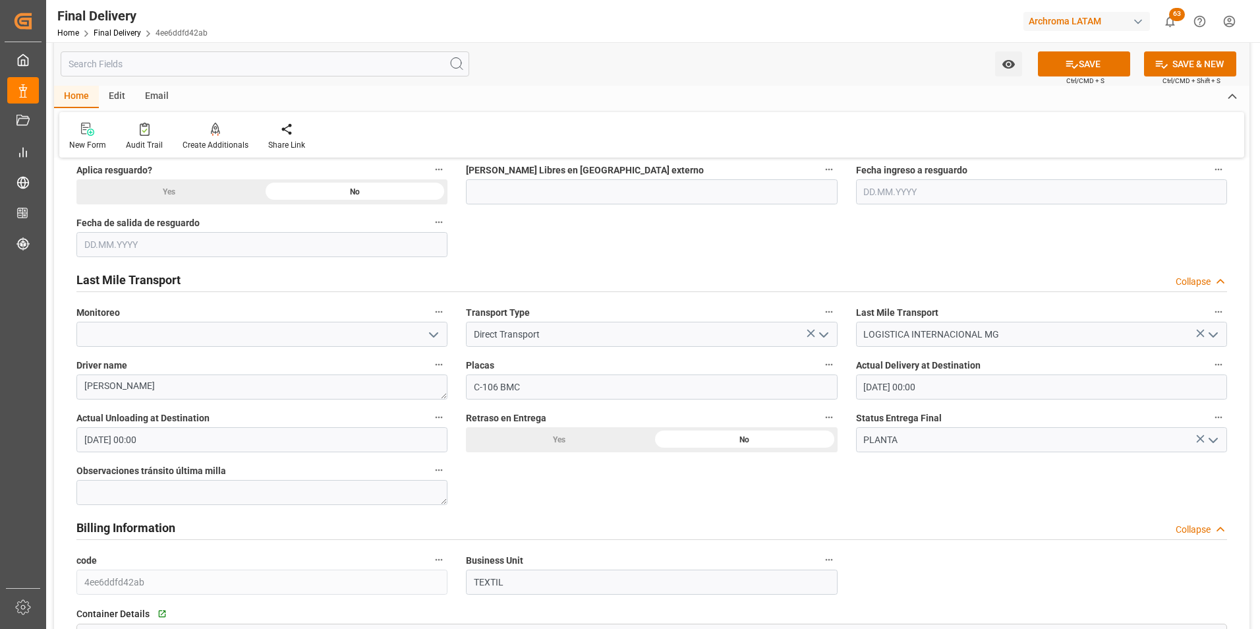
click at [625, 499] on div "BL release Custom inspection Taxes payment Custom clearance Delivered Final Del…" at bounding box center [651, 306] width 1195 height 1593
click at [1075, 68] on icon at bounding box center [1072, 64] width 14 height 14
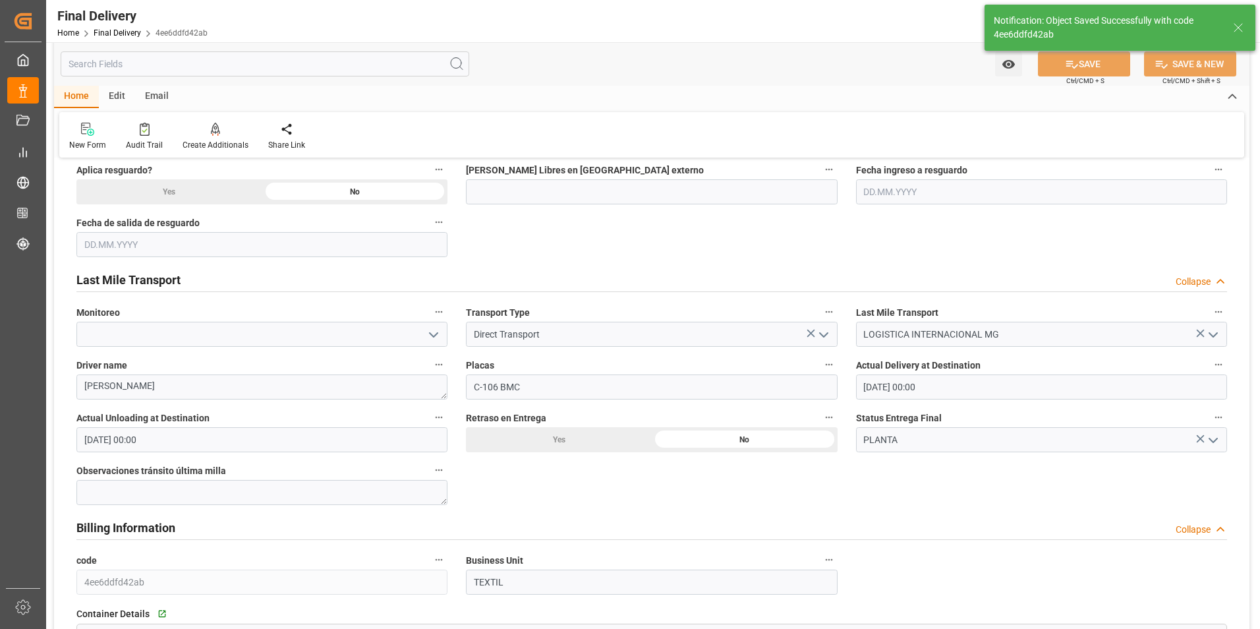
type input "Unloaded"
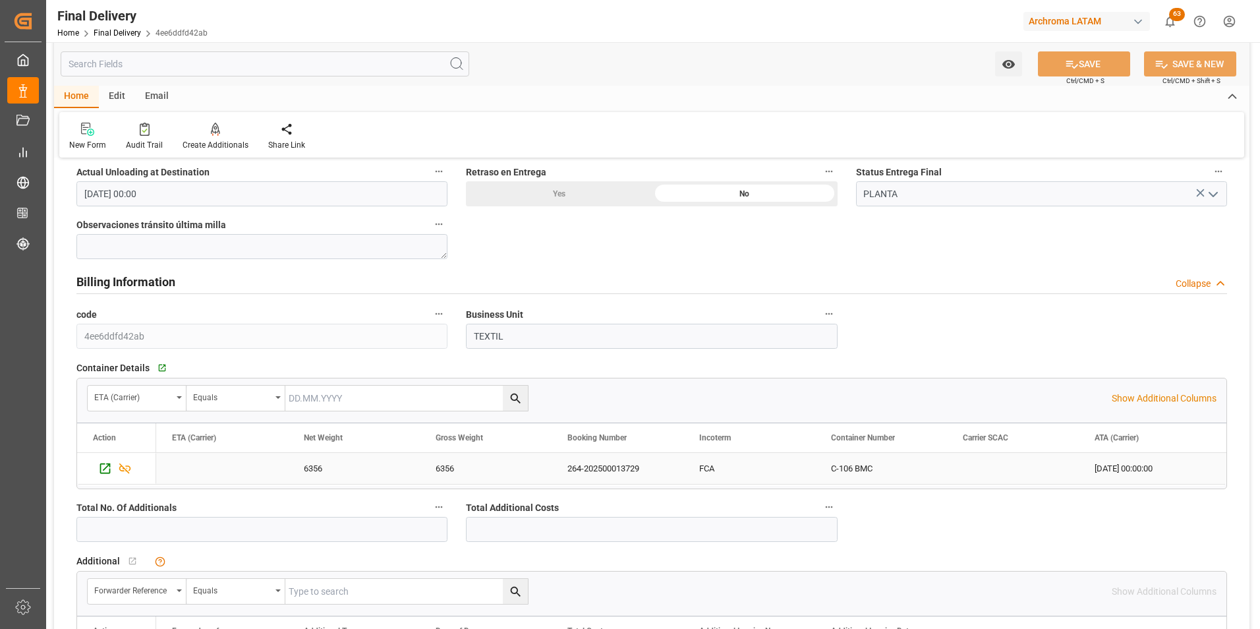
scroll to position [922, 0]
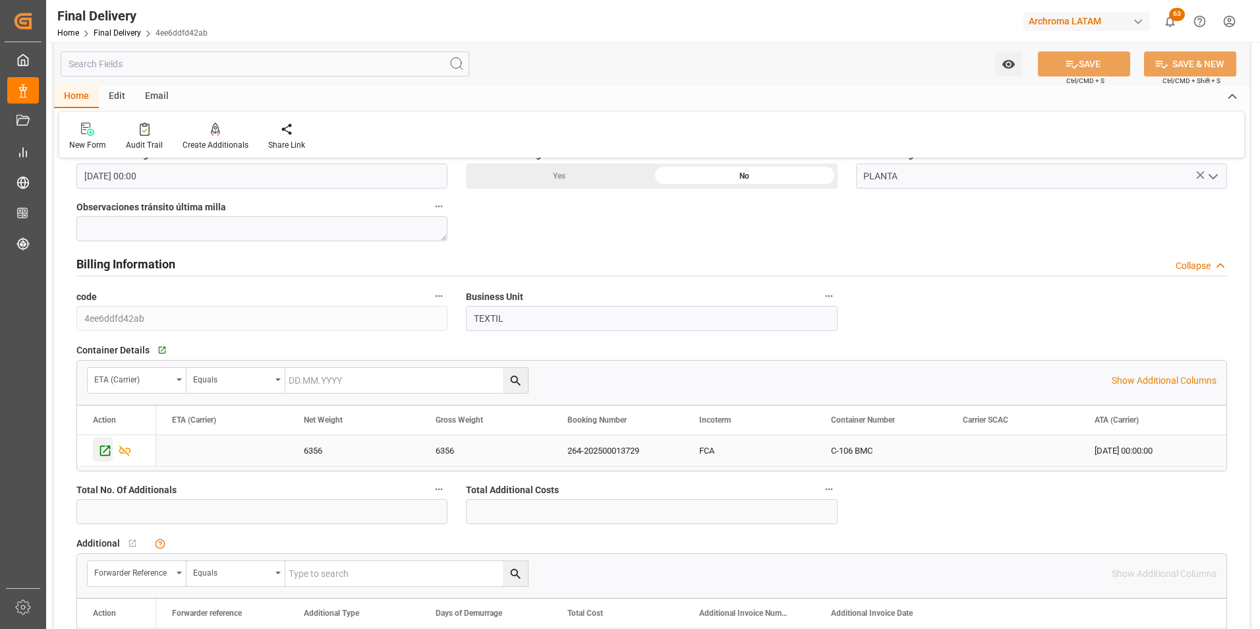
click at [108, 456] on icon "Press SPACE to select this row." at bounding box center [105, 450] width 14 height 14
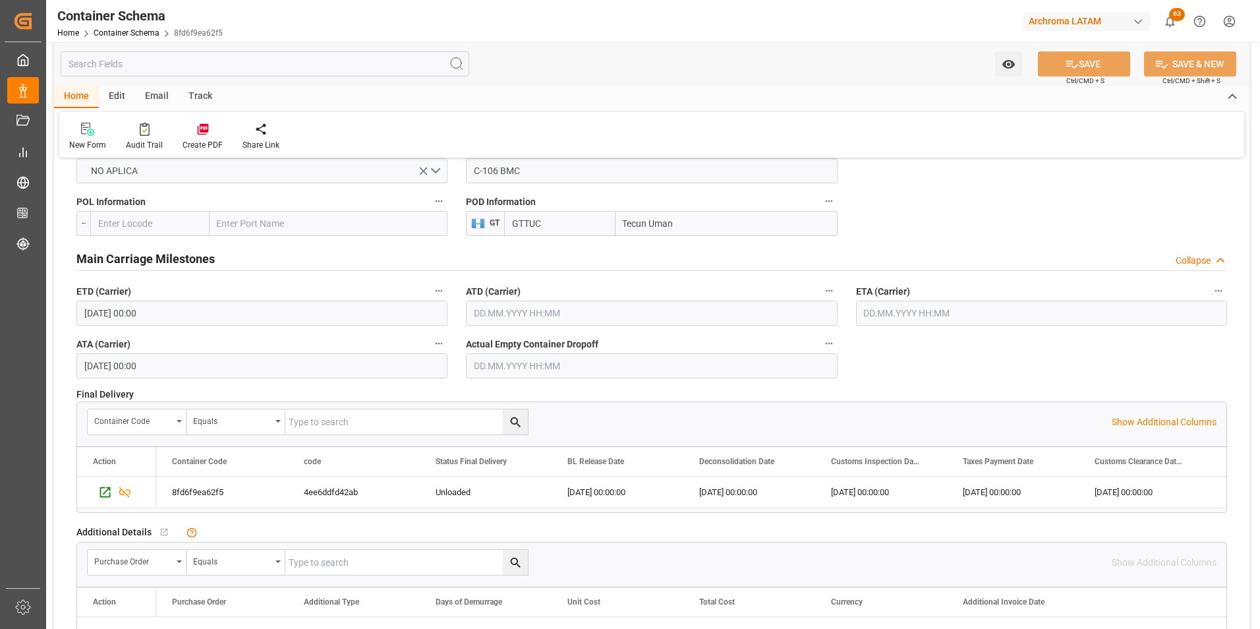
scroll to position [1318, 0]
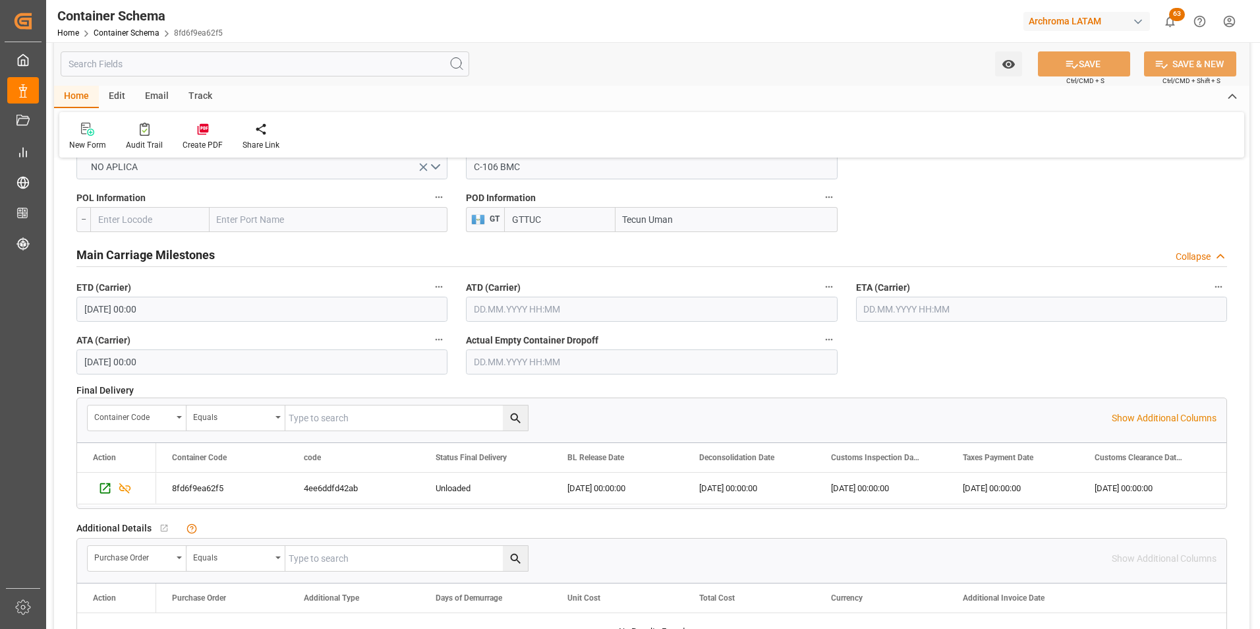
click at [579, 356] on input "text" at bounding box center [651, 361] width 371 height 25
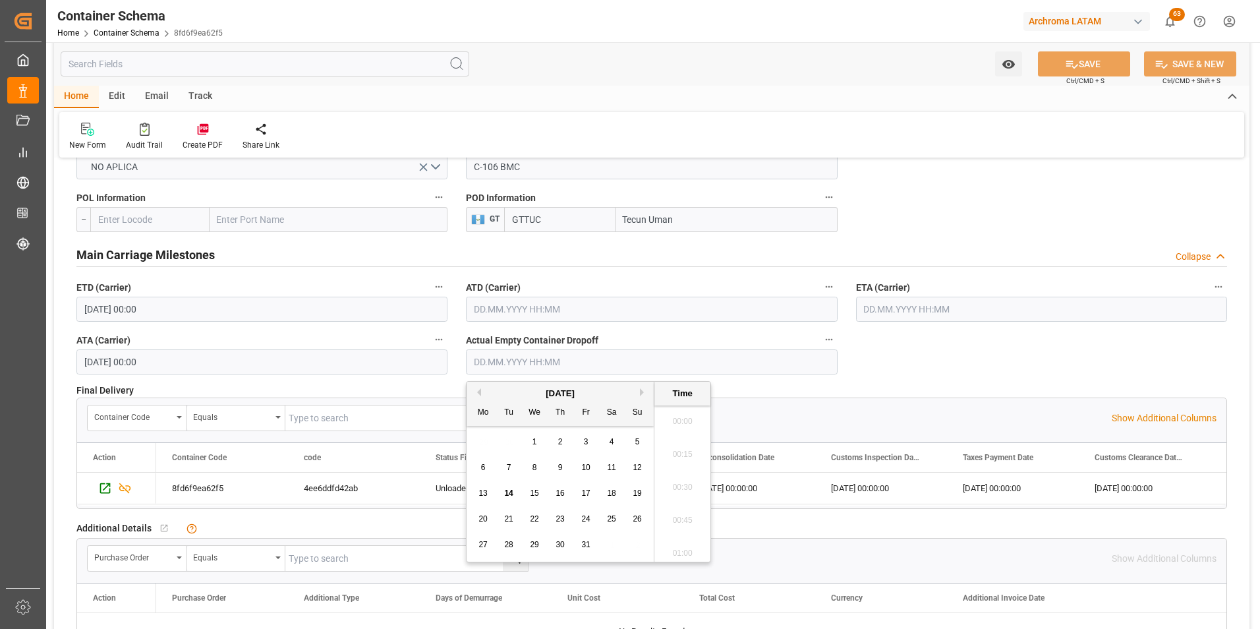
scroll to position [1388, 0]
click at [512, 493] on span "14" at bounding box center [508, 492] width 9 height 9
type input "14.10.2025 00:00"
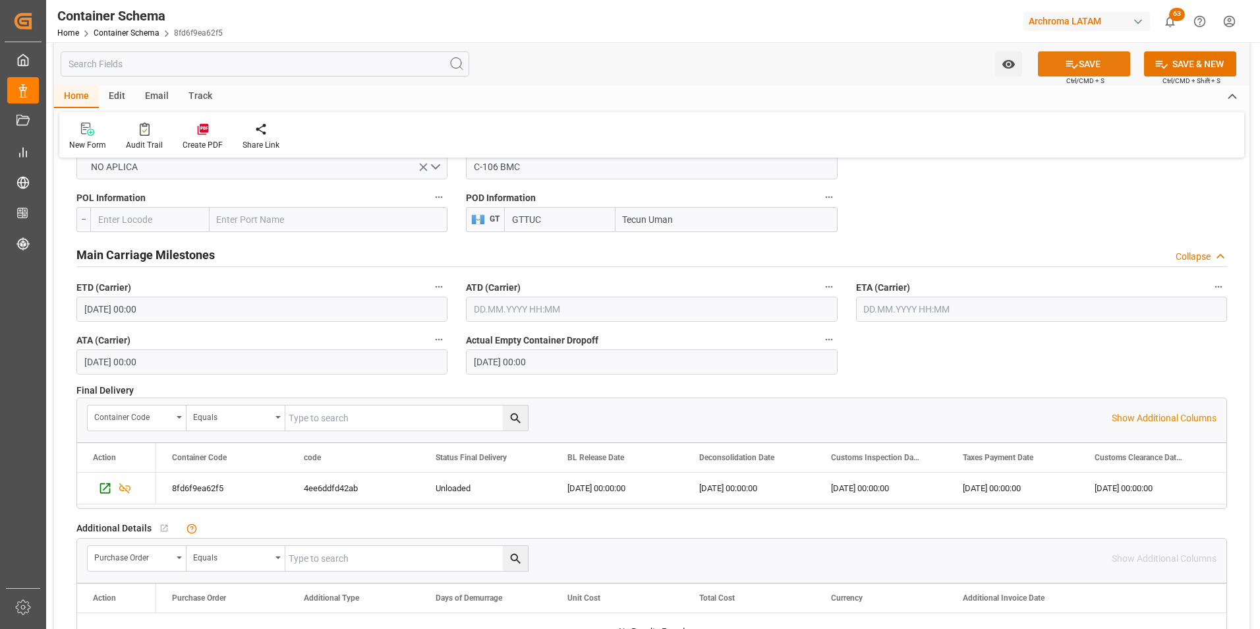
click at [1049, 71] on button "SAVE" at bounding box center [1084, 63] width 92 height 25
